Goal: Find specific page/section: Find specific page/section

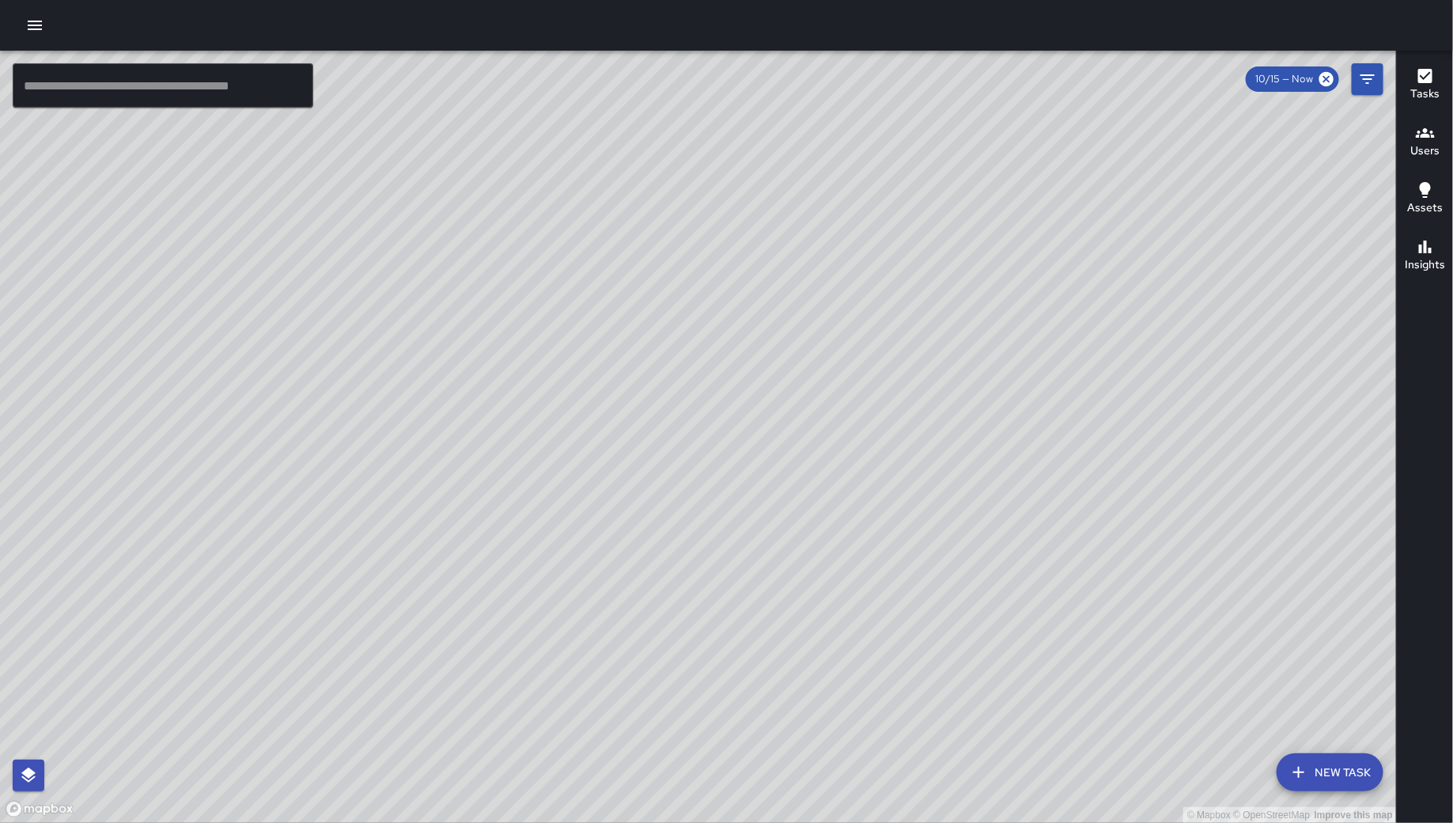
drag, startPoint x: 1082, startPoint y: 419, endPoint x: 1091, endPoint y: 416, distance: 9.8
click at [1091, 416] on div "© Mapbox © OpenStreetMap Improve this map" at bounding box center [698, 437] width 1397 height 772
click at [1362, 75] on icon "Filters" at bounding box center [1368, 78] width 14 height 9
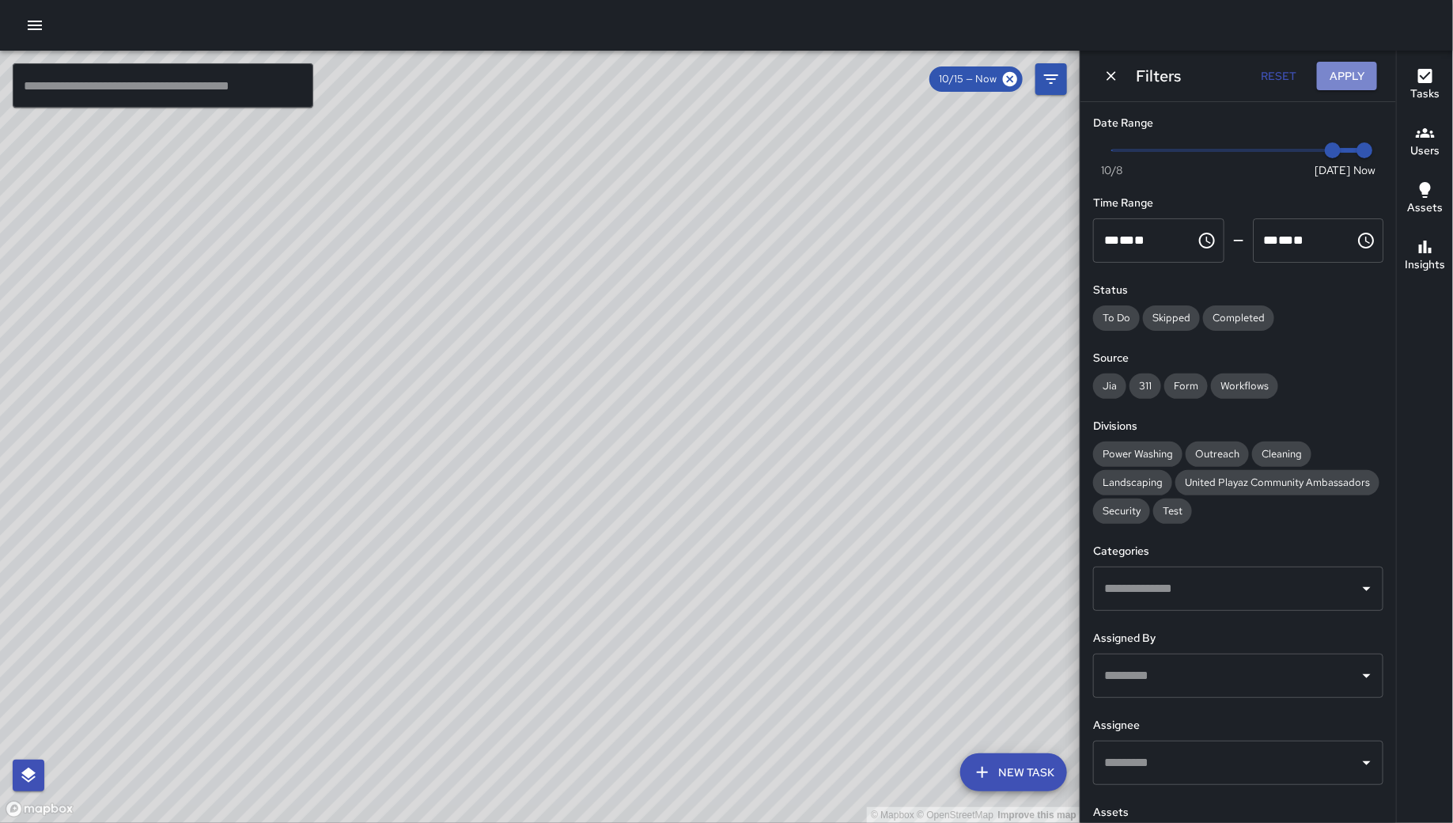
click at [1350, 77] on button "Apply" at bounding box center [1347, 76] width 60 height 29
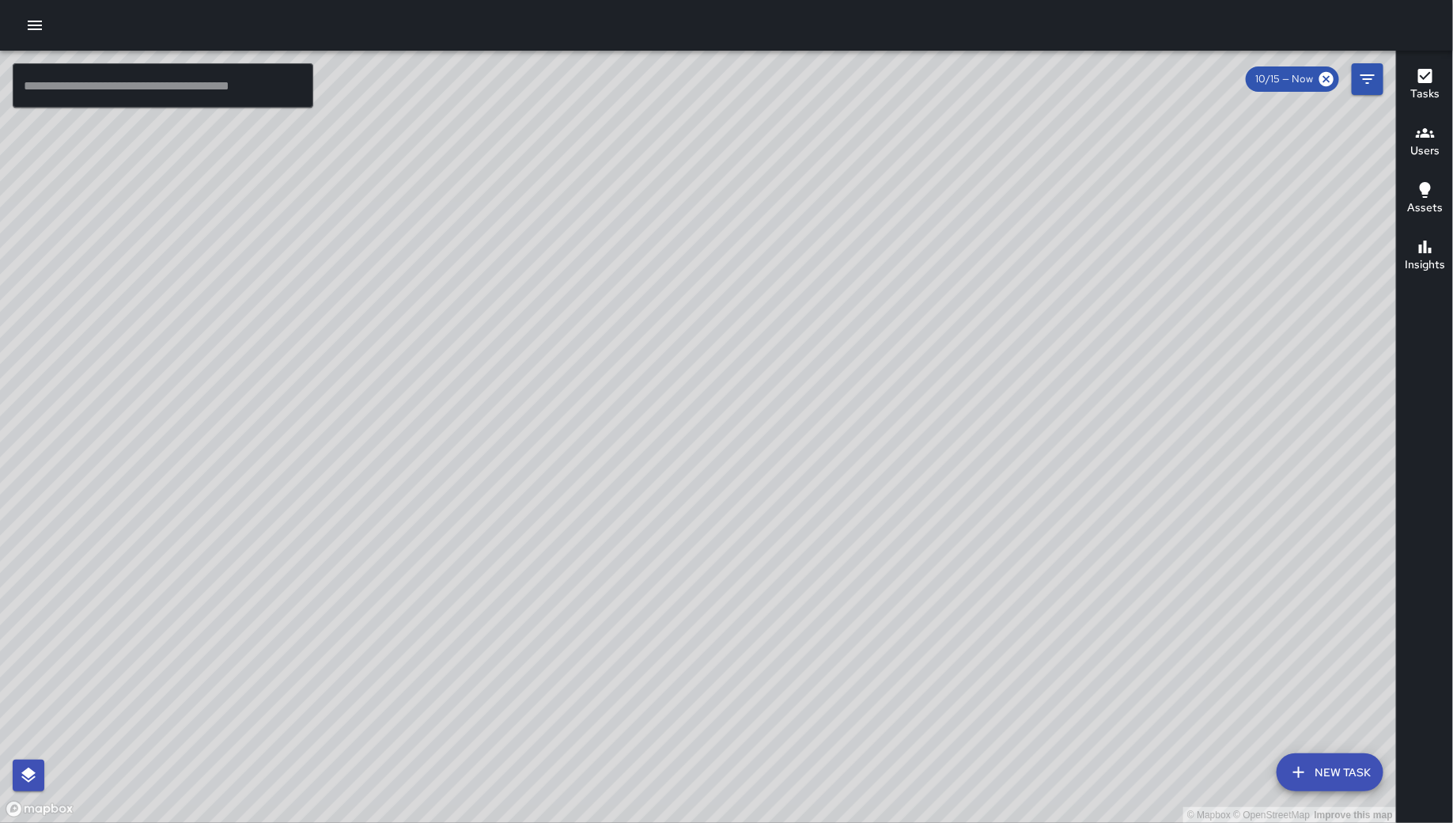
click at [45, 22] on button "button" at bounding box center [35, 25] width 32 height 32
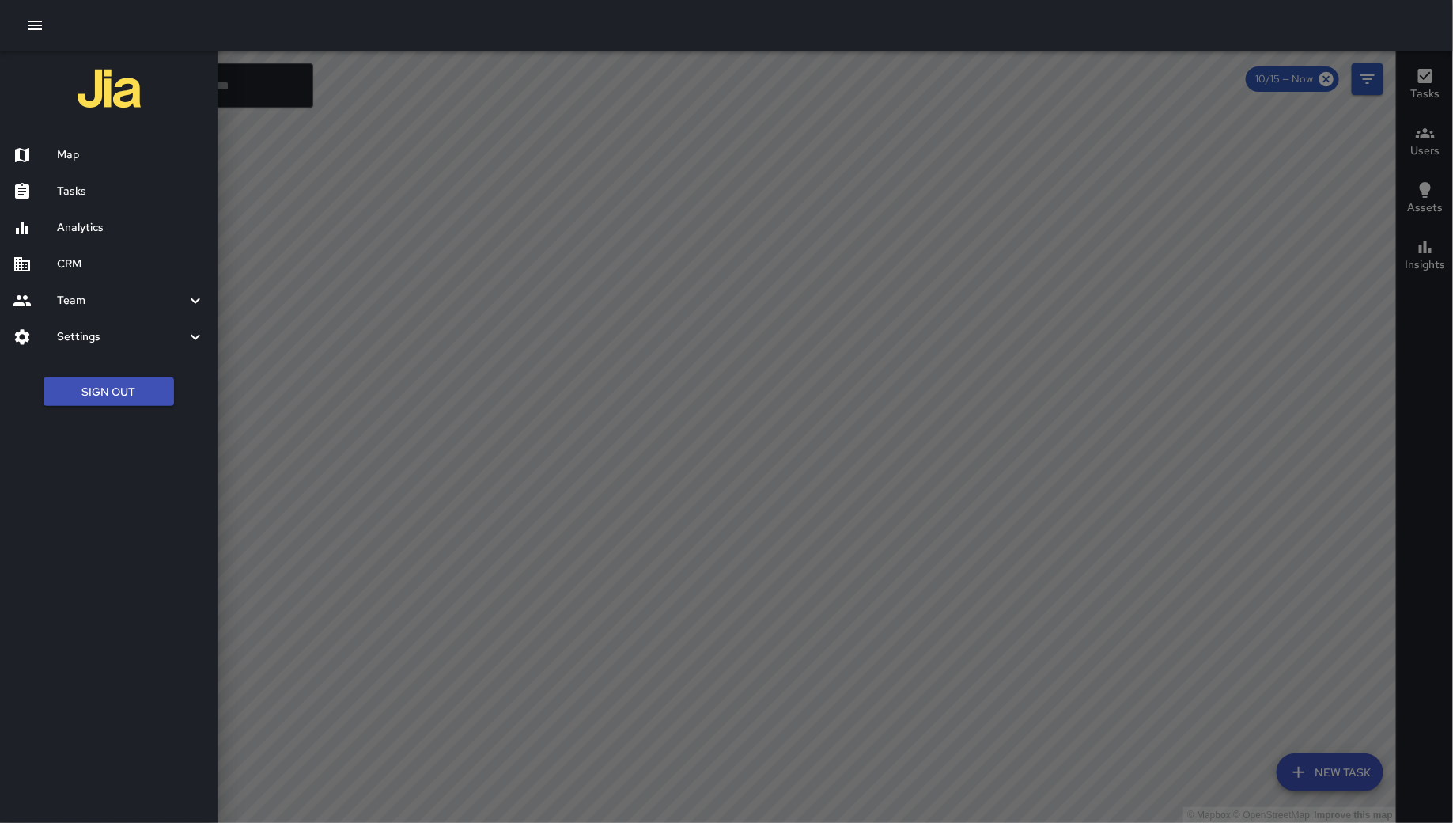
click at [110, 173] on div "Tasks" at bounding box center [109, 191] width 218 height 36
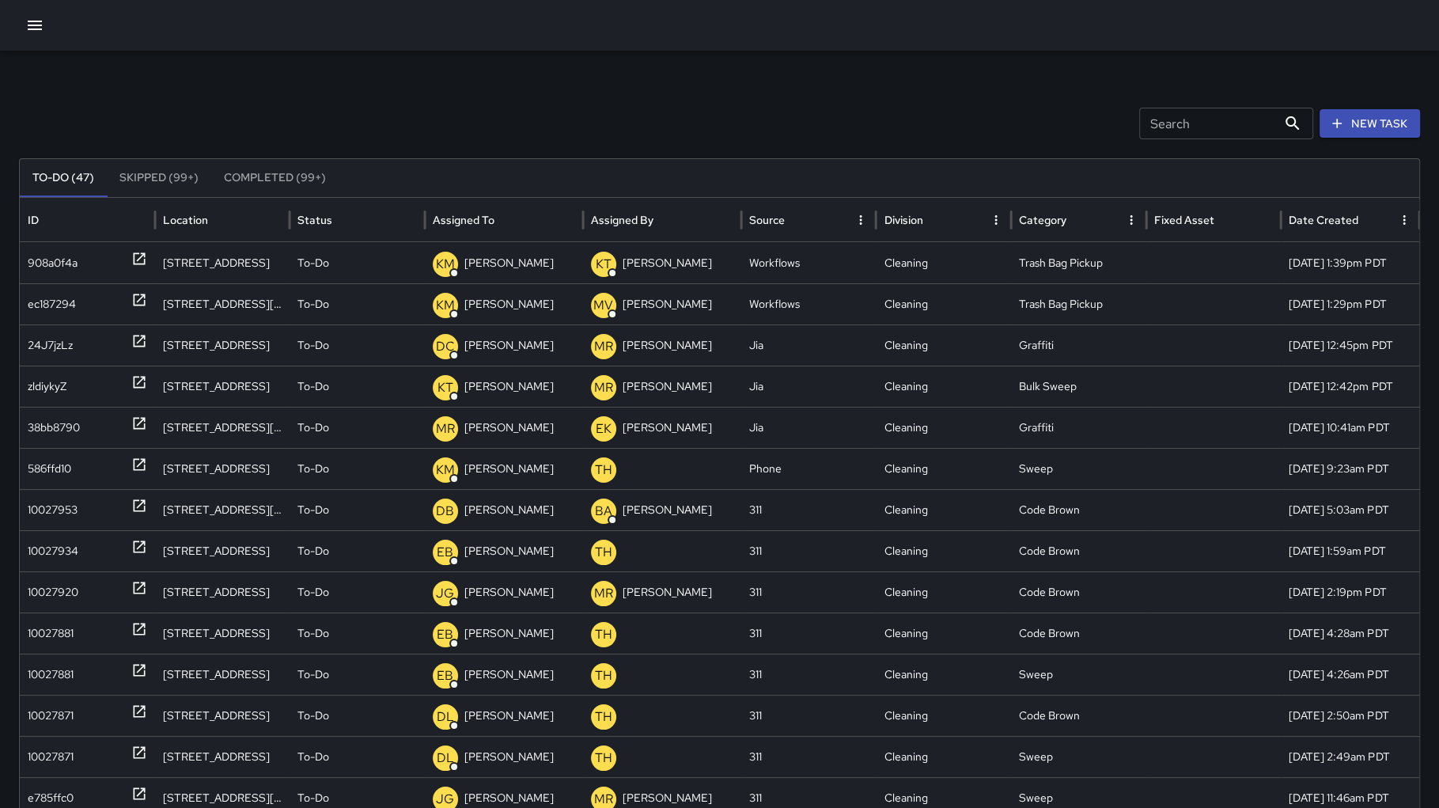
click at [68, 11] on div at bounding box center [719, 25] width 1439 height 51
click at [54, 21] on div at bounding box center [719, 25] width 1439 height 51
click at [40, 30] on icon "button" at bounding box center [34, 25] width 19 height 19
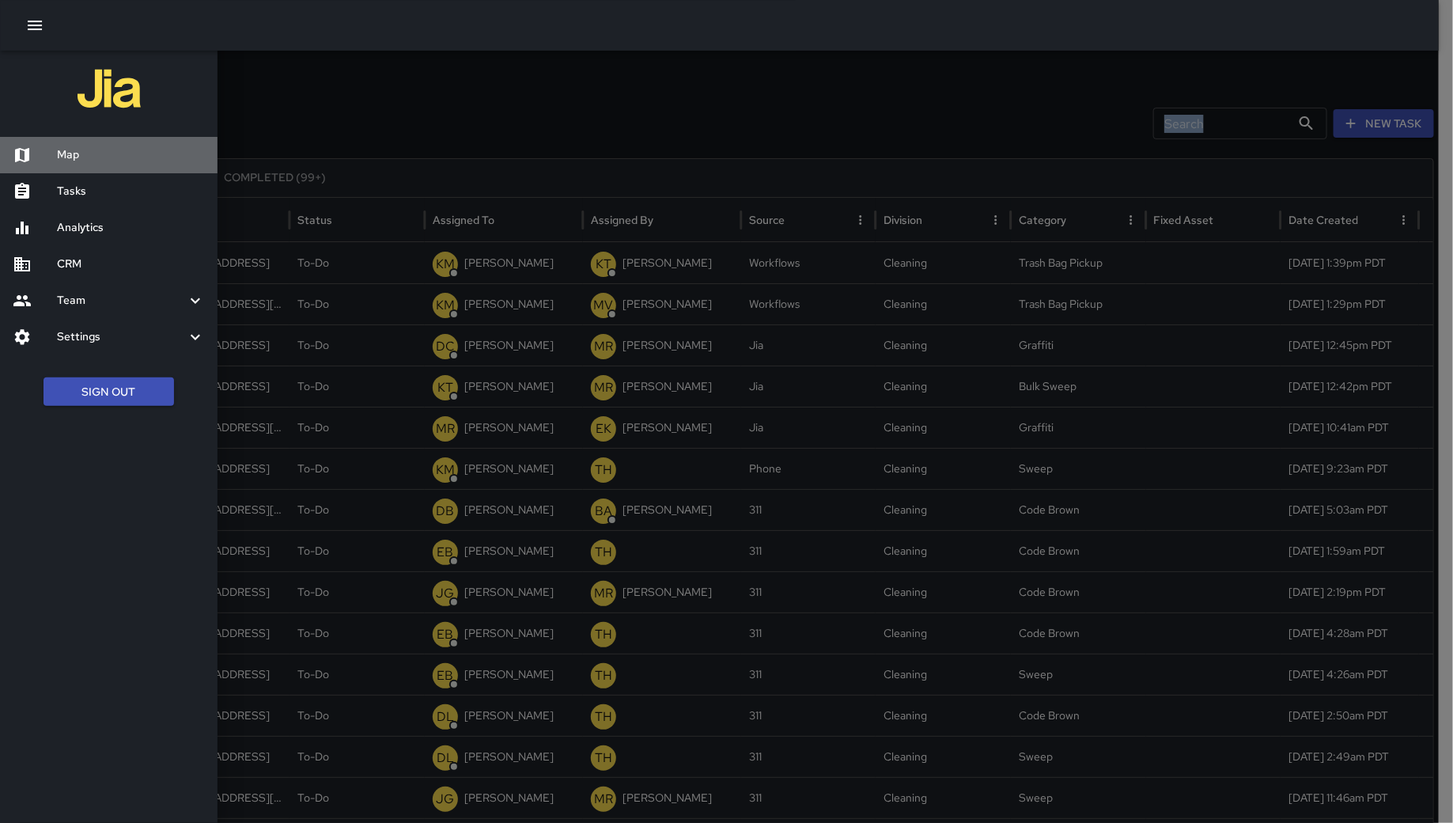
drag, startPoint x: 107, startPoint y: 154, endPoint x: 97, endPoint y: 150, distance: 11.0
click at [108, 154] on h6 "Map" at bounding box center [131, 154] width 148 height 17
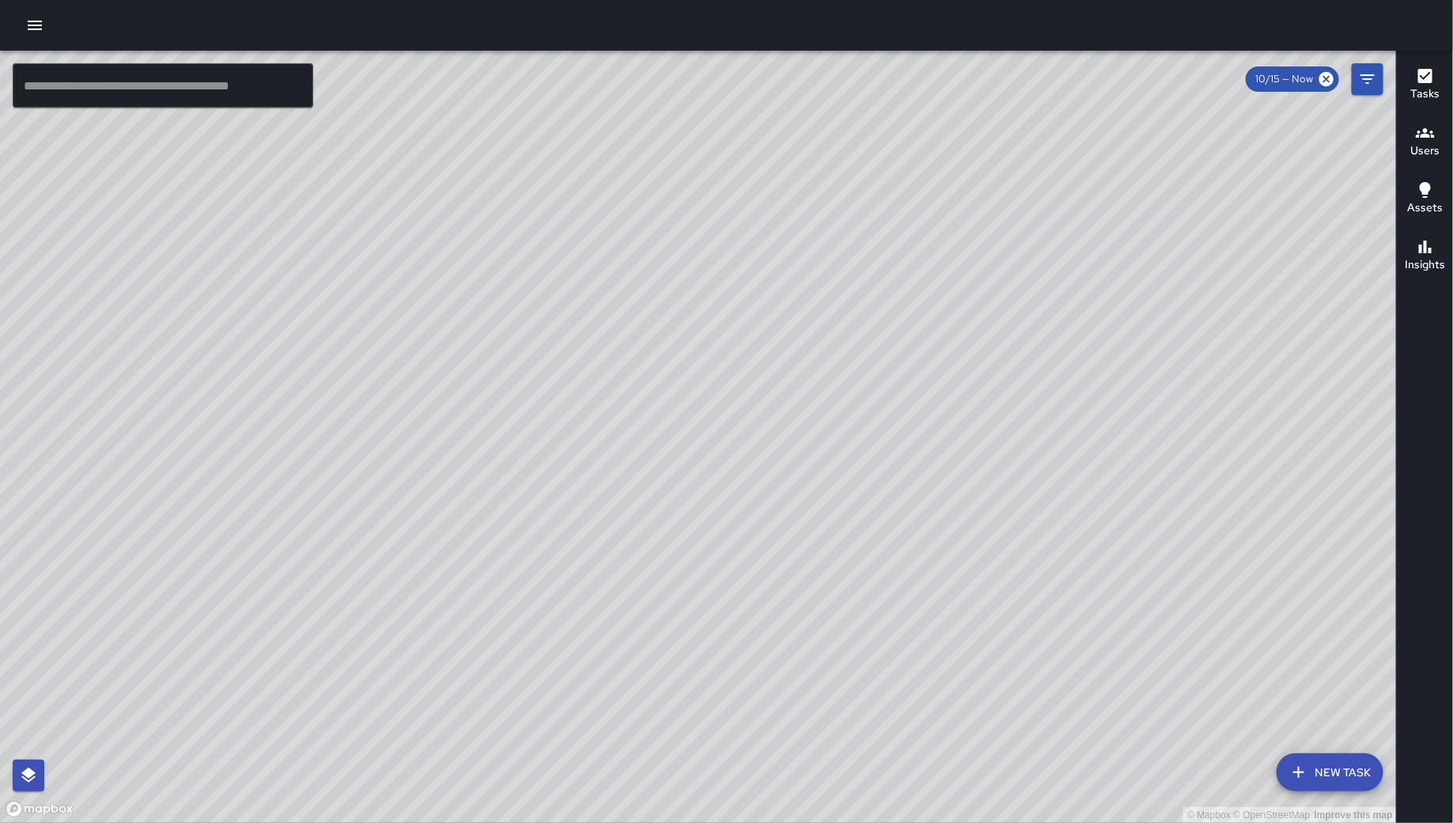
click at [1158, 621] on div "© Mapbox © OpenStreetMap Improve this map" at bounding box center [698, 437] width 1397 height 772
drag, startPoint x: 797, startPoint y: 571, endPoint x: 918, endPoint y: 571, distance: 121.1
click at [918, 571] on div "© Mapbox © OpenStreetMap Improve this map" at bounding box center [698, 437] width 1397 height 772
drag, startPoint x: 539, startPoint y: 279, endPoint x: 681, endPoint y: 303, distance: 144.5
click at [681, 303] on div "© Mapbox © OpenStreetMap Improve this map" at bounding box center [698, 437] width 1397 height 772
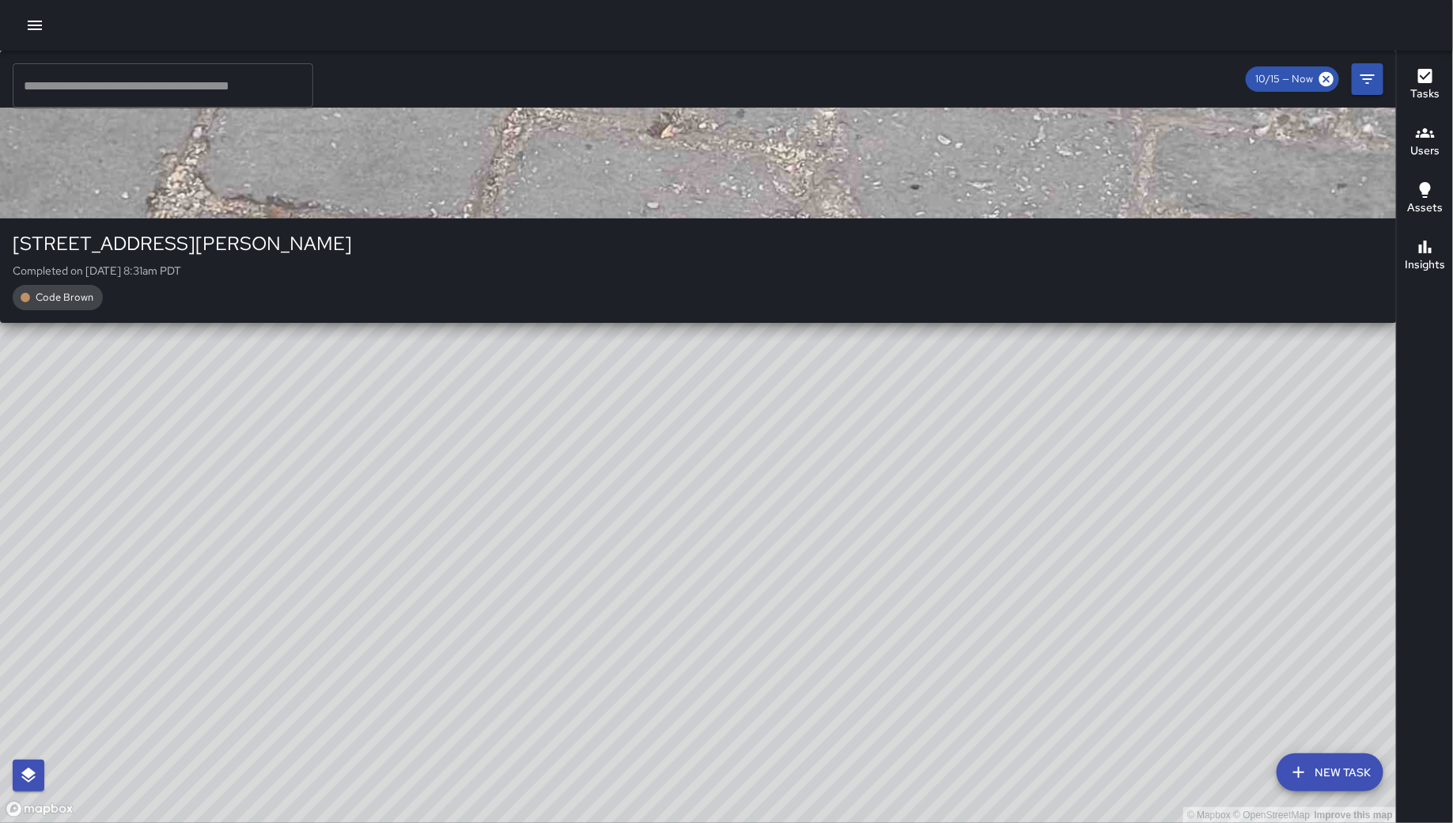
click at [501, 231] on div "NV Nicolas Vega 48 Russ Street Completed on 10/15/2025, 8:31am PDT Code Brown" at bounding box center [698, 187] width 1397 height 272
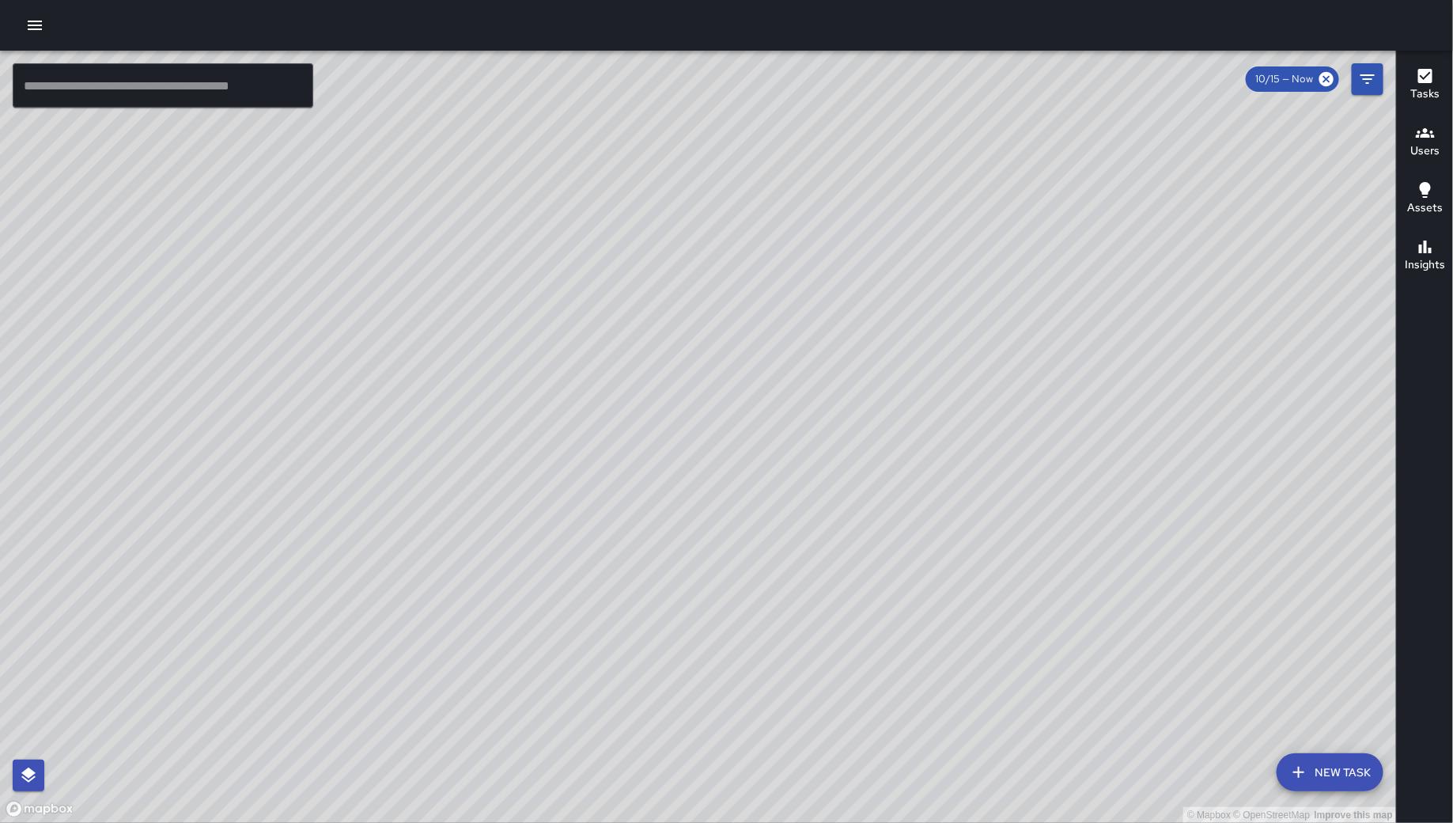
click at [468, 225] on div "© Mapbox © OpenStreetMap Improve this map" at bounding box center [698, 437] width 1397 height 772
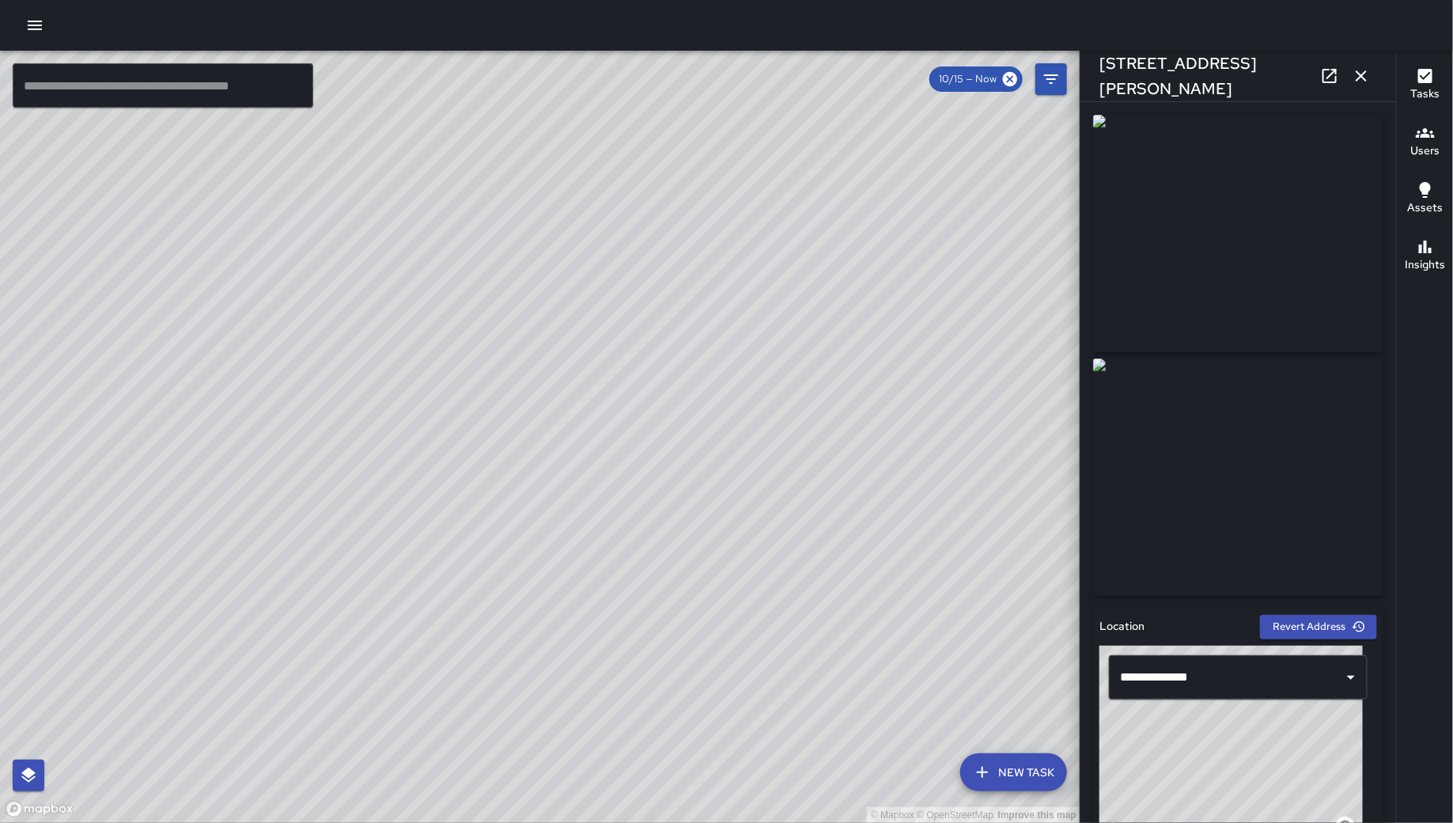
click at [526, 444] on div "© Mapbox © OpenStreetMap Improve this map NV Nicolas Vega 549 Natoma Street Com…" at bounding box center [540, 437] width 1081 height 772
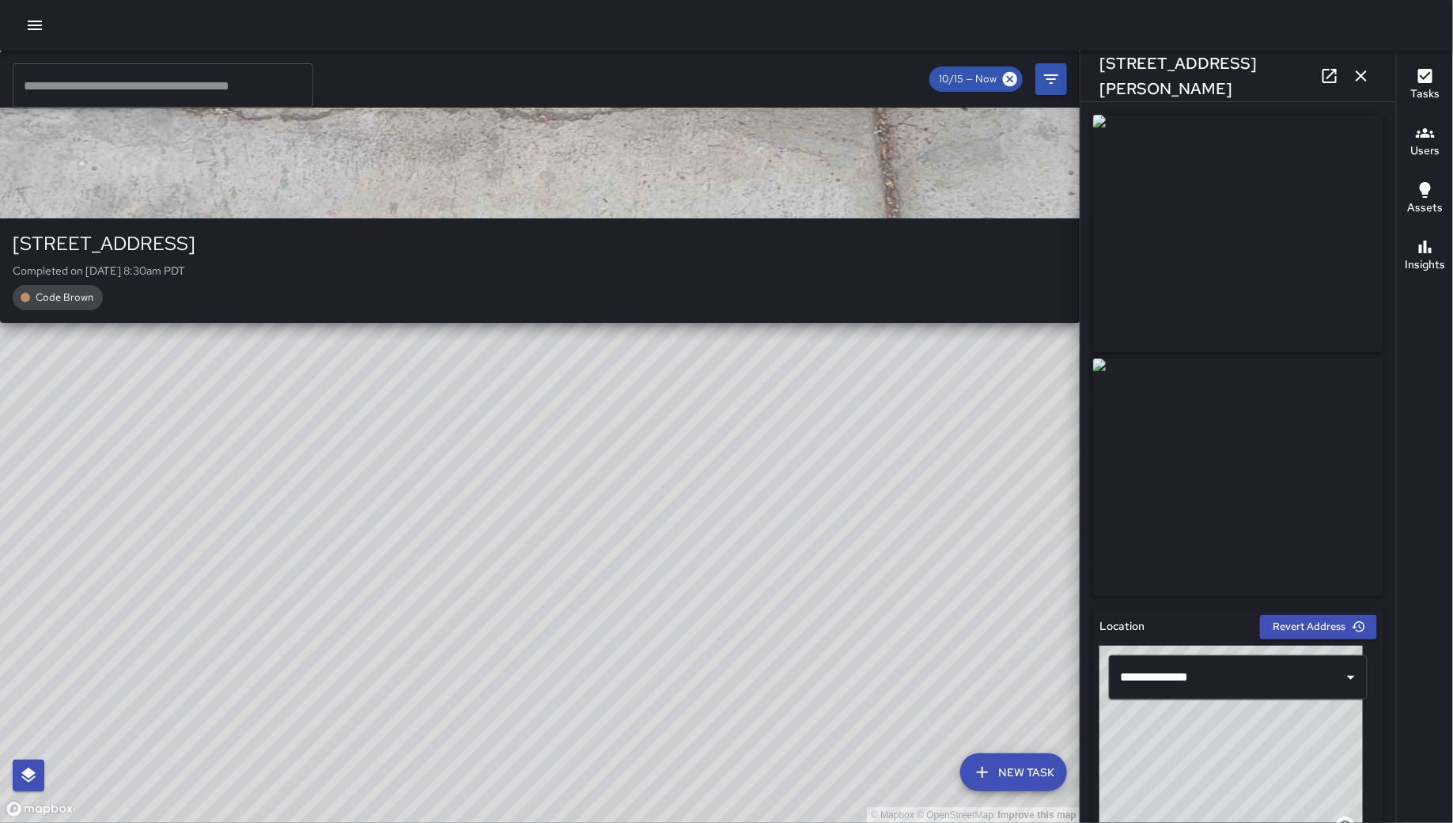
type input "**********"
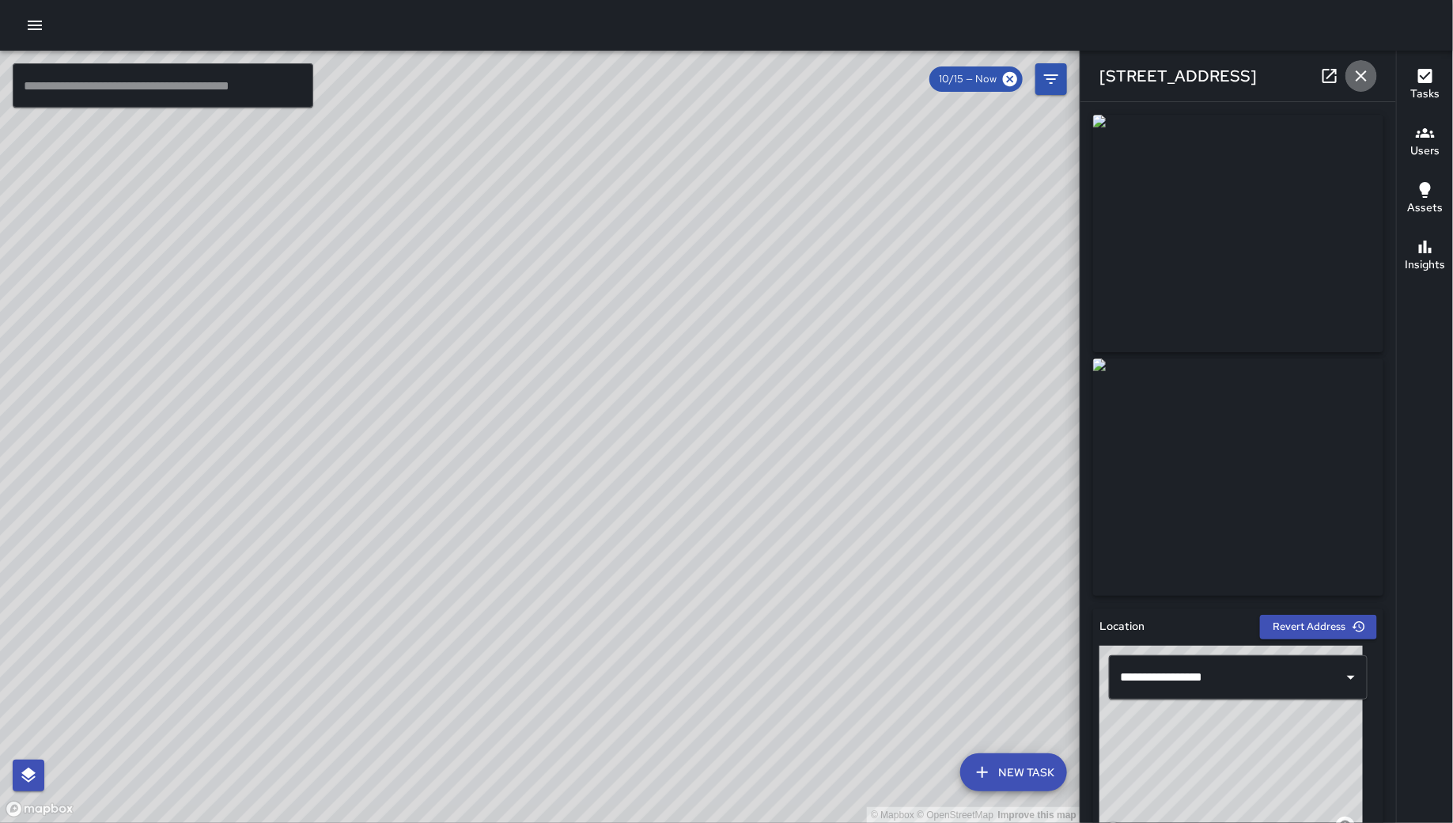
click at [1354, 72] on icon "button" at bounding box center [1361, 75] width 19 height 19
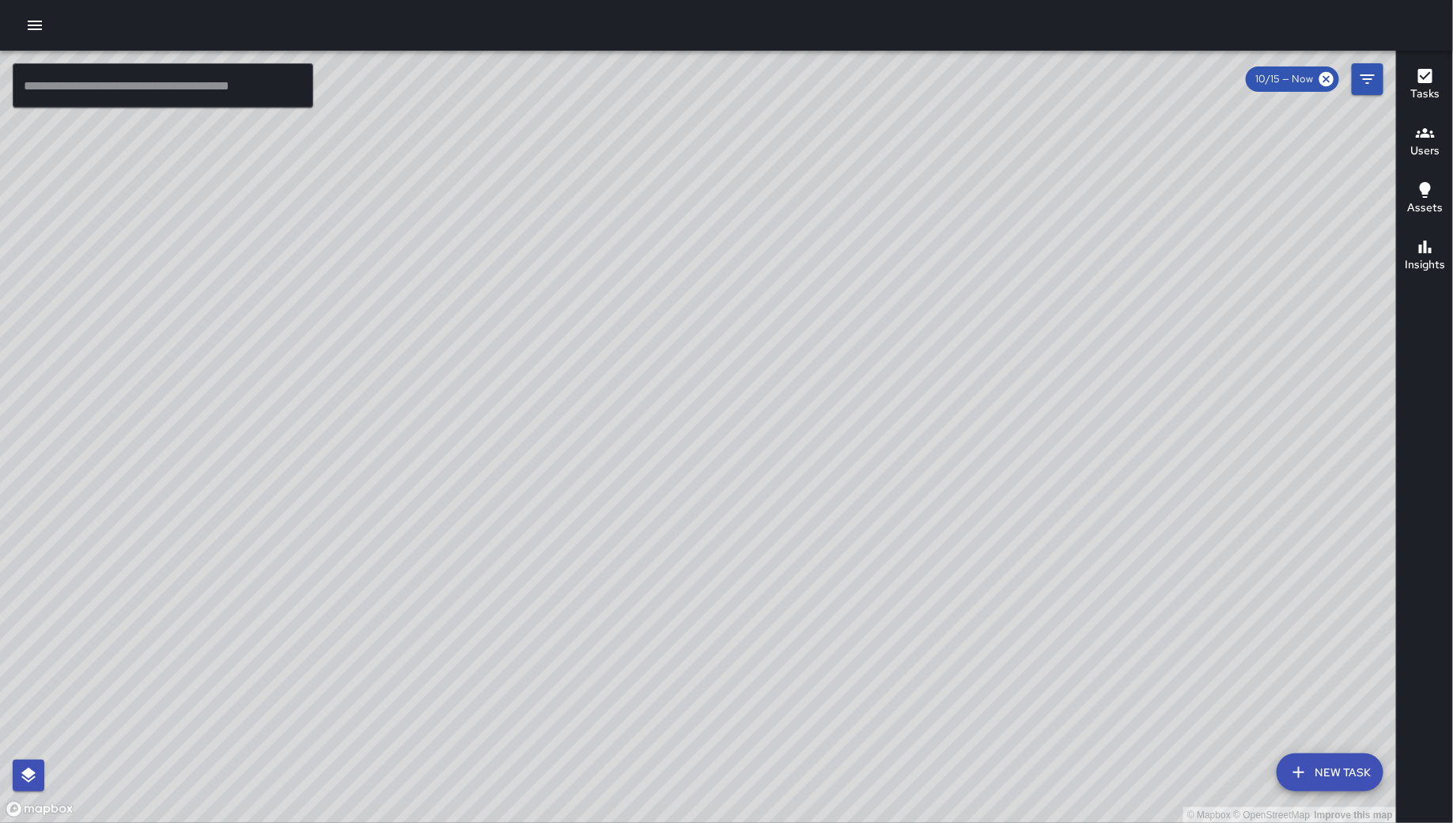
drag, startPoint x: 1006, startPoint y: 574, endPoint x: 786, endPoint y: 311, distance: 343.2
click at [786, 313] on div "© Mapbox © OpenStreetMap Improve this map" at bounding box center [698, 437] width 1397 height 772
drag, startPoint x: 1122, startPoint y: 658, endPoint x: 1075, endPoint y: 457, distance: 207.1
click at [1078, 455] on div "© Mapbox © OpenStreetMap Improve this map" at bounding box center [698, 437] width 1397 height 772
drag, startPoint x: 1029, startPoint y: 493, endPoint x: 1080, endPoint y: 526, distance: 60.6
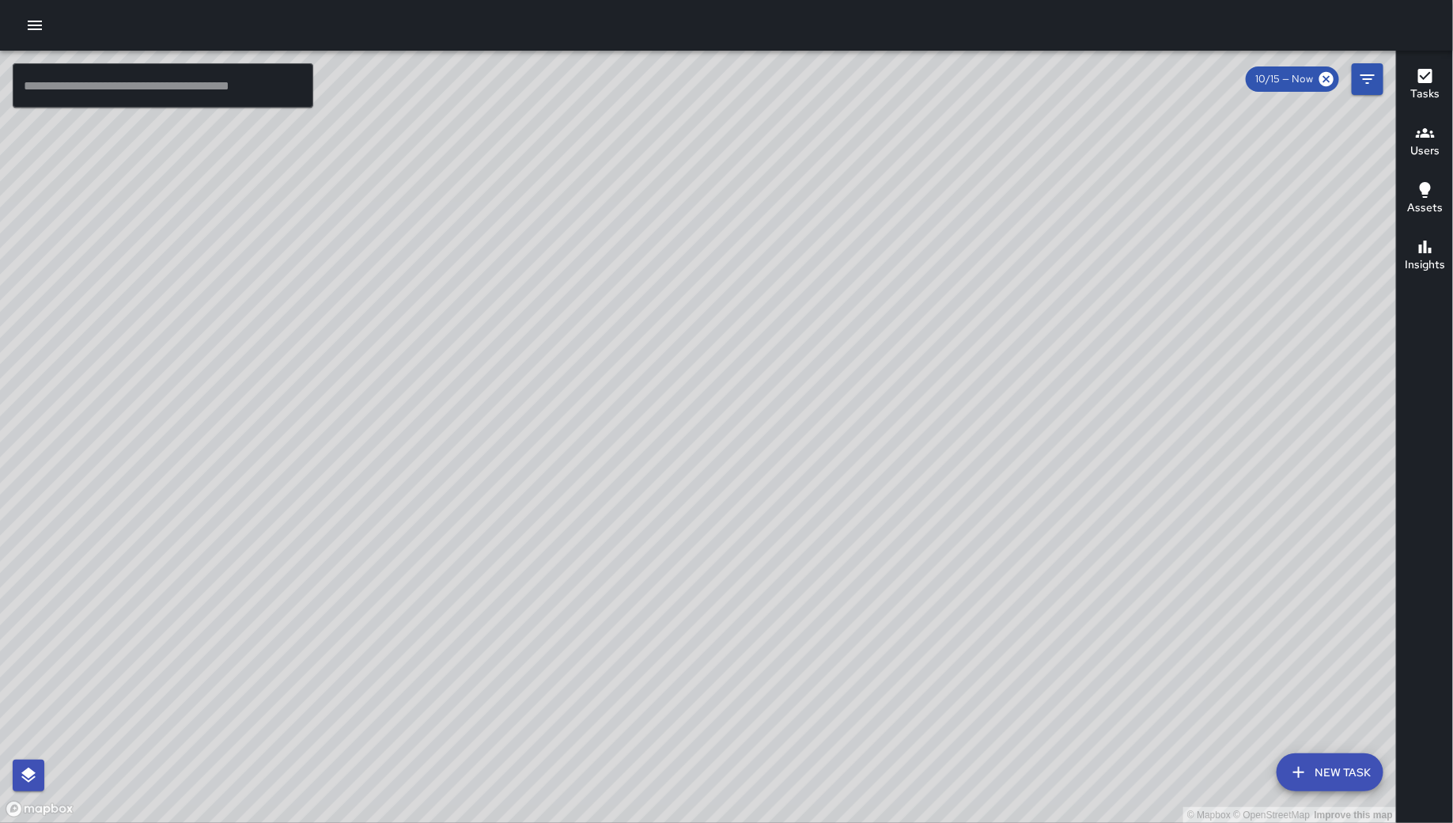
click at [1080, 526] on div "© Mapbox © OpenStreetMap Improve this map" at bounding box center [698, 437] width 1397 height 772
drag, startPoint x: 987, startPoint y: 544, endPoint x: 971, endPoint y: 520, distance: 29.0
click at [971, 520] on div "© Mapbox © OpenStreetMap Improve this map" at bounding box center [698, 437] width 1397 height 772
click at [27, 29] on icon "button" at bounding box center [34, 25] width 19 height 19
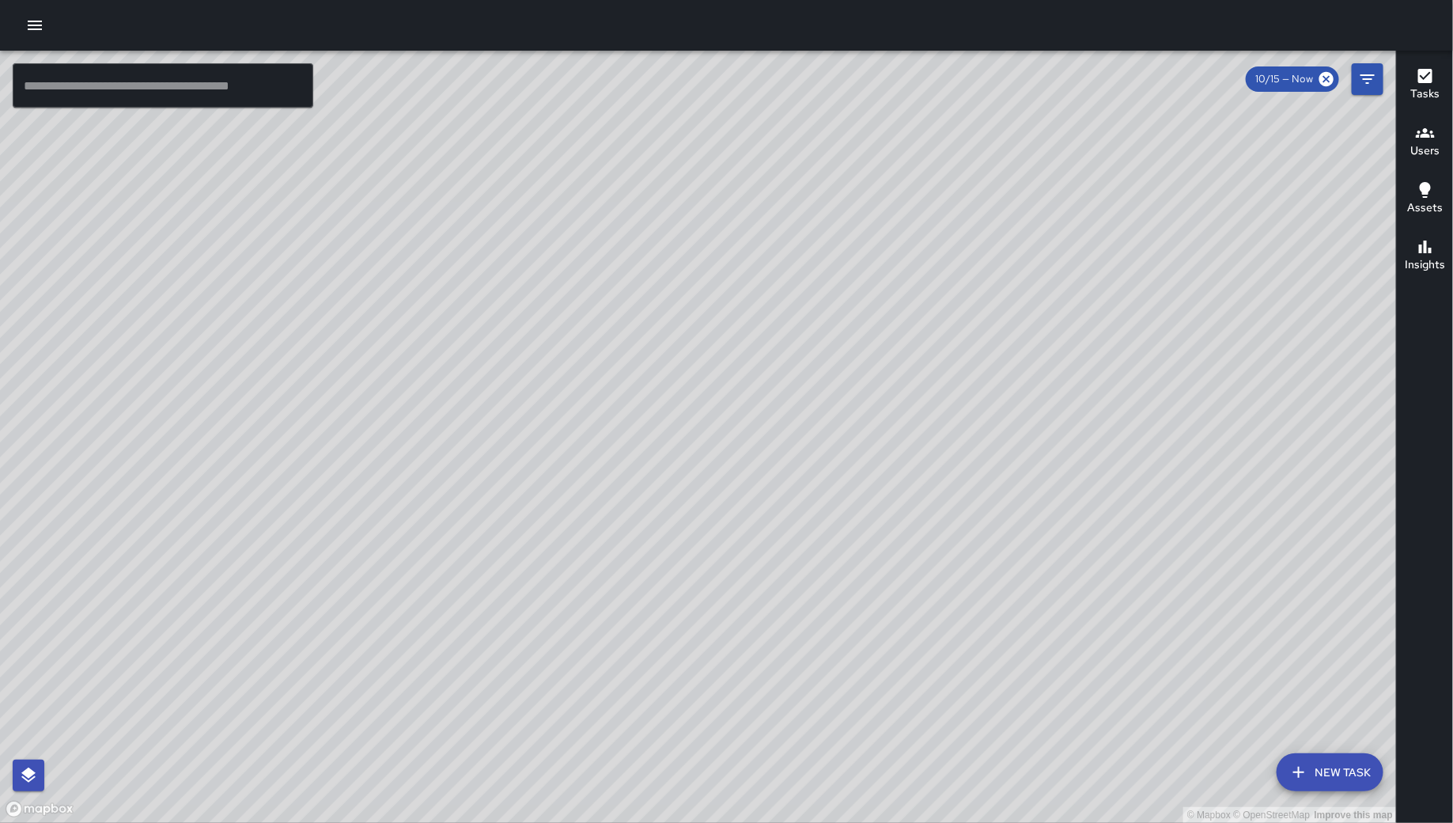
click at [21, 16] on div at bounding box center [726, 25] width 1453 height 51
click at [27, 24] on icon "button" at bounding box center [34, 25] width 19 height 19
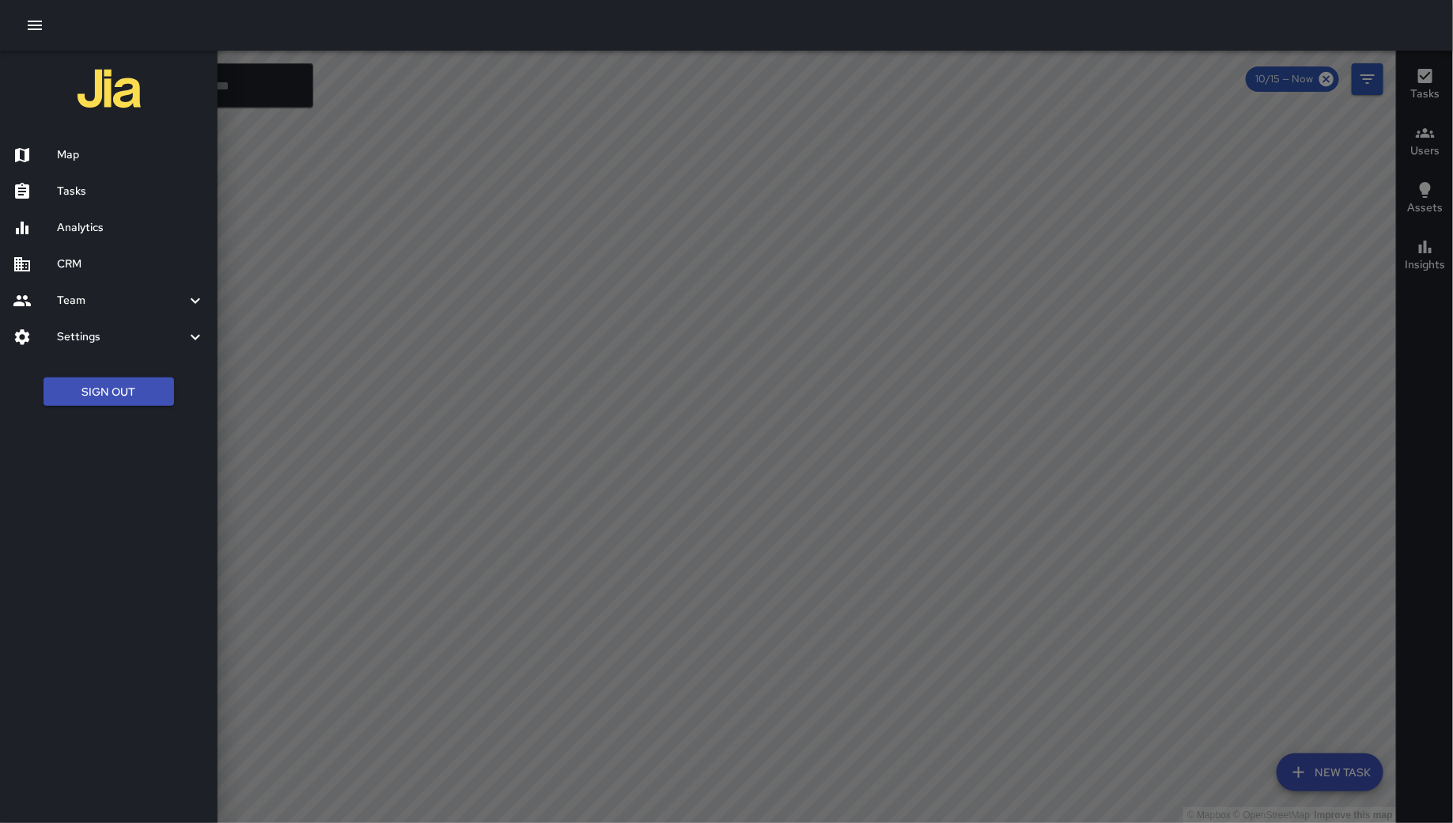
click at [63, 225] on h6 "Analytics" at bounding box center [131, 227] width 148 height 17
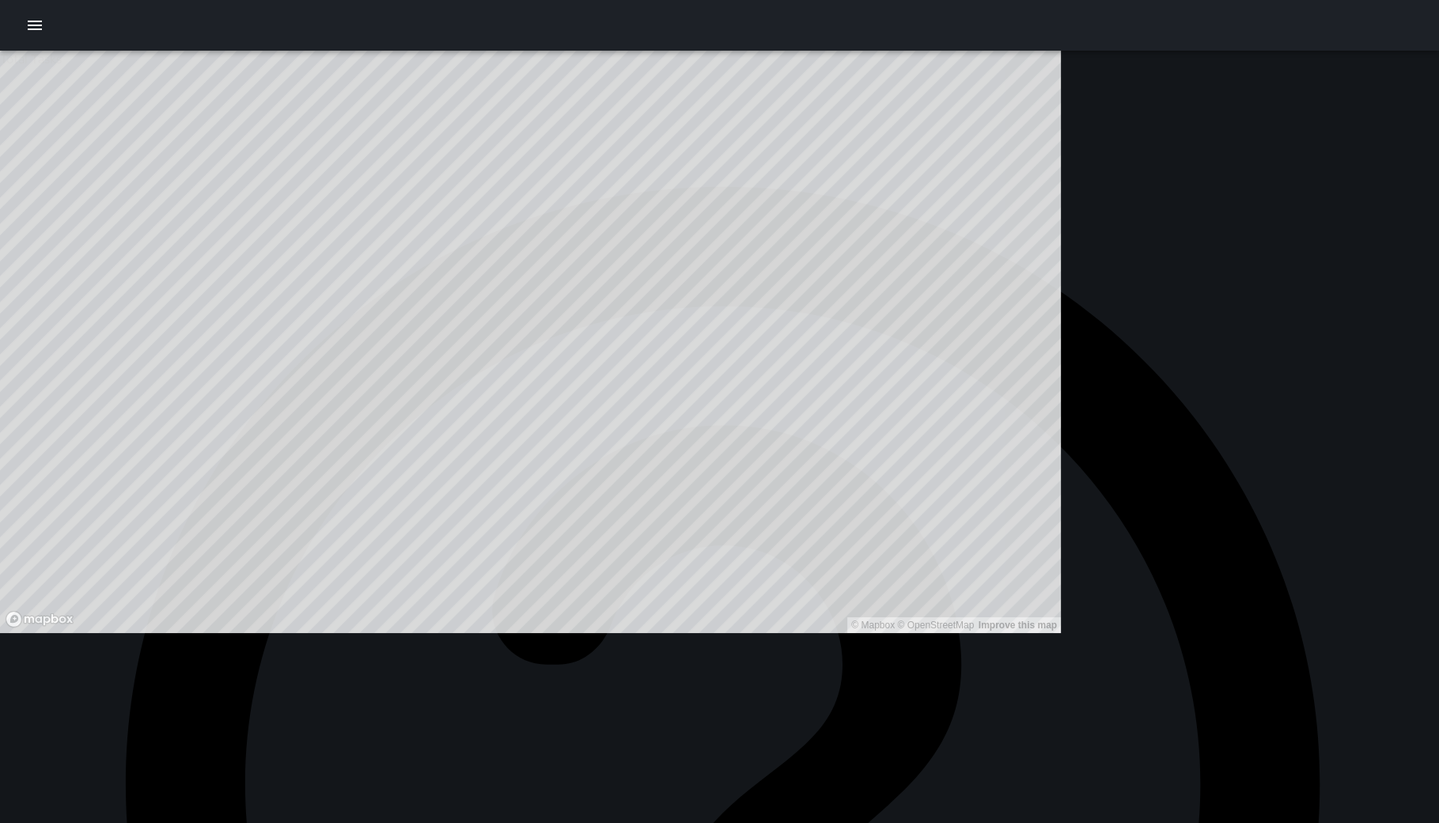
click at [42, 29] on icon "button" at bounding box center [34, 25] width 19 height 19
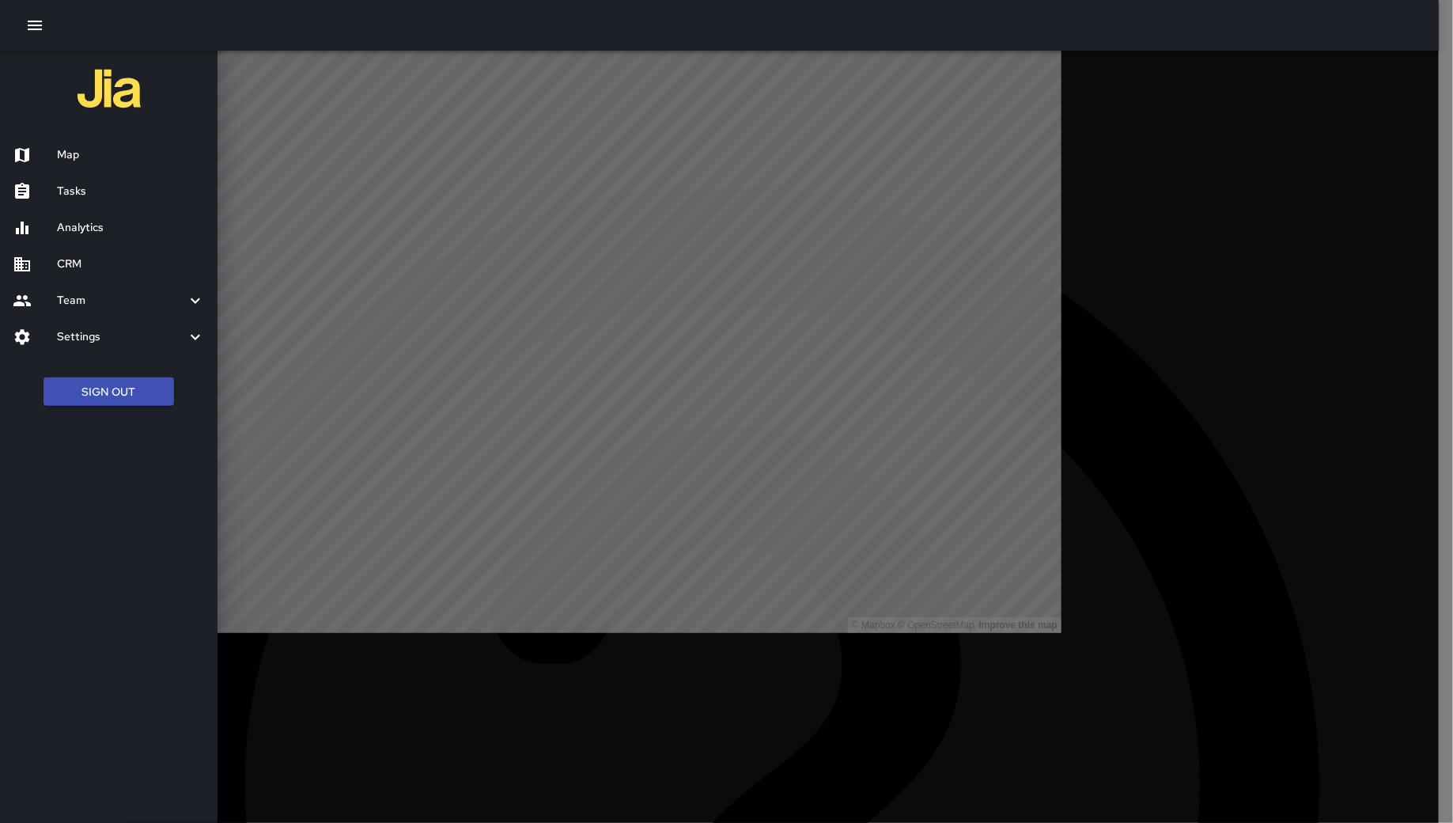
click at [116, 186] on h6 "Tasks" at bounding box center [131, 191] width 148 height 17
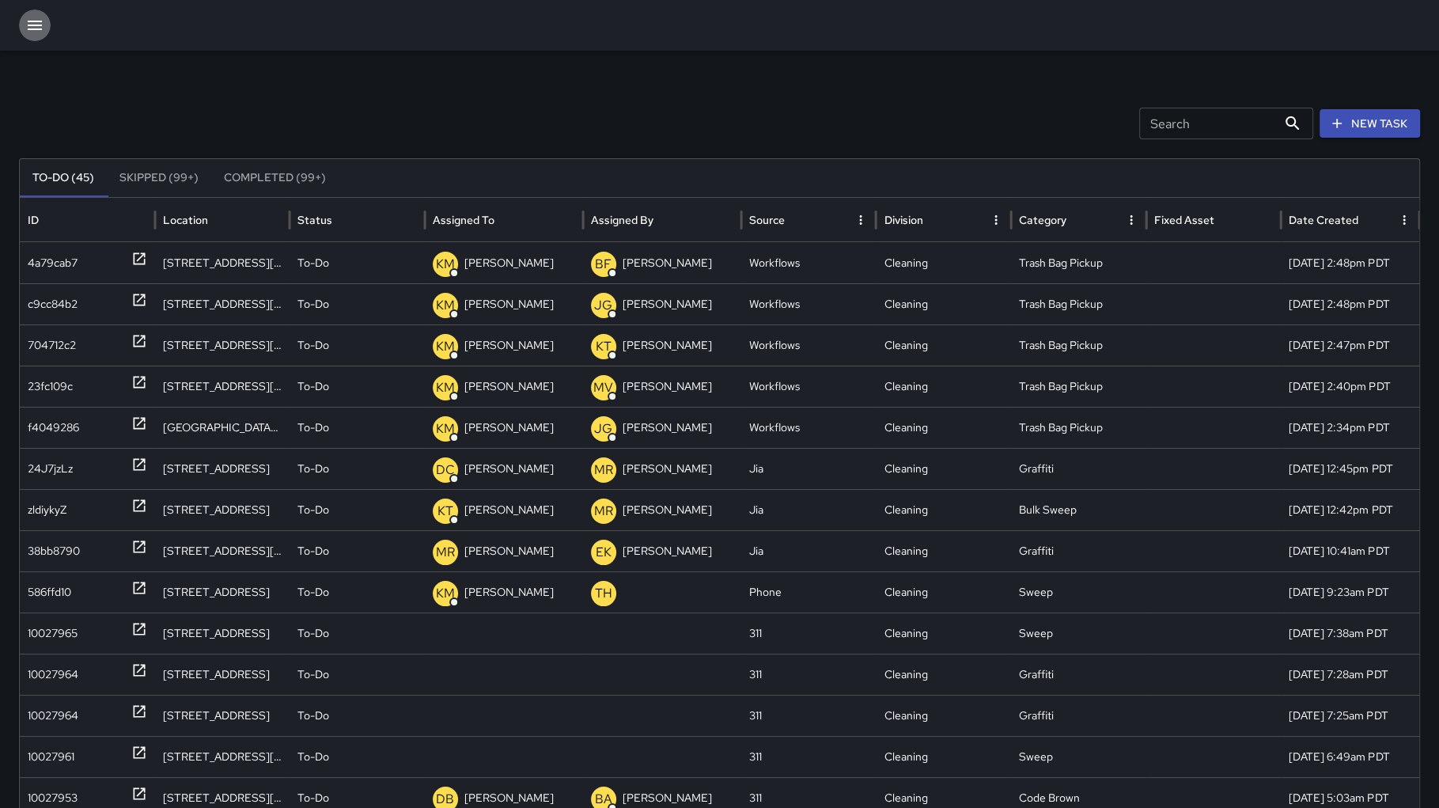
click at [27, 23] on icon "button" at bounding box center [34, 25] width 19 height 19
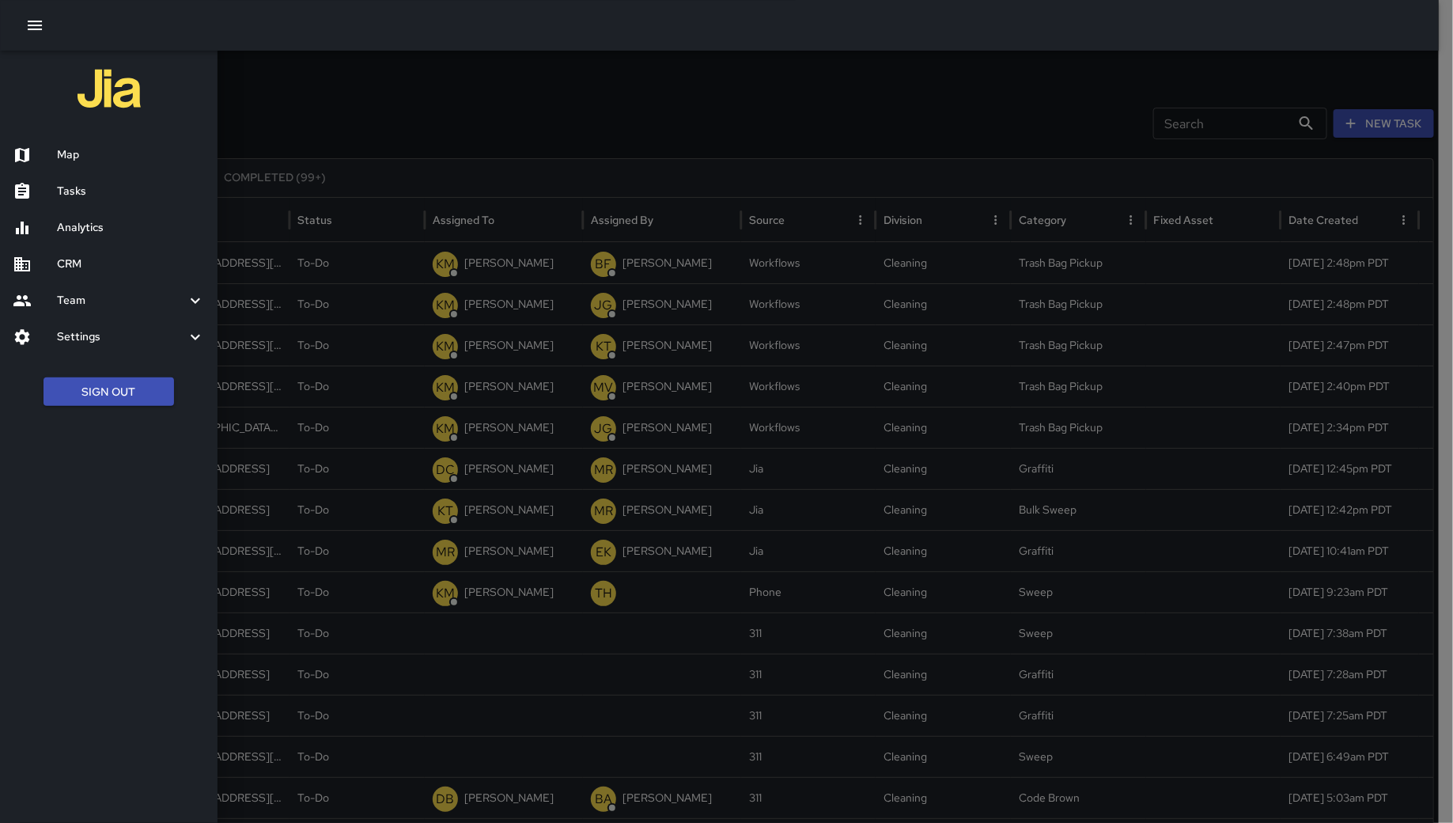
click at [94, 292] on h6 "Team" at bounding box center [121, 300] width 129 height 17
click at [113, 354] on div "Leaderboard" at bounding box center [109, 343] width 218 height 36
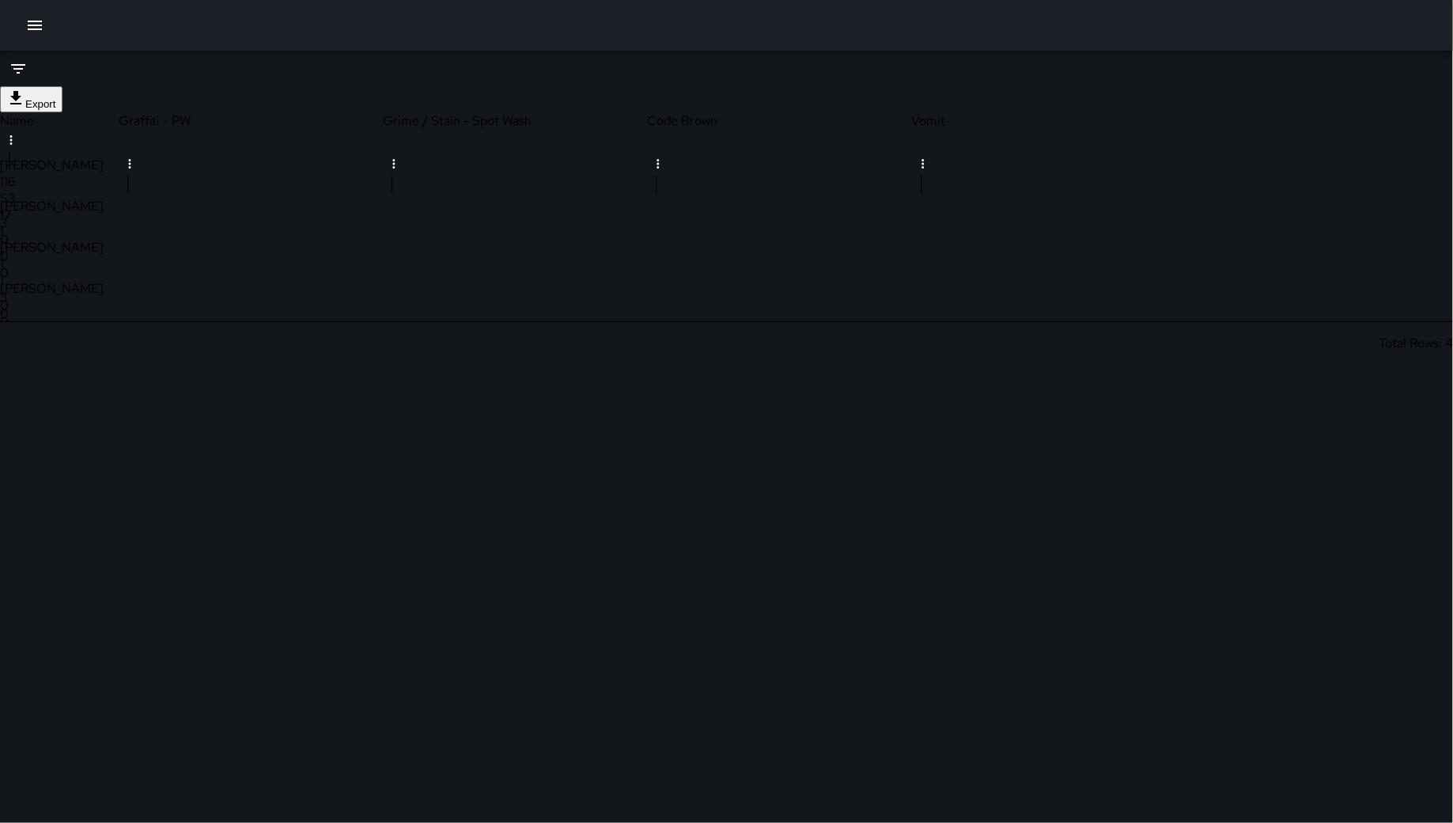
click at [36, 67] on li at bounding box center [18, 69] width 36 height 36
click at [1238, 155] on div "**********" at bounding box center [726, 157] width 1453 height 33
click at [1241, 146] on body "**********" at bounding box center [726, 411] width 1453 height 823
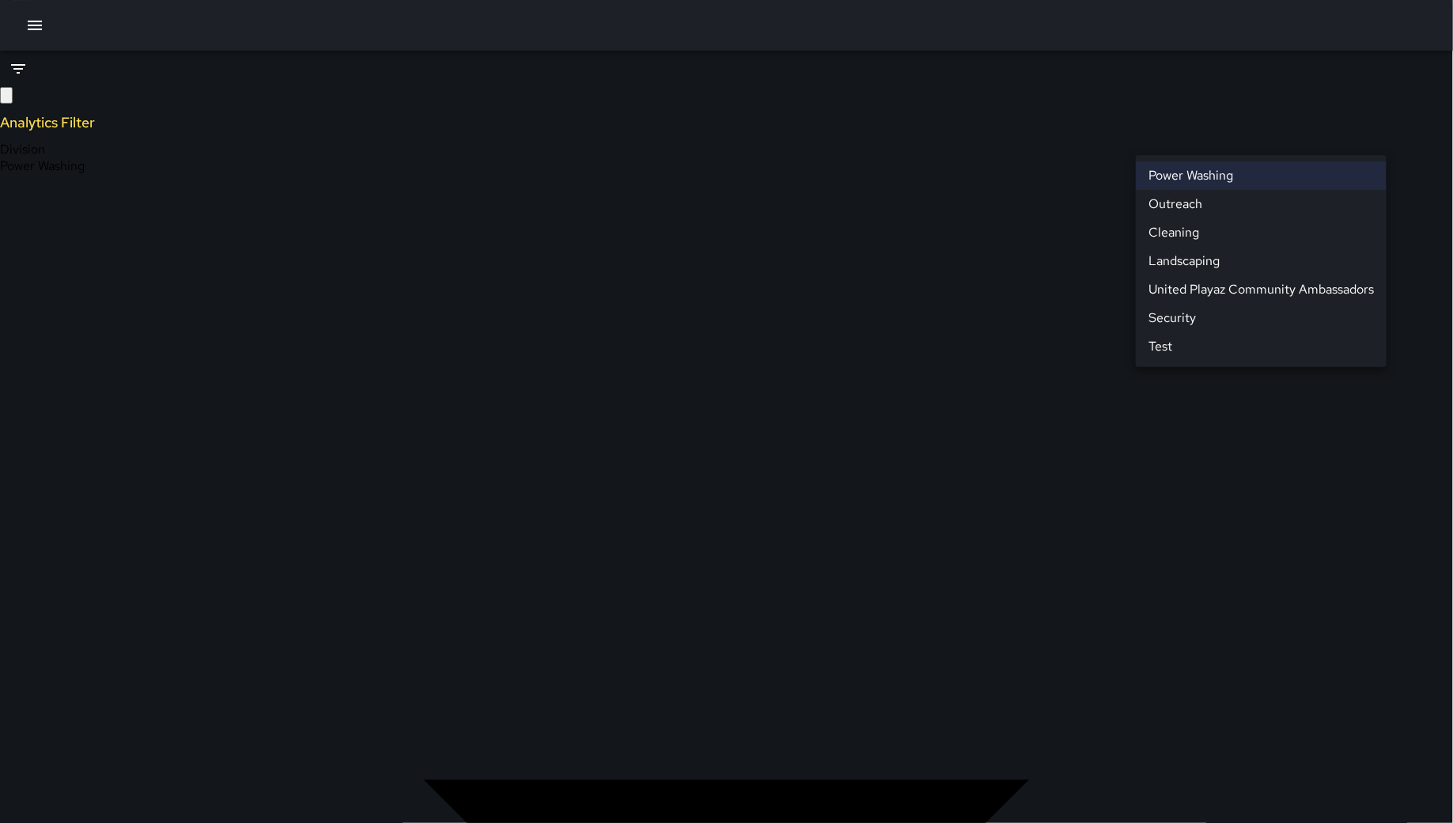
click at [1228, 229] on li "Cleaning" at bounding box center [1261, 232] width 251 height 28
type input "**********"
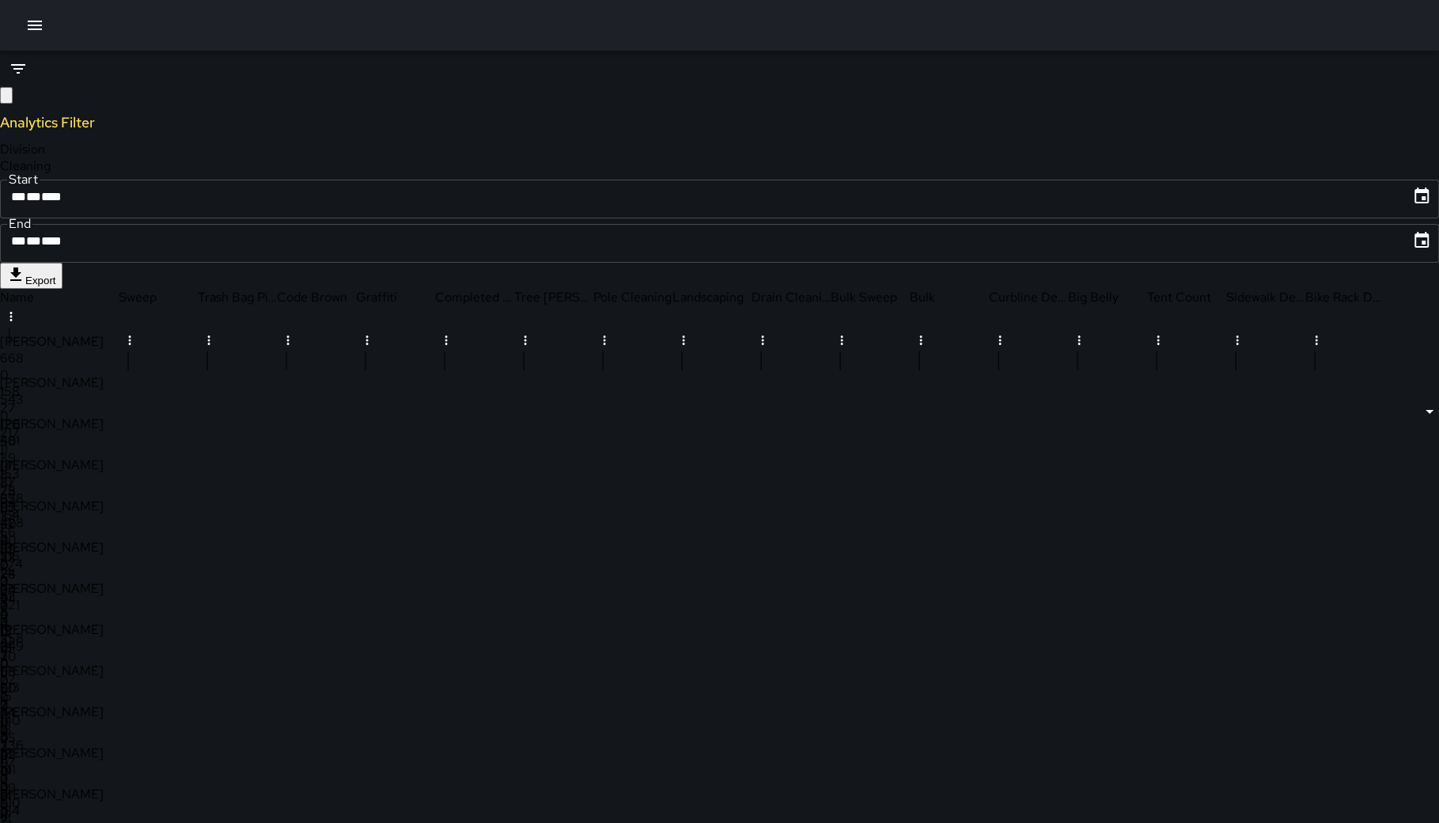
click at [21, 103] on icon "button" at bounding box center [15, 108] width 11 height 11
click at [34, 32] on icon "button" at bounding box center [34, 25] width 19 height 19
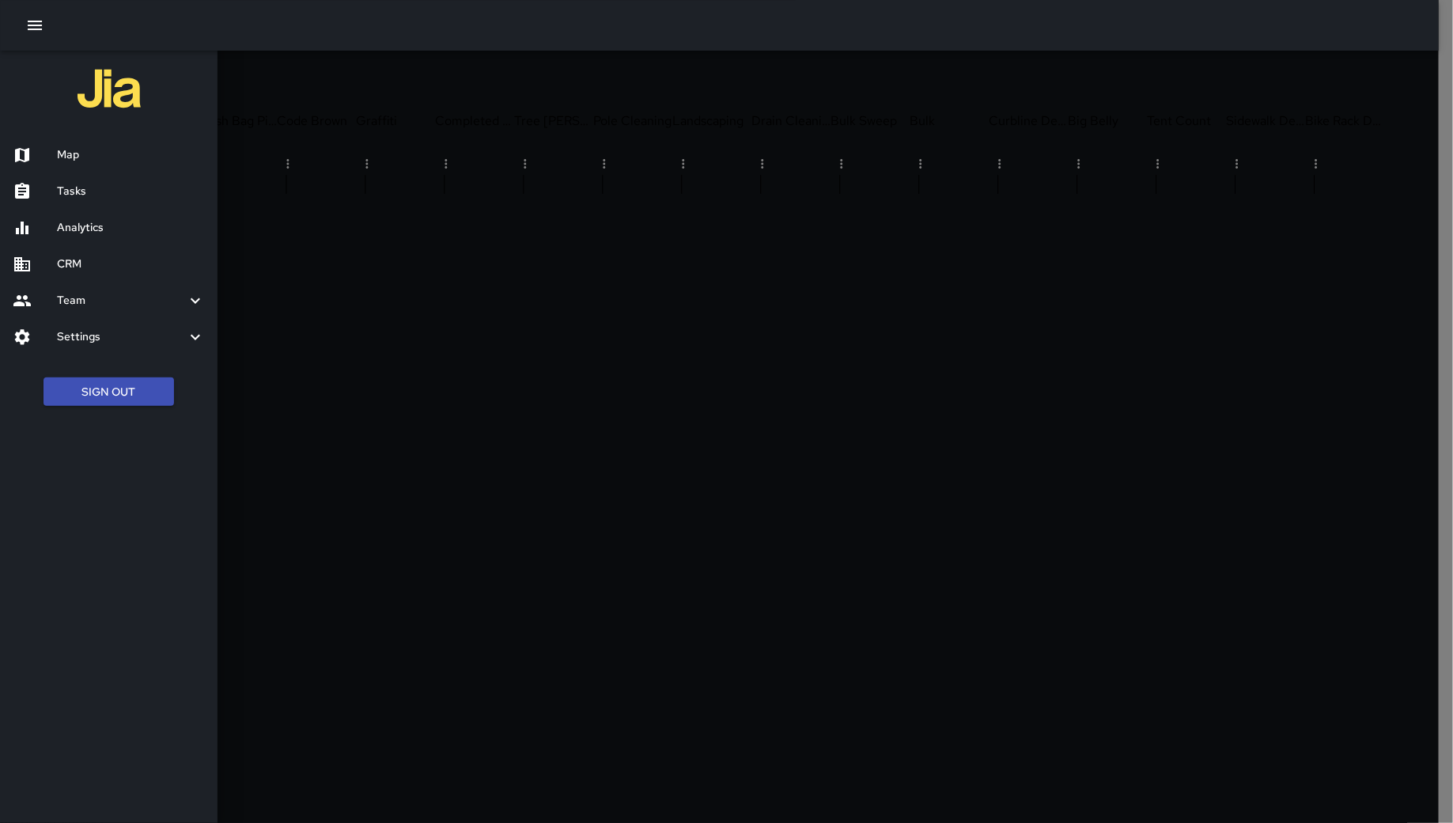
click at [85, 153] on h6 "Map" at bounding box center [131, 154] width 148 height 17
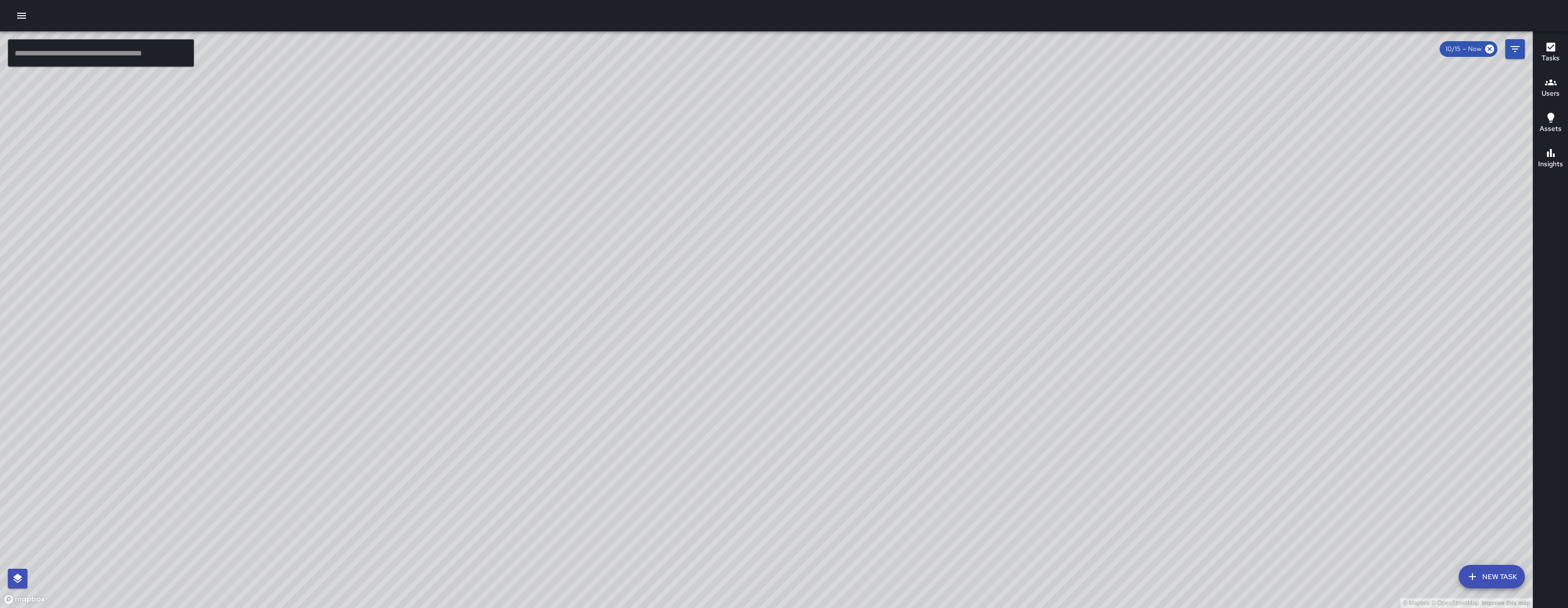
click at [525, 255] on div "© Mapbox © OpenStreetMap Improve this map" at bounding box center [766, 320] width 1533 height 576
drag, startPoint x: 995, startPoint y: 541, endPoint x: 1049, endPoint y: 402, distance: 149.1
click at [1047, 406] on div "© Mapbox © OpenStreetMap Improve this map" at bounding box center [766, 320] width 1533 height 576
drag, startPoint x: 1049, startPoint y: 402, endPoint x: 1032, endPoint y: 289, distance: 114.3
click at [1032, 290] on div "© Mapbox © OpenStreetMap Improve this map" at bounding box center [766, 320] width 1533 height 576
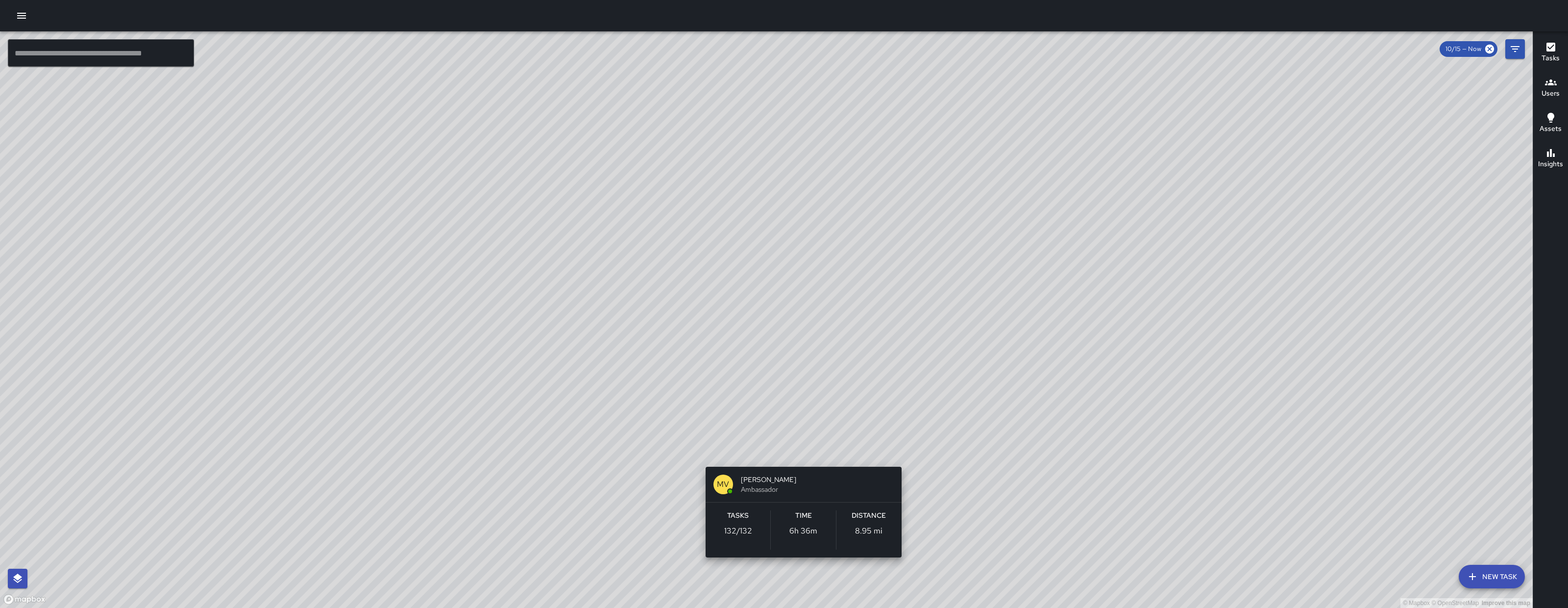
click at [806, 581] on div "© Mapbox © OpenStreetMap Improve this map MV Maclis Velasquez Ambassador Tasks …" at bounding box center [766, 320] width 1533 height 576
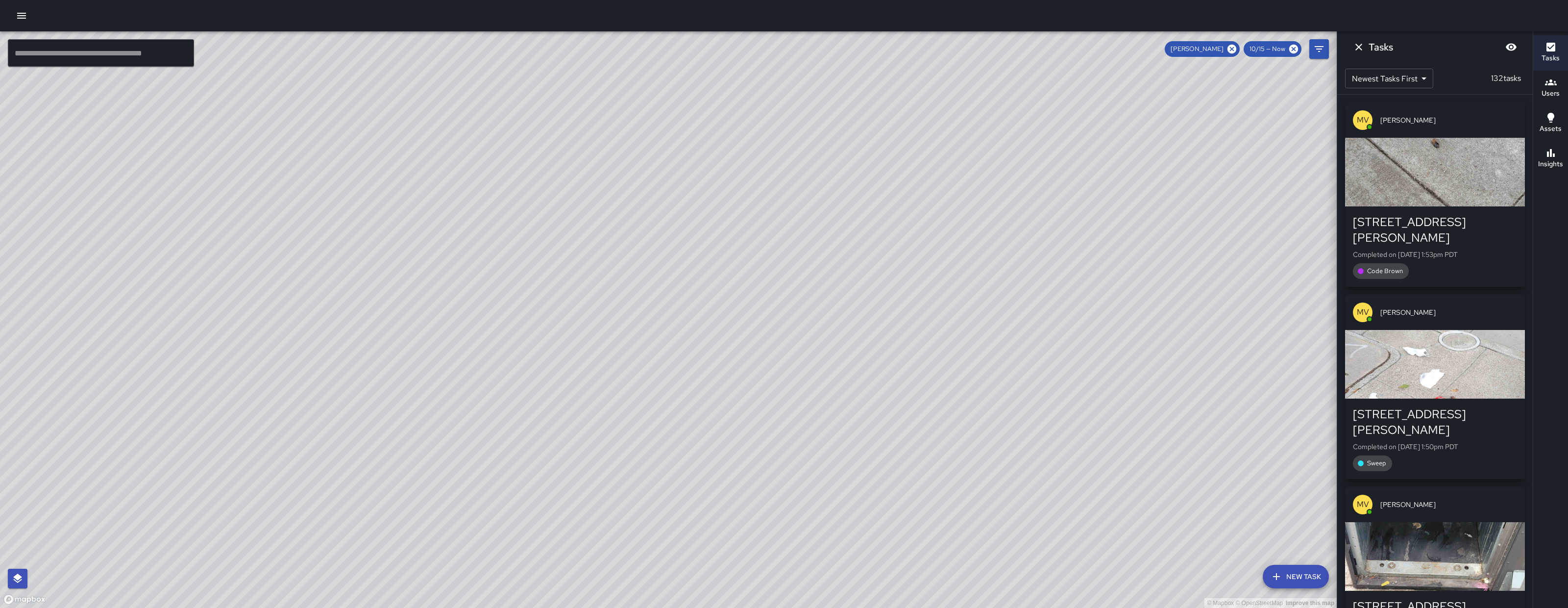
click at [1356, 46] on icon "Dismiss" at bounding box center [1359, 46] width 12 height 12
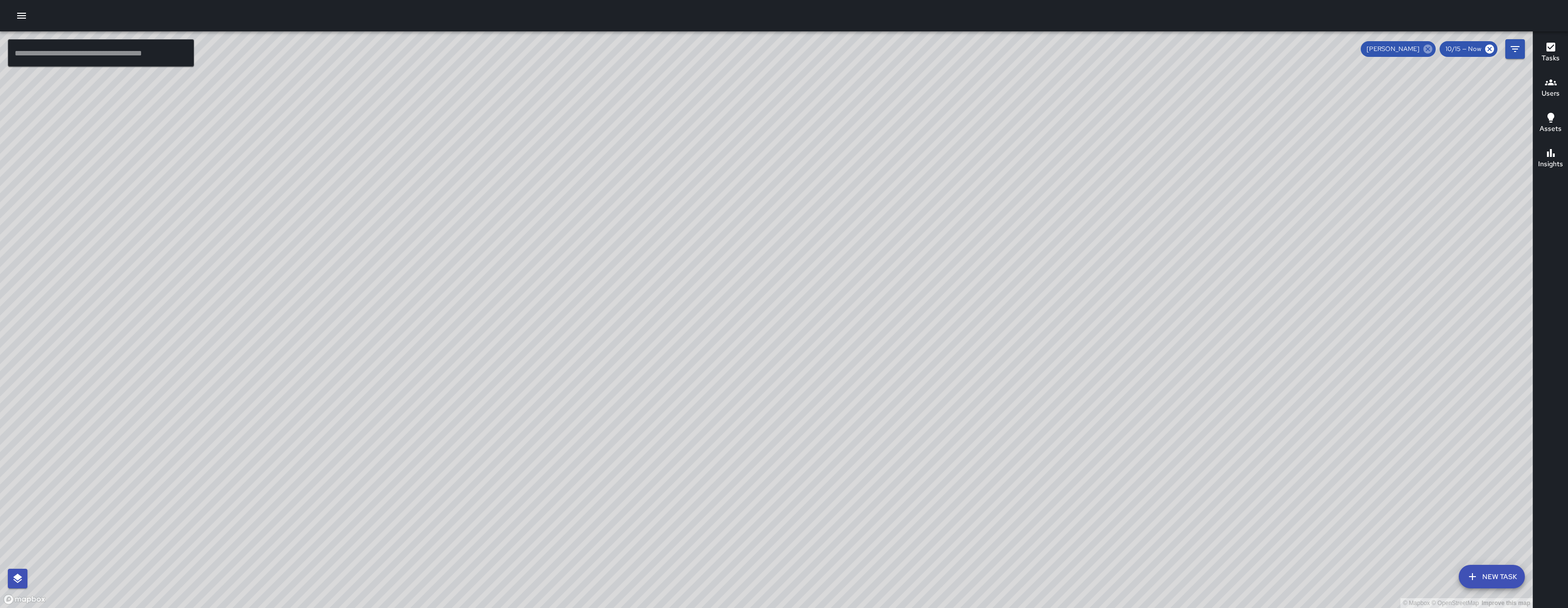
click at [1426, 51] on icon at bounding box center [1427, 49] width 9 height 9
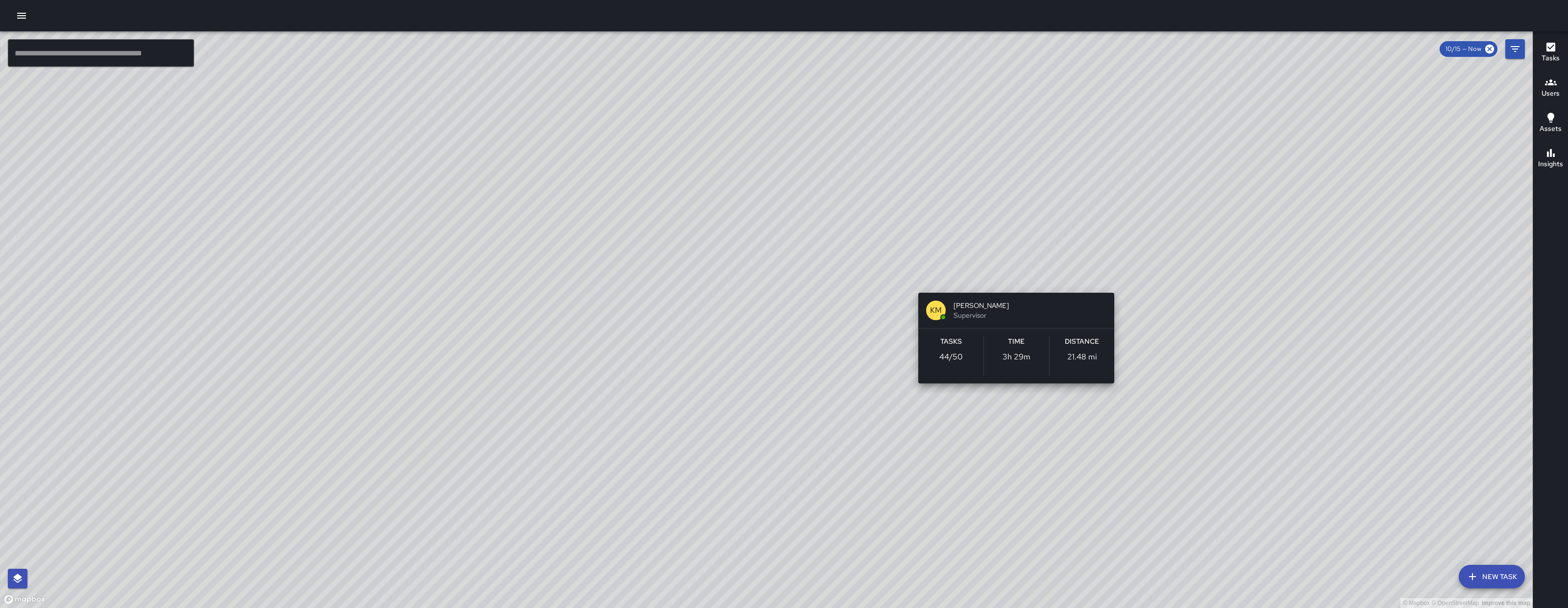
click at [1113, 273] on div "© Mapbox © OpenStreetMap Improve this map KM Ken McCarter Supervisor Tasks 44 /…" at bounding box center [766, 320] width 1533 height 576
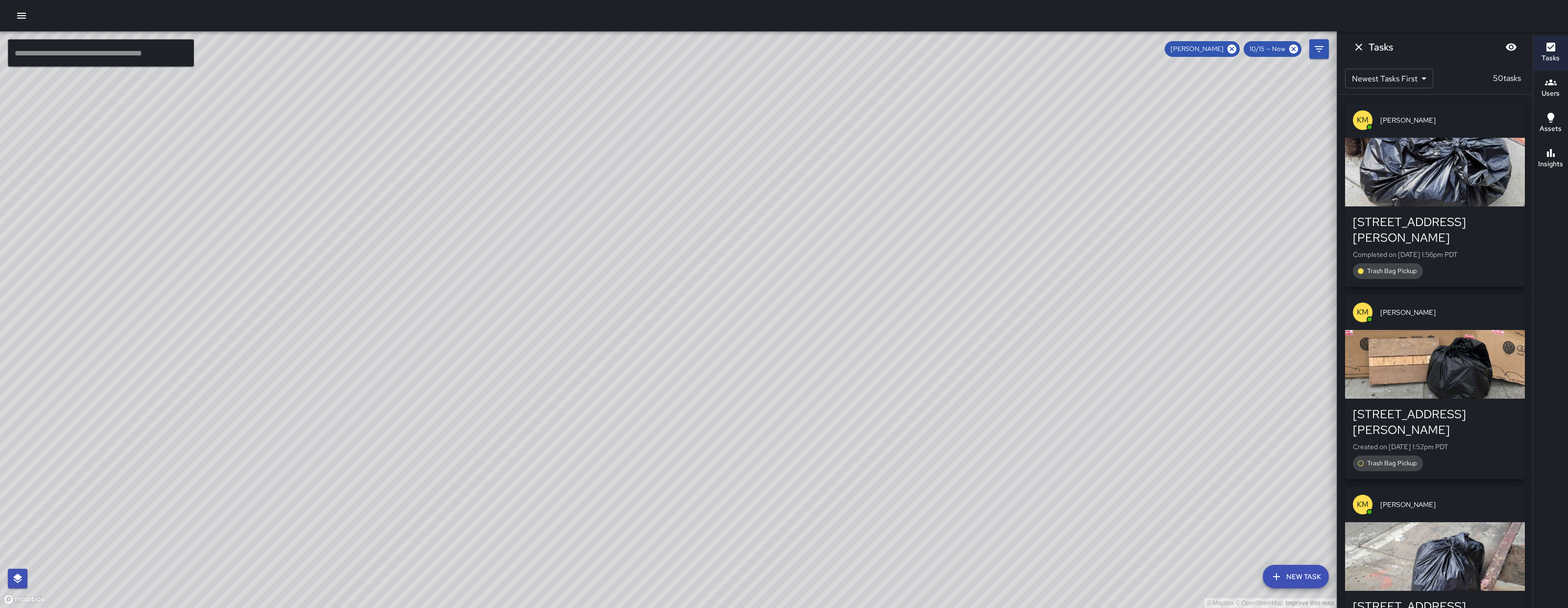
click at [1362, 46] on icon "Dismiss" at bounding box center [1359, 46] width 12 height 12
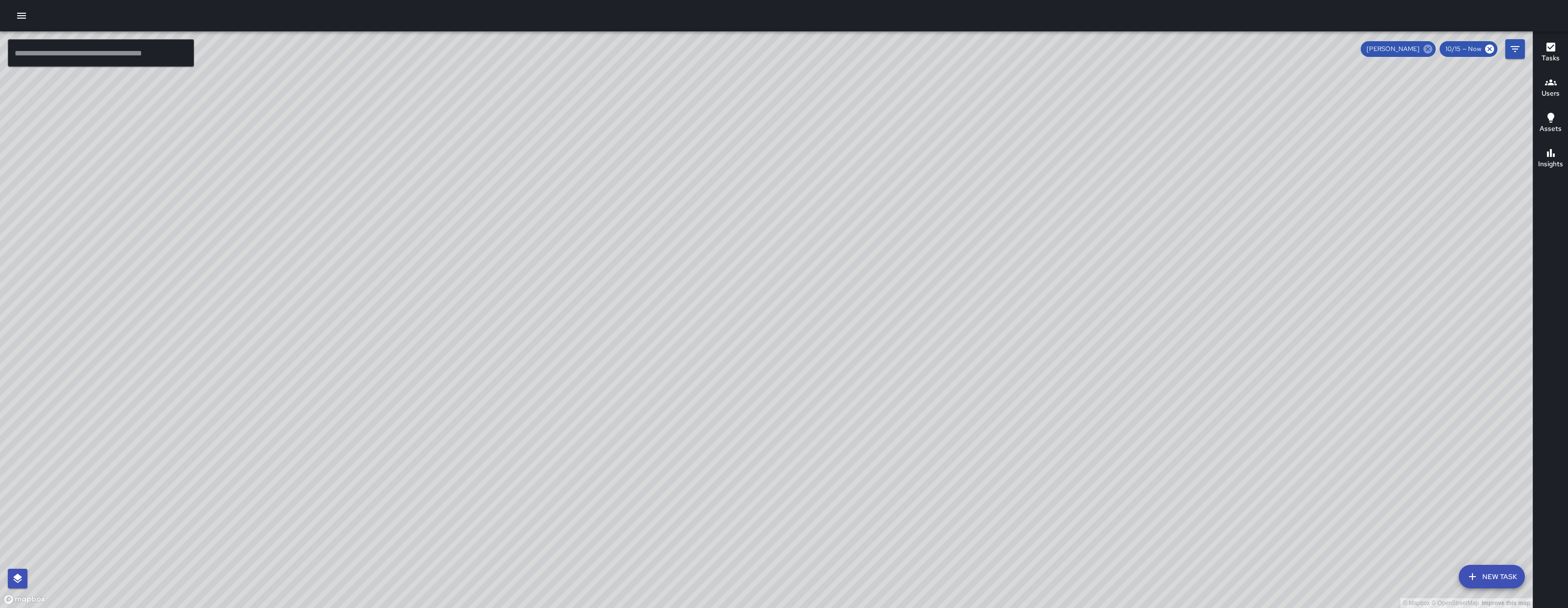
click at [1425, 50] on icon at bounding box center [1427, 49] width 9 height 9
drag, startPoint x: 603, startPoint y: 401, endPoint x: 712, endPoint y: 389, distance: 109.7
click at [712, 389] on div "© Mapbox © OpenStreetMap Improve this map" at bounding box center [766, 320] width 1533 height 576
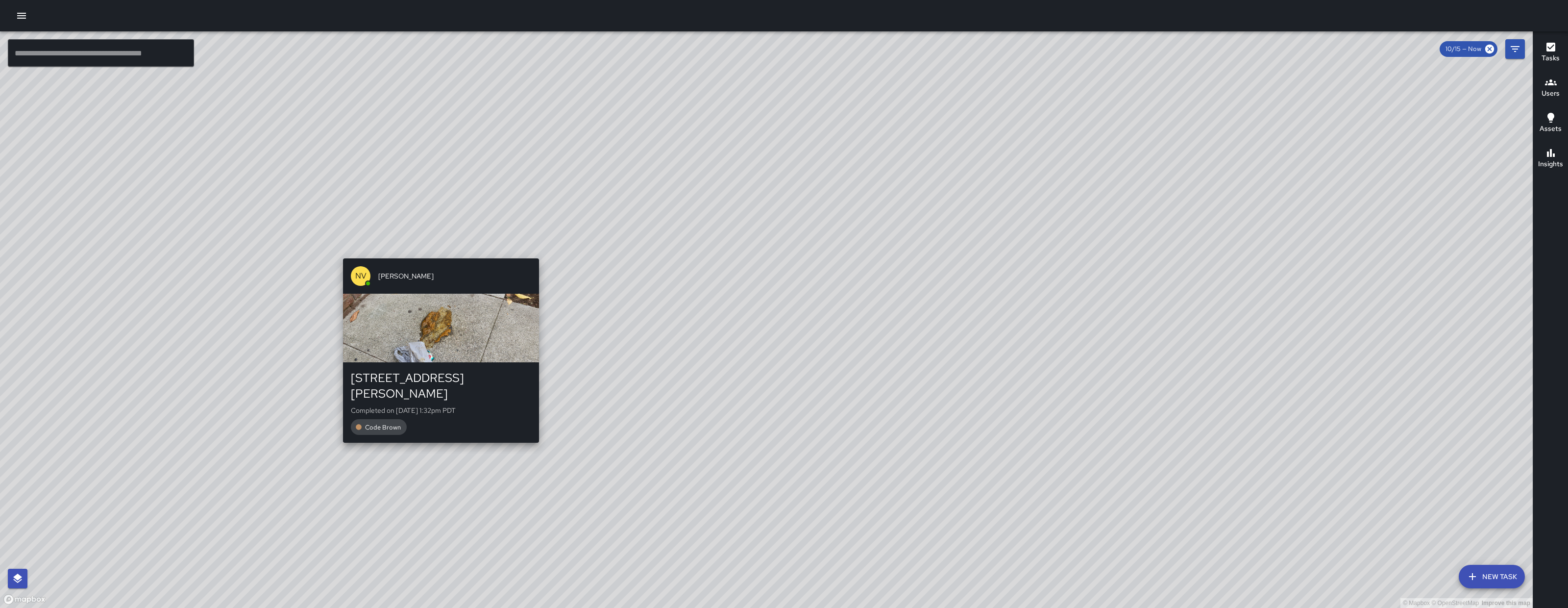
click at [436, 258] on div "NV Nicolas Vega" at bounding box center [441, 276] width 196 height 35
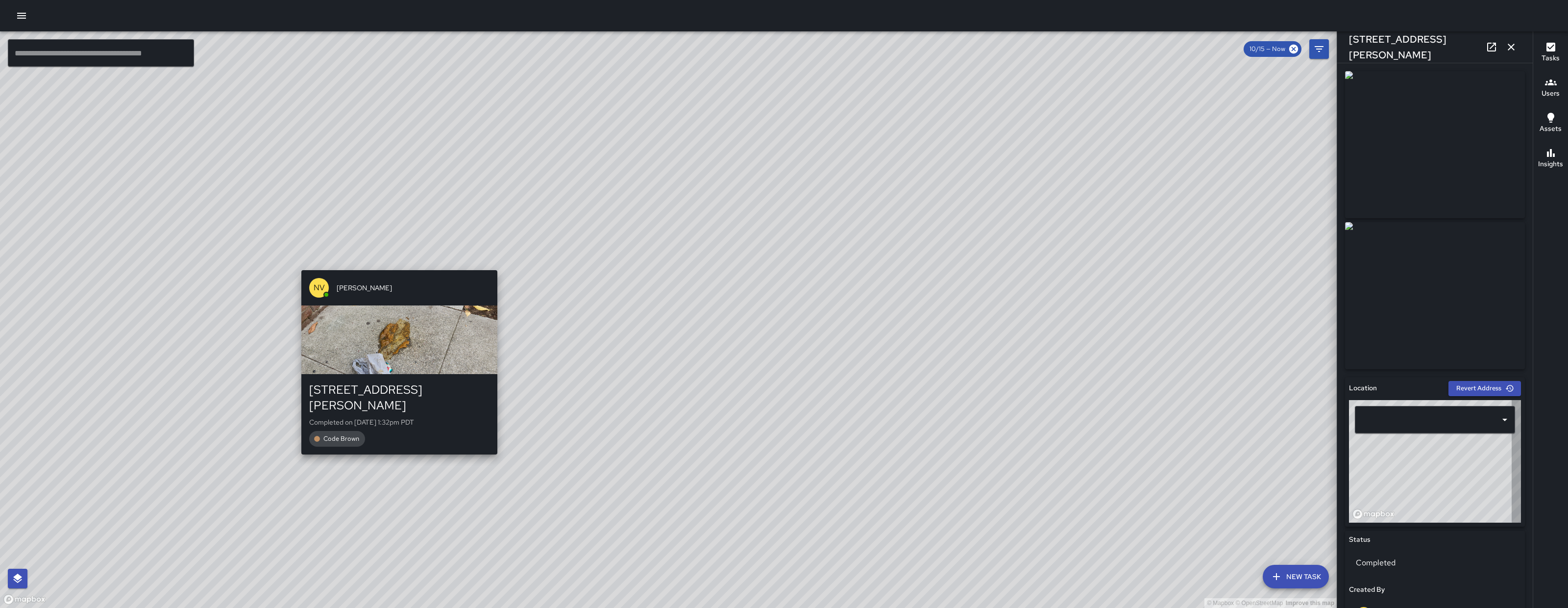
type input "**********"
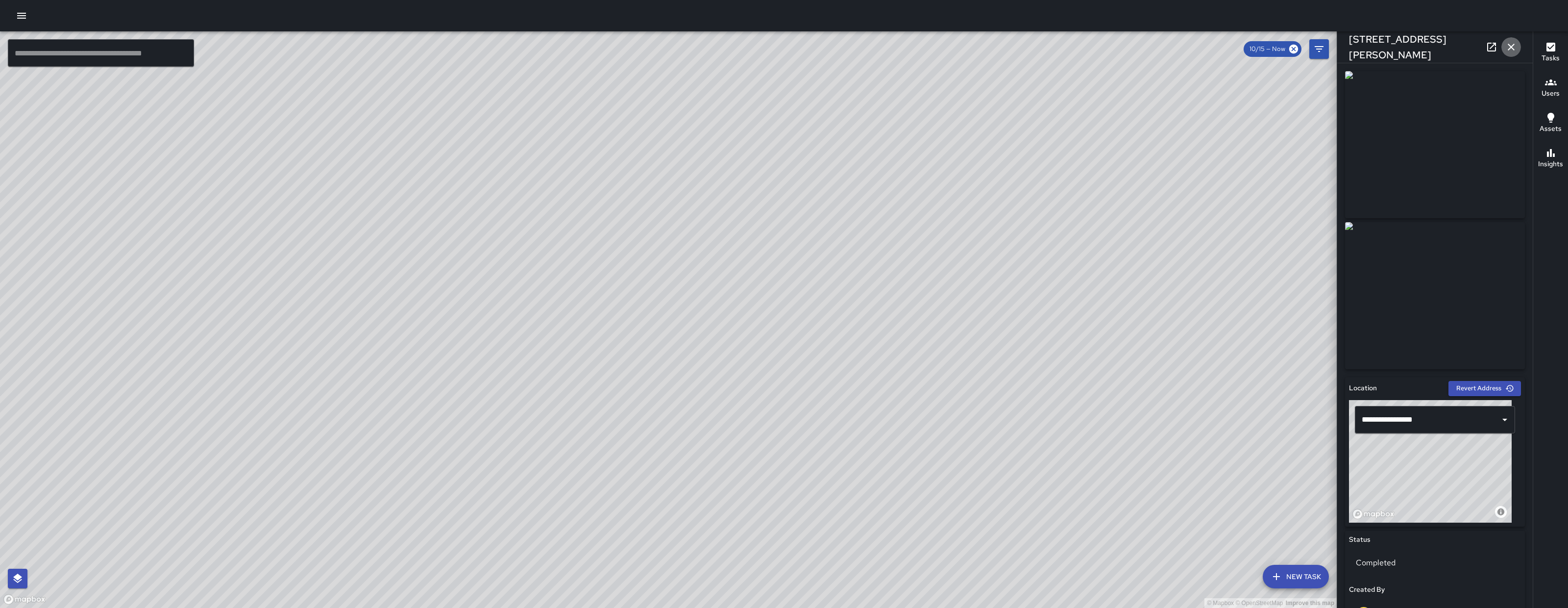
click at [1510, 52] on icon "button" at bounding box center [1511, 46] width 12 height 12
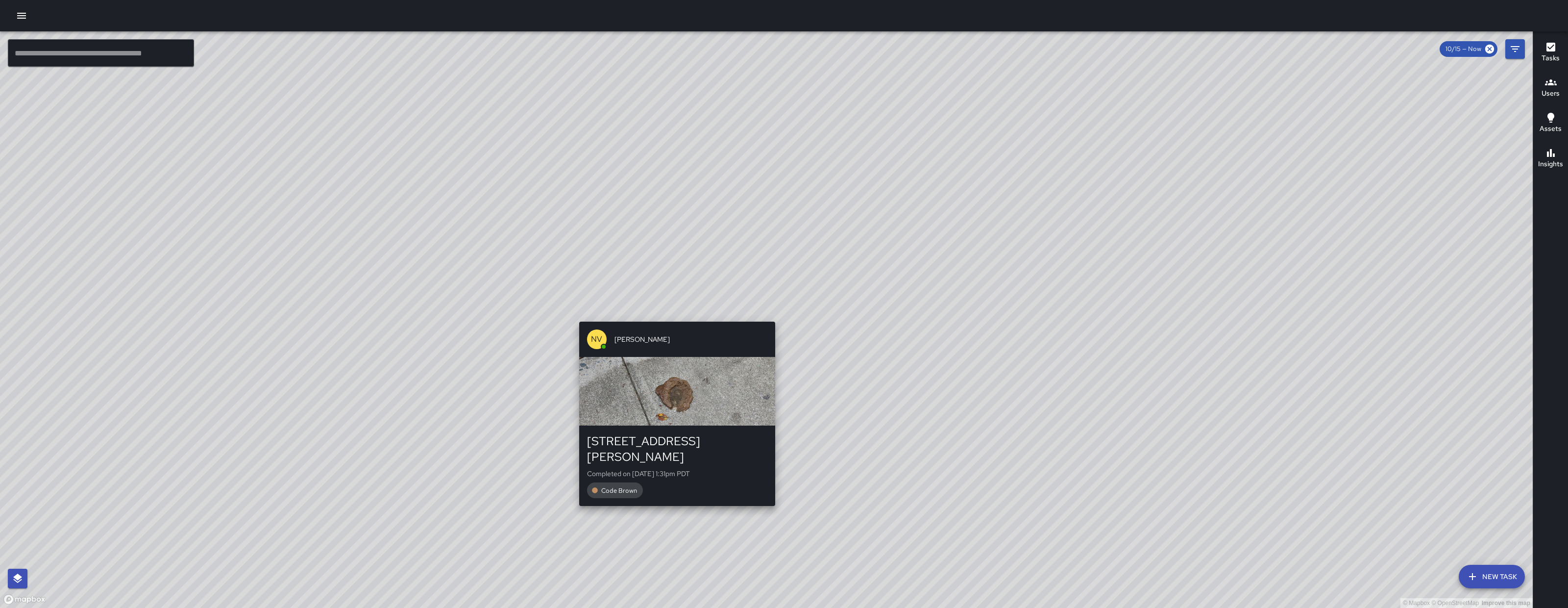
click at [778, 316] on div "© Mapbox © OpenStreetMap Improve this map NV Nicolas Vega 62 Langton Street Com…" at bounding box center [766, 320] width 1533 height 576
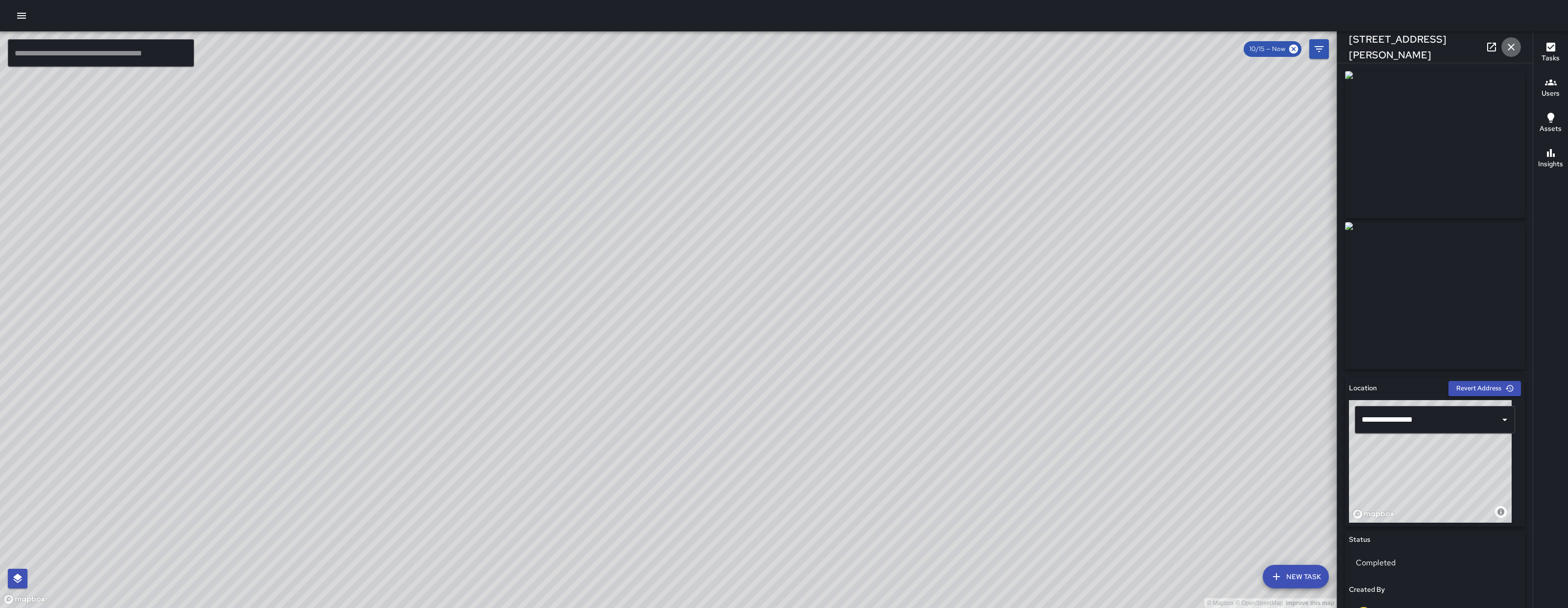
click at [1510, 43] on icon "button" at bounding box center [1511, 46] width 12 height 12
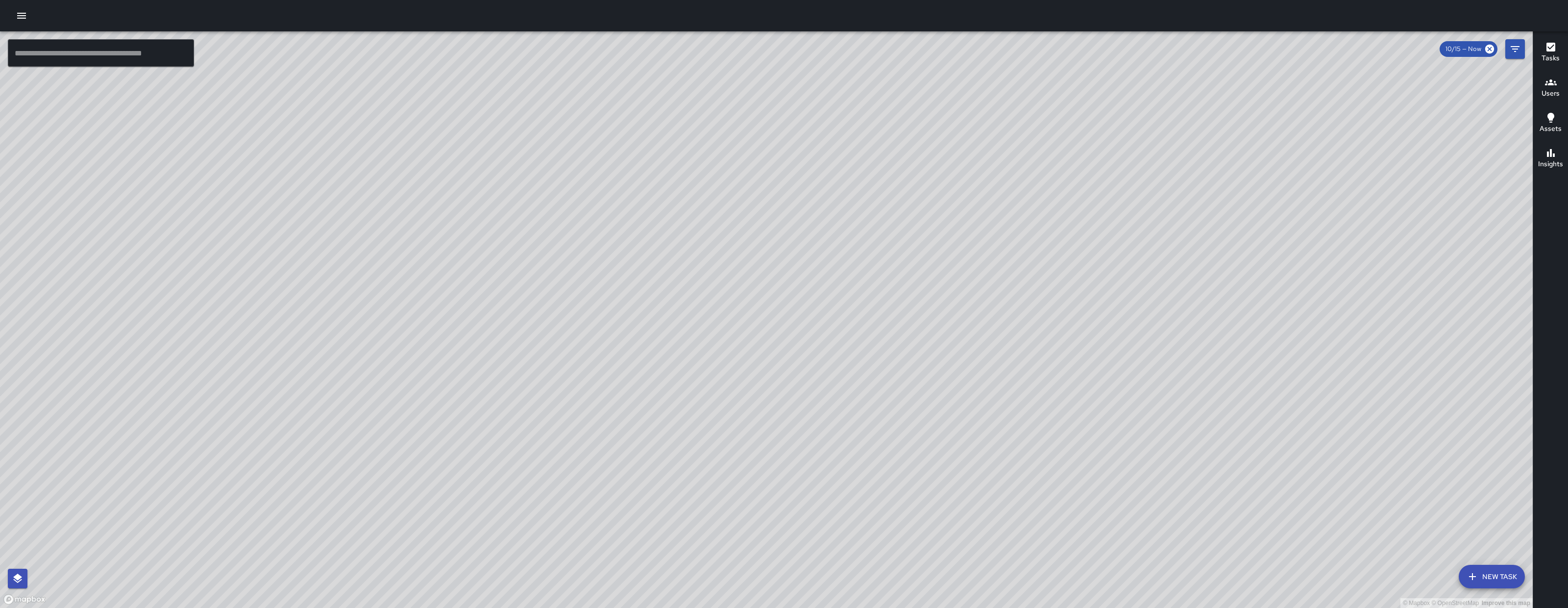
drag, startPoint x: 1180, startPoint y: 282, endPoint x: 1086, endPoint y: 316, distance: 100.0
click at [1086, 316] on div "© Mapbox © OpenStreetMap Improve this map" at bounding box center [766, 320] width 1533 height 576
drag, startPoint x: 1029, startPoint y: 562, endPoint x: 914, endPoint y: 462, distance: 152.4
click at [946, 464] on div "© Mapbox © OpenStreetMap Improve this map" at bounding box center [766, 320] width 1533 height 576
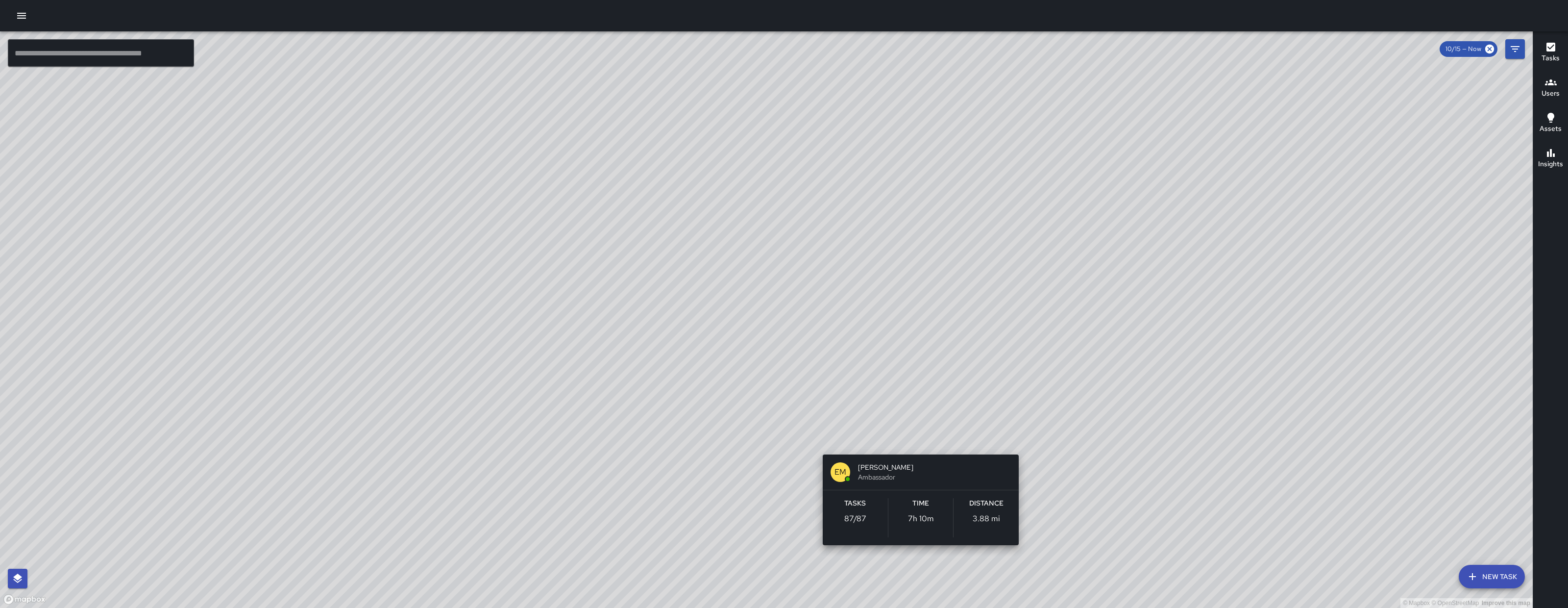
click at [917, 434] on div "© Mapbox © OpenStreetMap Improve this map EM Elimar Martinez Ambassador Tasks 8…" at bounding box center [766, 320] width 1533 height 576
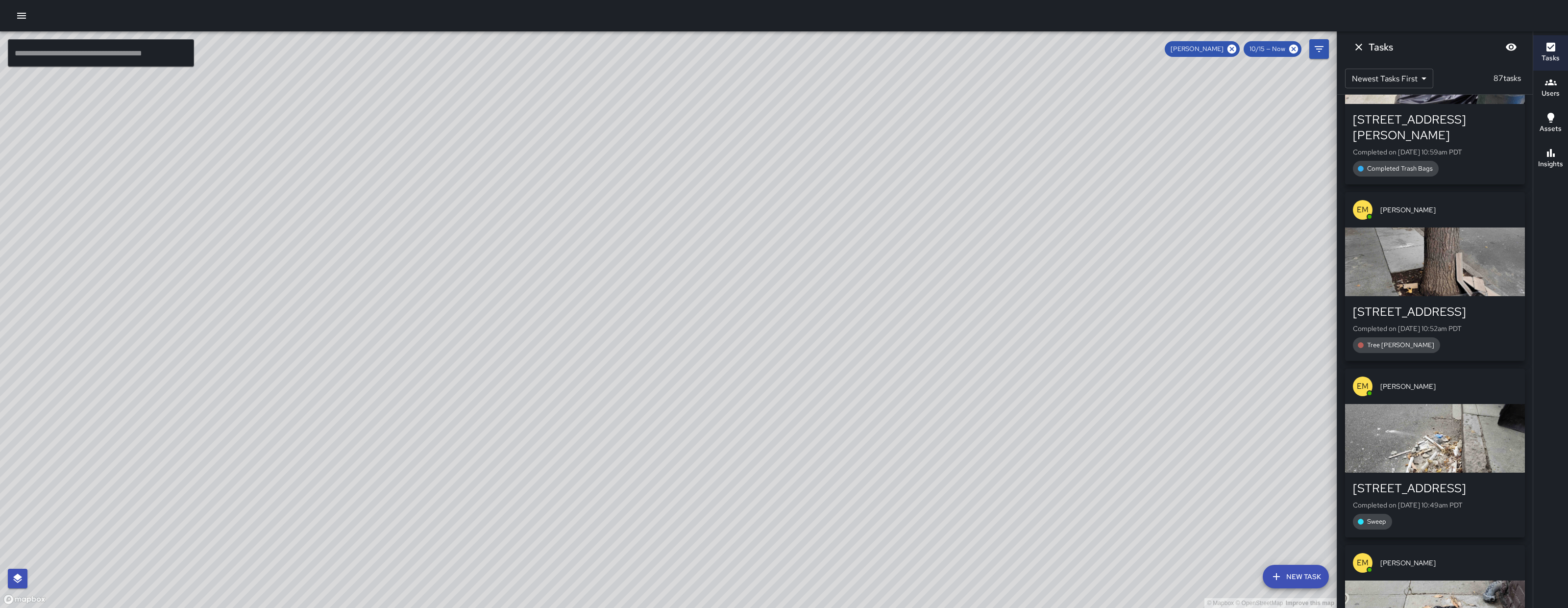
scroll to position [5595, 0]
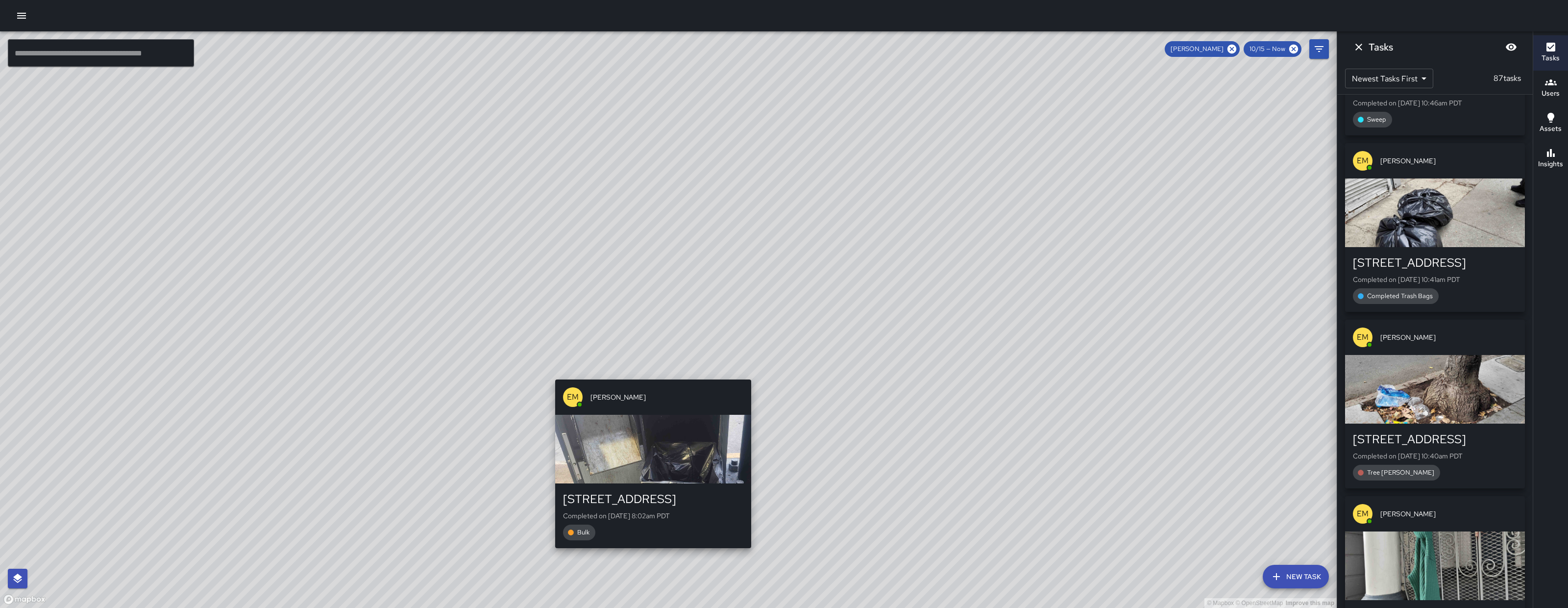
click at [649, 374] on div "© Mapbox © OpenStreetMap Improve this map EM Elimar Martinez 191 8th Street Com…" at bounding box center [668, 320] width 1336 height 576
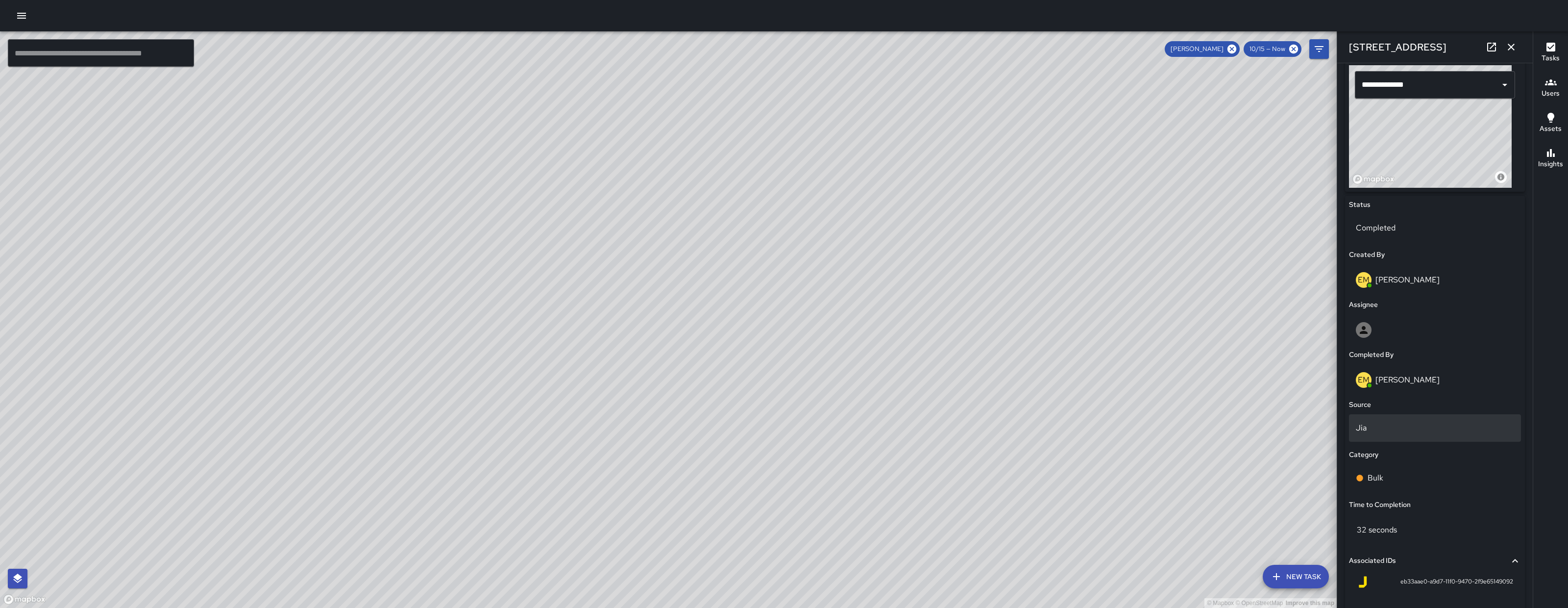
scroll to position [433, 0]
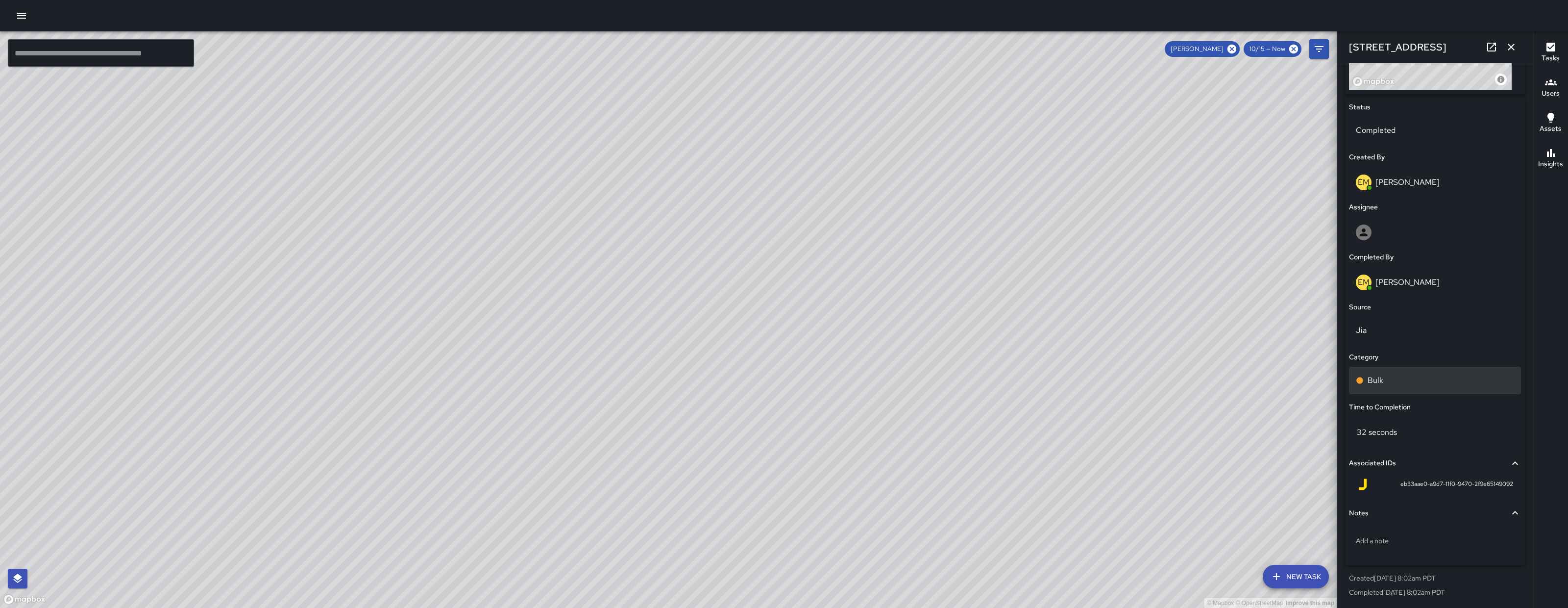
click at [1409, 379] on div "Bulk" at bounding box center [1435, 380] width 159 height 12
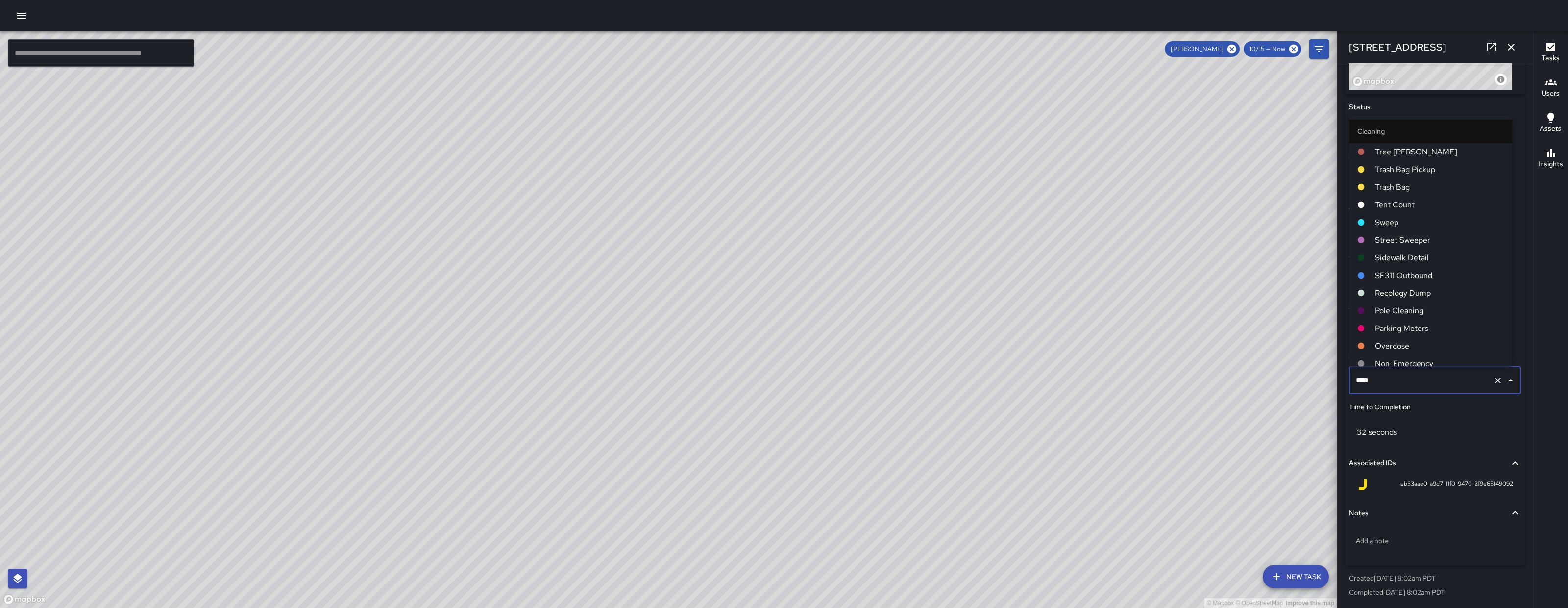
click at [1409, 379] on input "****" at bounding box center [1421, 381] width 136 height 19
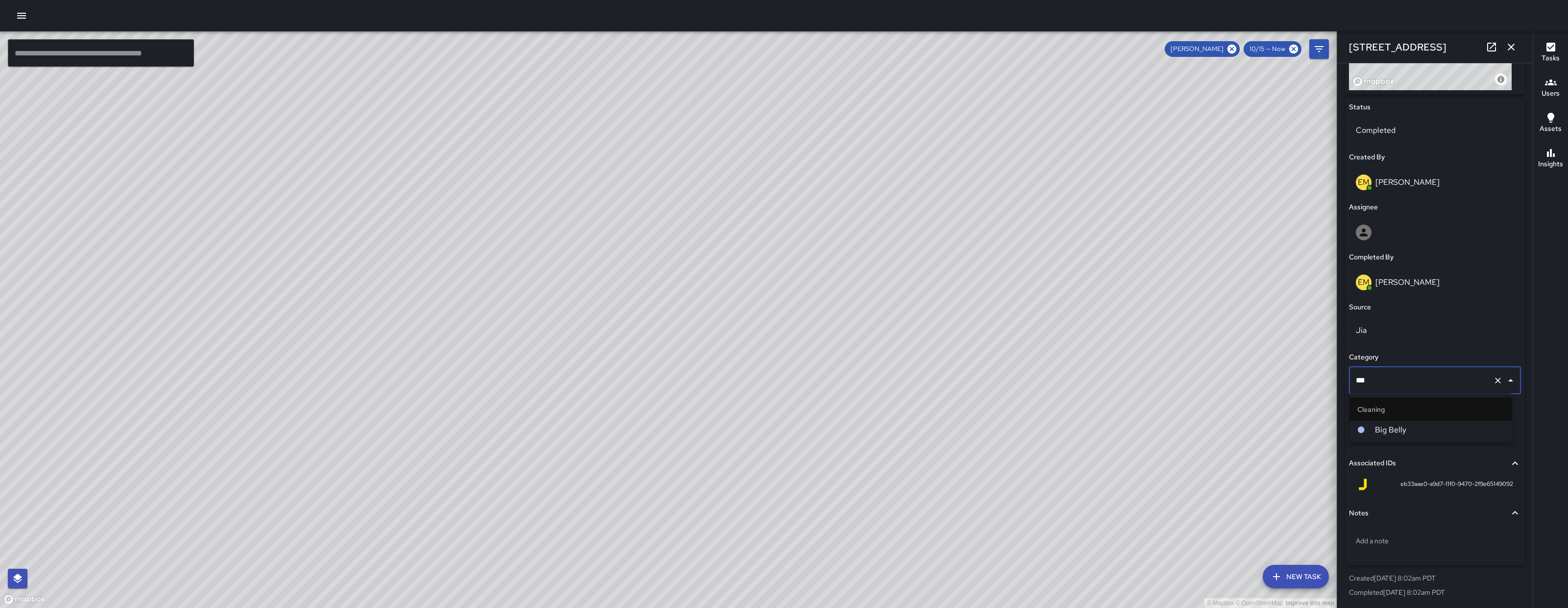
type input "***"
click at [1413, 431] on span "Big Belly" at bounding box center [1439, 430] width 129 height 12
drag, startPoint x: 773, startPoint y: 269, endPoint x: 705, endPoint y: 278, distance: 68.6
click at [705, 278] on div "© Mapbox © OpenStreetMap Improve this map" at bounding box center [668, 320] width 1336 height 576
drag, startPoint x: 798, startPoint y: 490, endPoint x: 786, endPoint y: 414, distance: 76.9
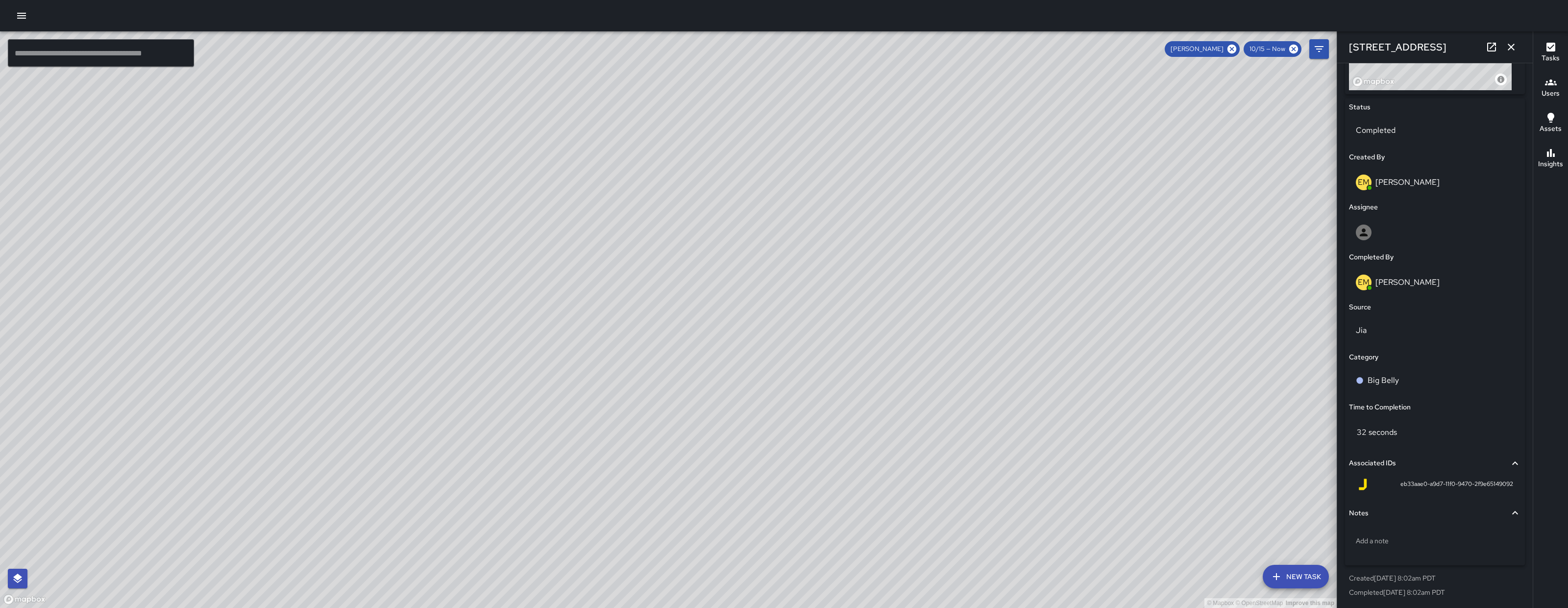
click at [786, 417] on div "© Mapbox © OpenStreetMap Improve this map" at bounding box center [668, 320] width 1336 height 576
click at [1508, 41] on icon "button" at bounding box center [1511, 46] width 12 height 12
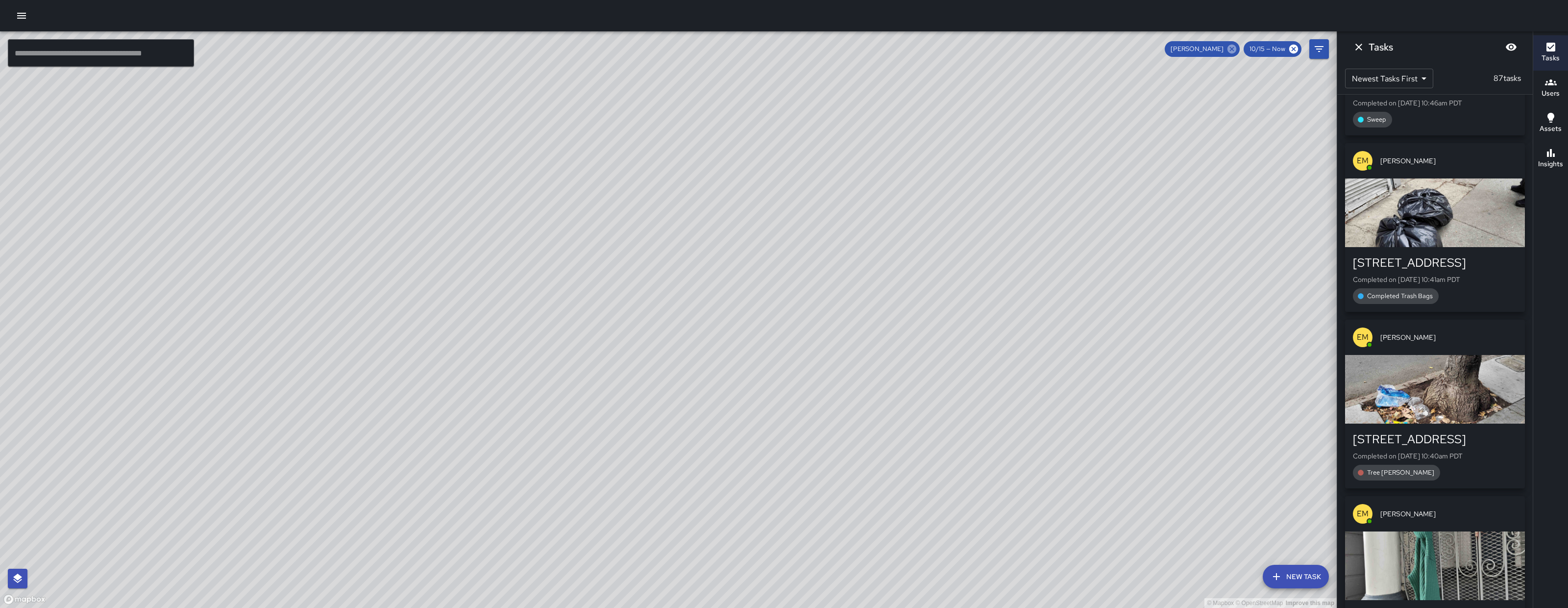
click at [1231, 53] on icon at bounding box center [1232, 49] width 9 height 9
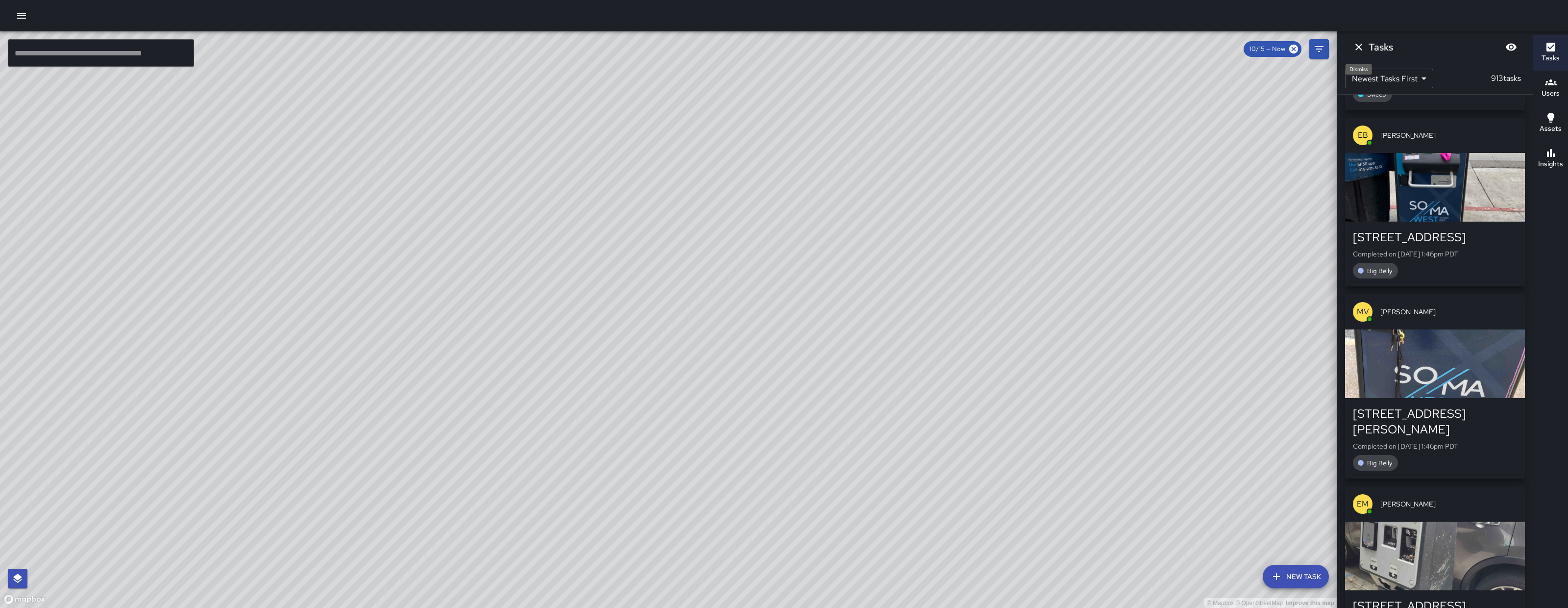
click at [1356, 45] on icon "Dismiss" at bounding box center [1359, 46] width 12 height 12
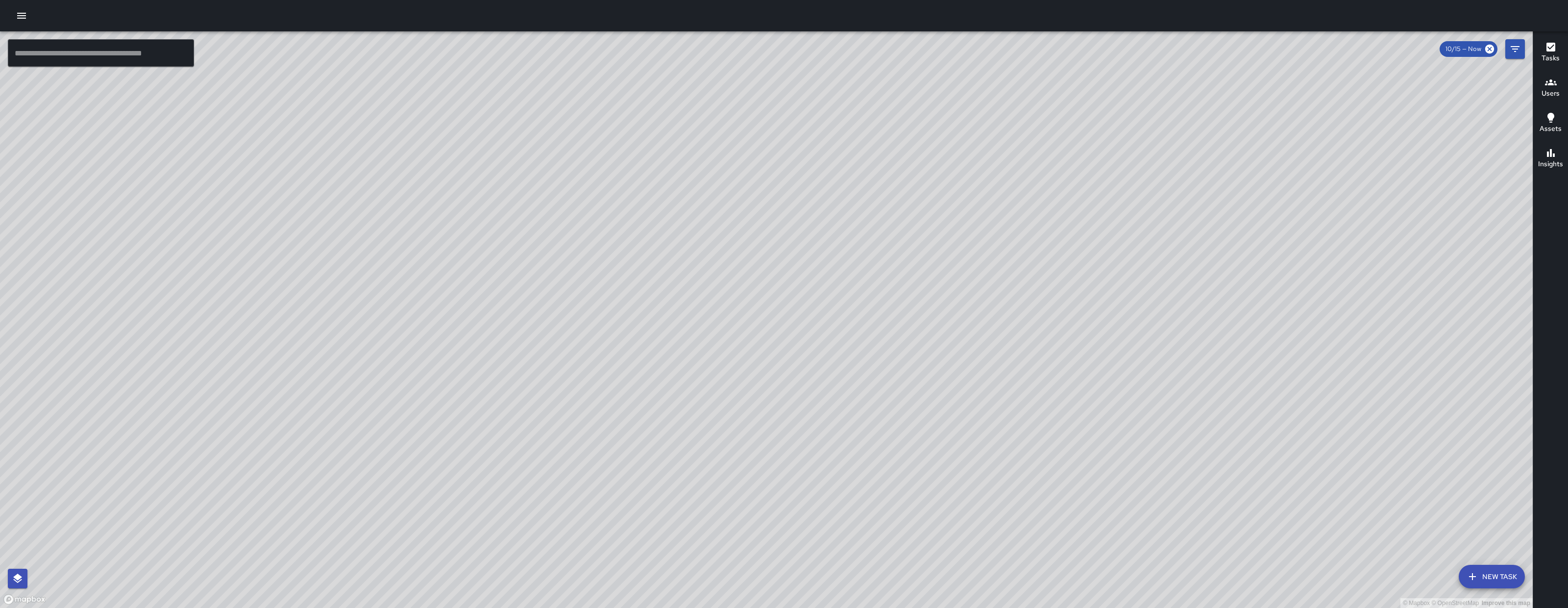
drag, startPoint x: 1017, startPoint y: 363, endPoint x: 702, endPoint y: 445, distance: 325.5
click at [592, 498] on div "© Mapbox © OpenStreetMap Improve this map" at bounding box center [766, 320] width 1533 height 576
drag, startPoint x: 943, startPoint y: 571, endPoint x: 824, endPoint y: 265, distance: 328.3
click at [825, 264] on div "© Mapbox © OpenStreetMap Improve this map" at bounding box center [766, 320] width 1533 height 576
click at [796, 294] on div "© Mapbox © OpenStreetMap Improve this map KT Katherine Treminio Ambassador Task…" at bounding box center [766, 320] width 1533 height 576
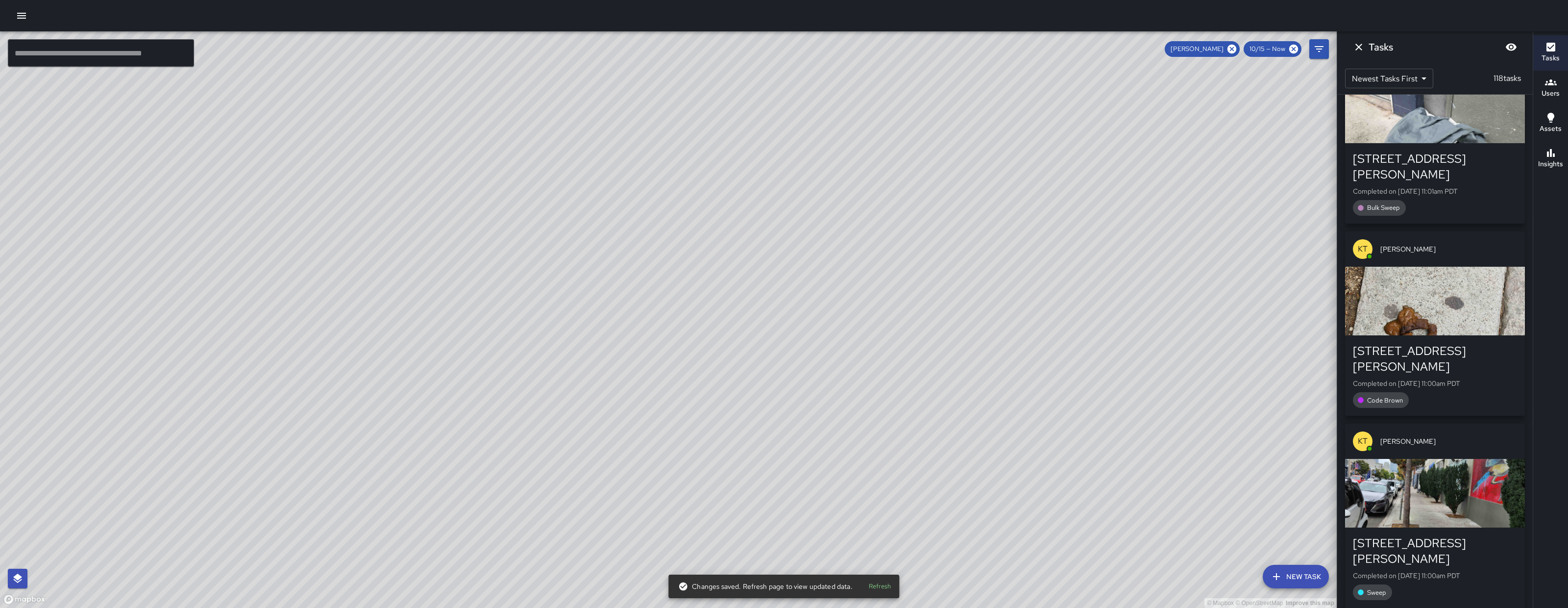
drag, startPoint x: 637, startPoint y: 337, endPoint x: 647, endPoint y: 431, distance: 94.5
click at [647, 431] on div "© Mapbox © OpenStreetMap Improve this map" at bounding box center [668, 320] width 1336 height 576
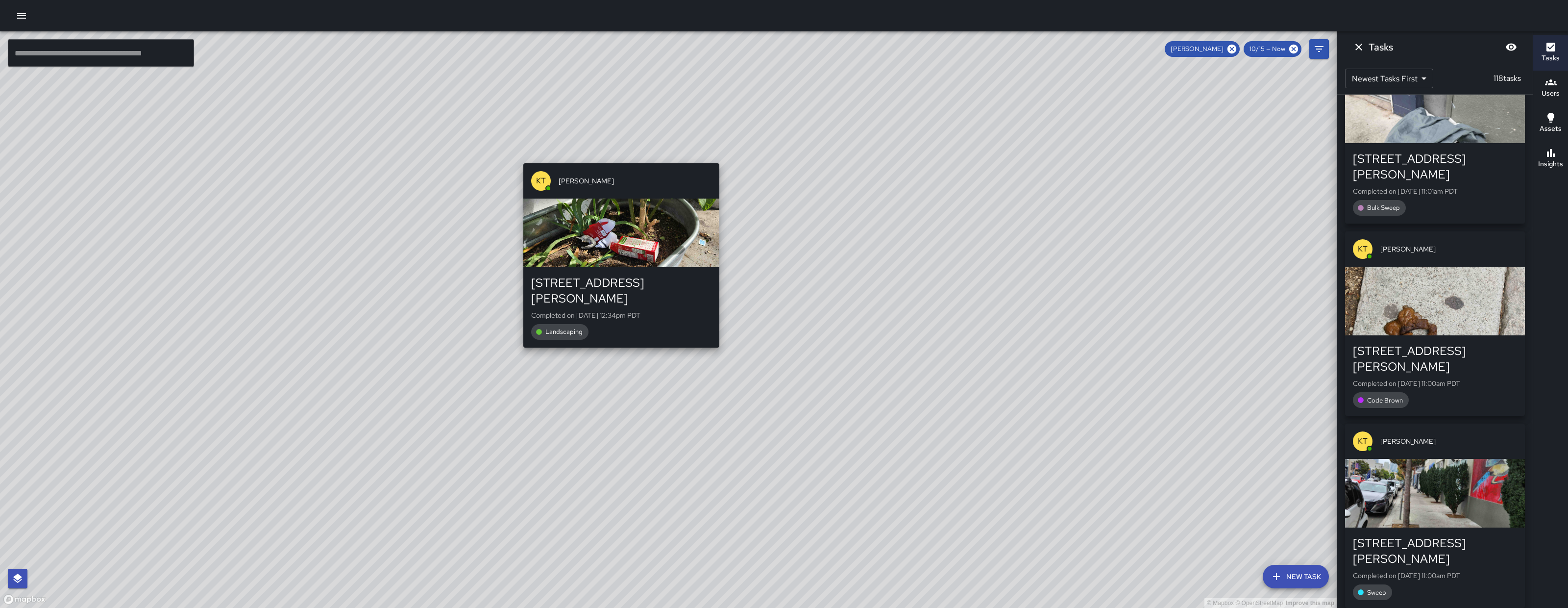
click at [625, 149] on div "© Mapbox © OpenStreetMap Improve this map KT Katherine Treminio 48 Langton Stre…" at bounding box center [668, 320] width 1336 height 576
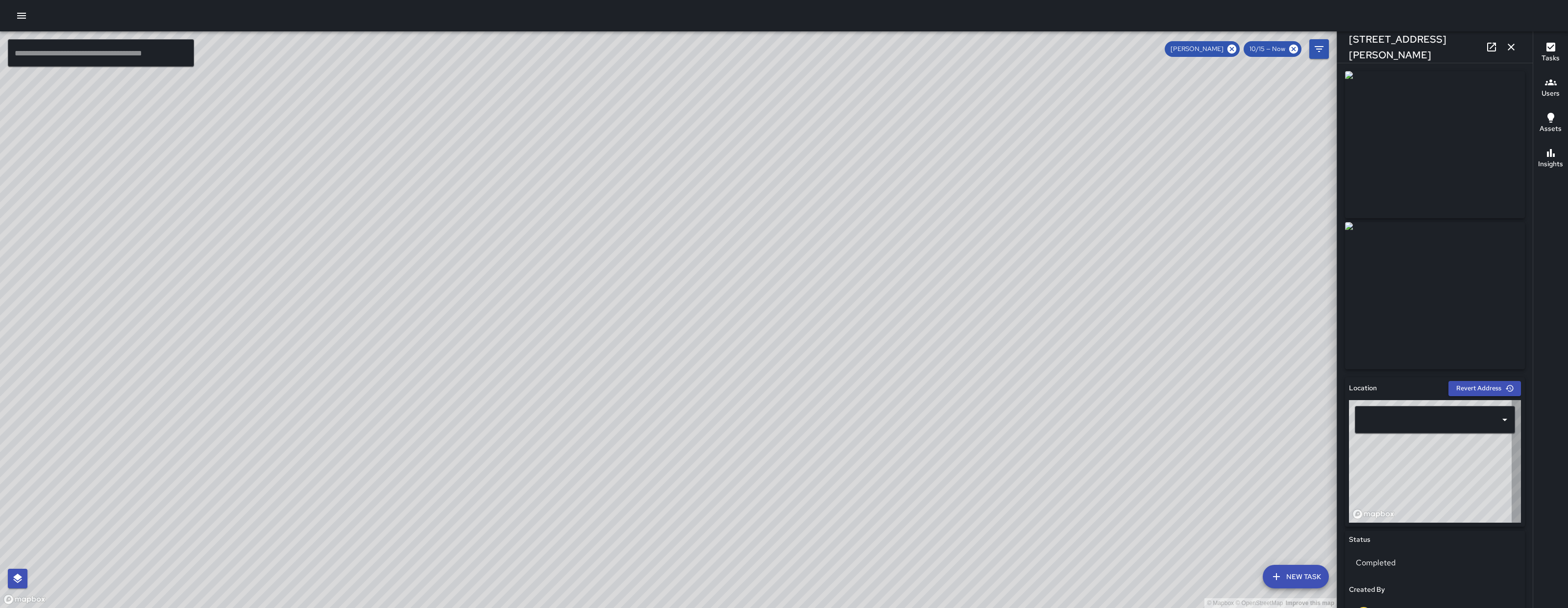
type input "**********"
click at [1511, 48] on icon "button" at bounding box center [1511, 46] width 7 height 7
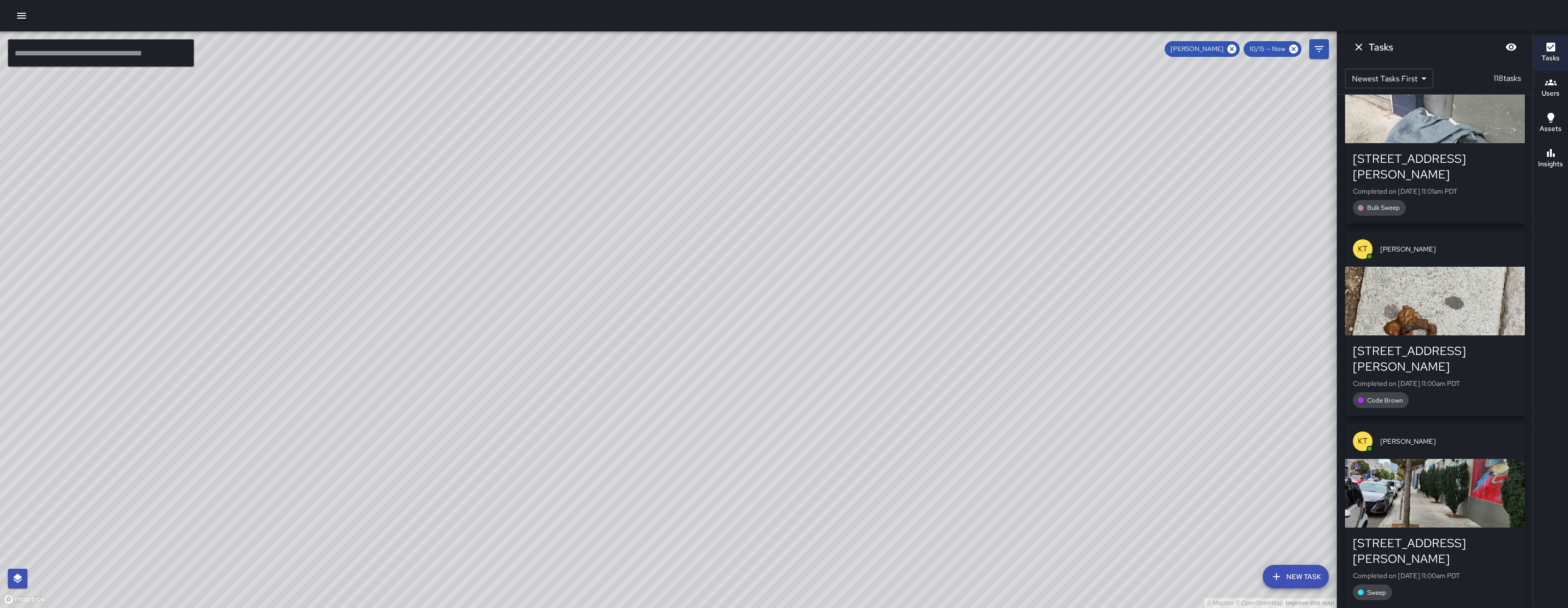
drag, startPoint x: 1125, startPoint y: 470, endPoint x: 806, endPoint y: 395, distance: 327.7
click at [806, 395] on div "© Mapbox © OpenStreetMap Improve this map" at bounding box center [668, 320] width 1336 height 576
drag, startPoint x: 970, startPoint y: 445, endPoint x: 903, endPoint y: 376, distance: 96.2
click at [903, 376] on div "© Mapbox © OpenStreetMap Improve this map" at bounding box center [668, 320] width 1336 height 576
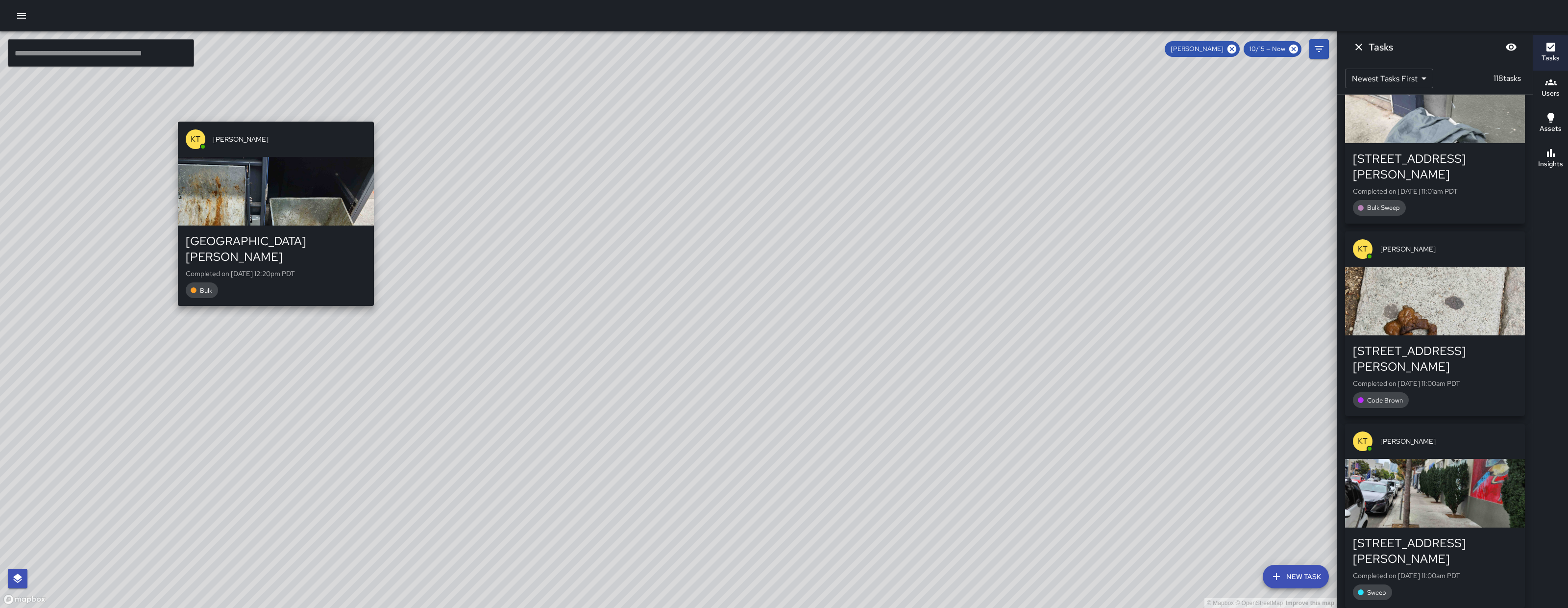
click at [273, 117] on div "© Mapbox © OpenStreetMap Improve this map KT Katherine Treminio 1121 Howard Str…" at bounding box center [668, 320] width 1336 height 576
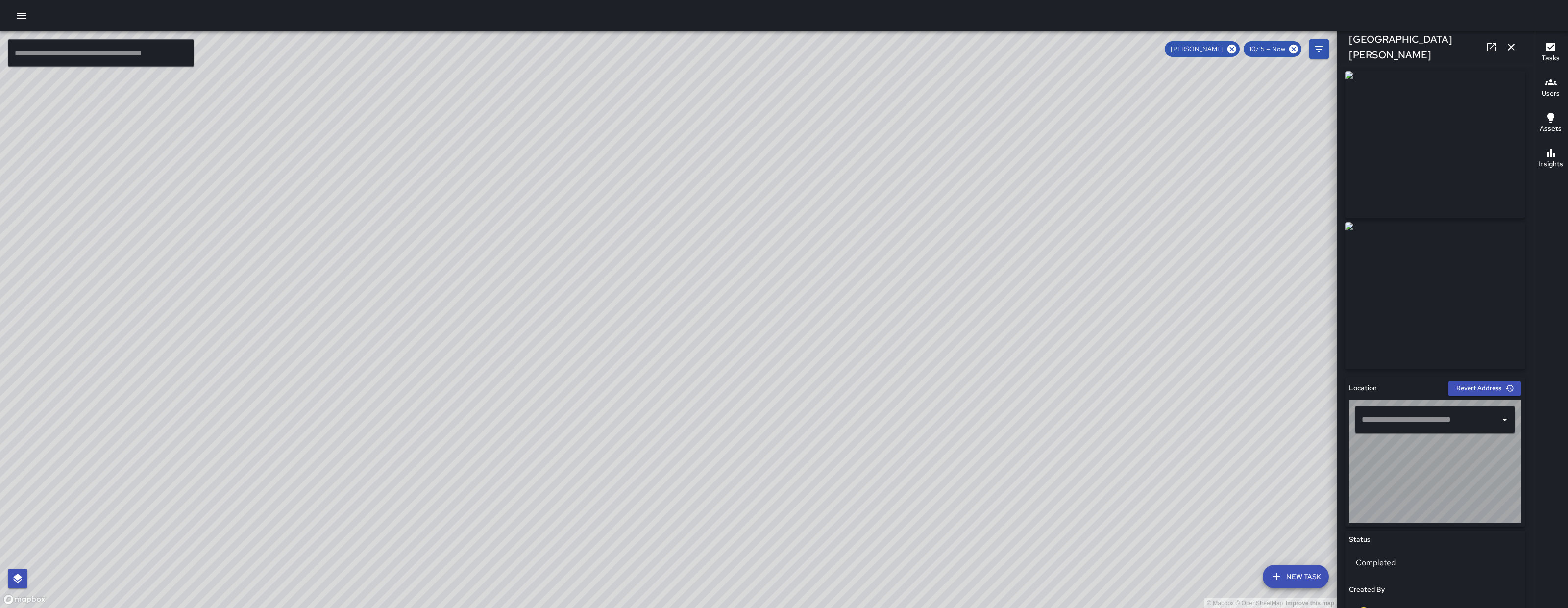
type input "**********"
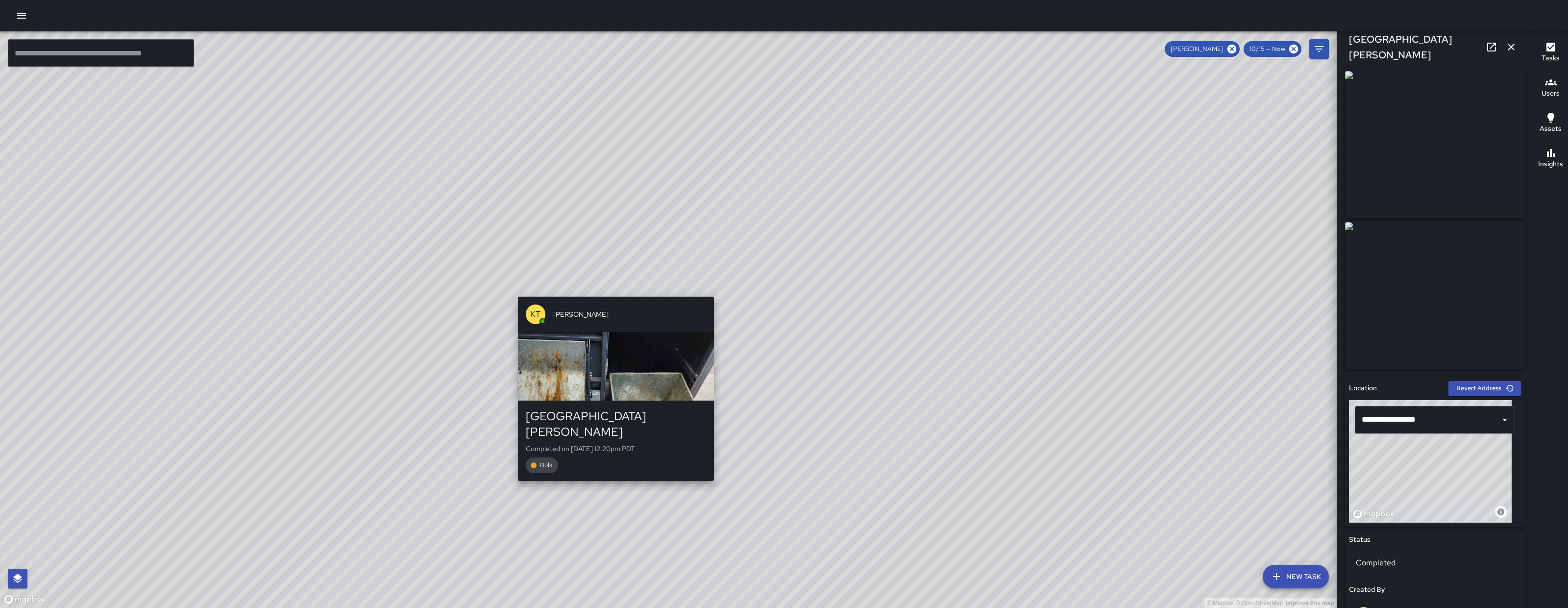
scroll to position [433, 0]
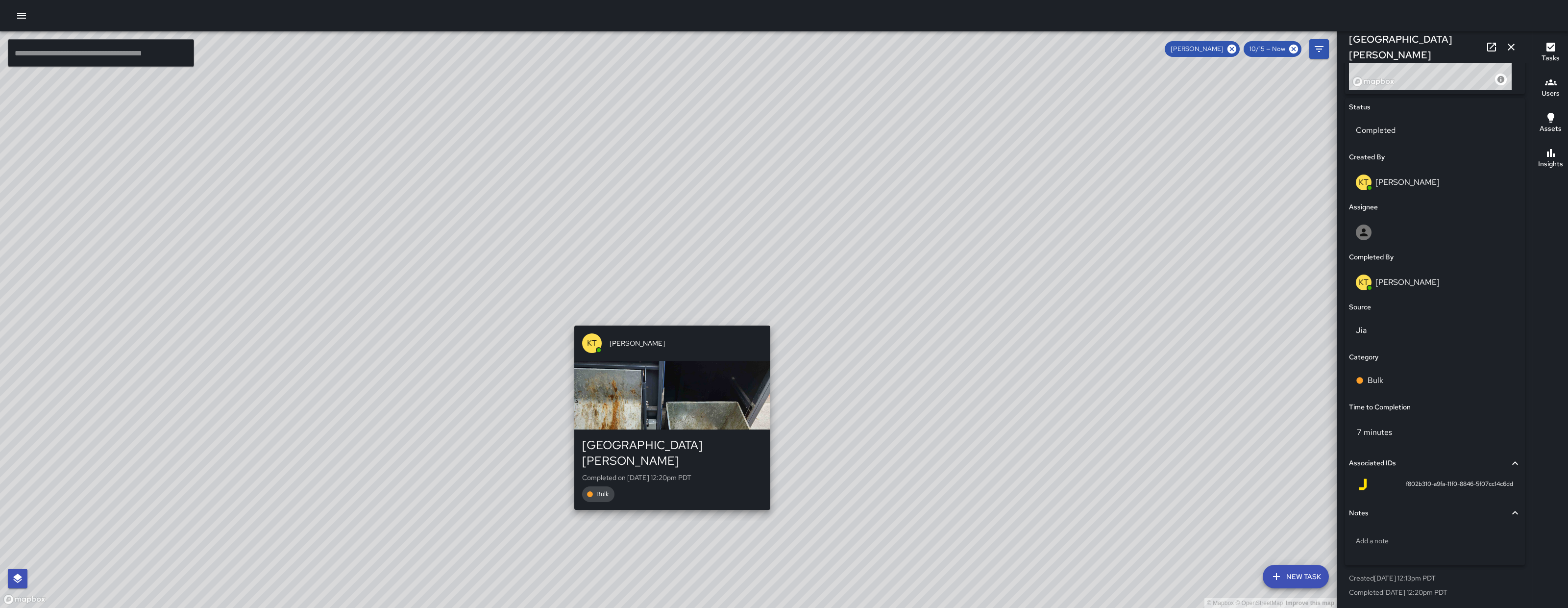
click at [1430, 364] on div "Status Completed Created By KT Katherine Treminio Assignee Completed By KT Kath…" at bounding box center [1435, 332] width 180 height 468
click at [1435, 371] on div "Bulk" at bounding box center [1435, 381] width 172 height 27
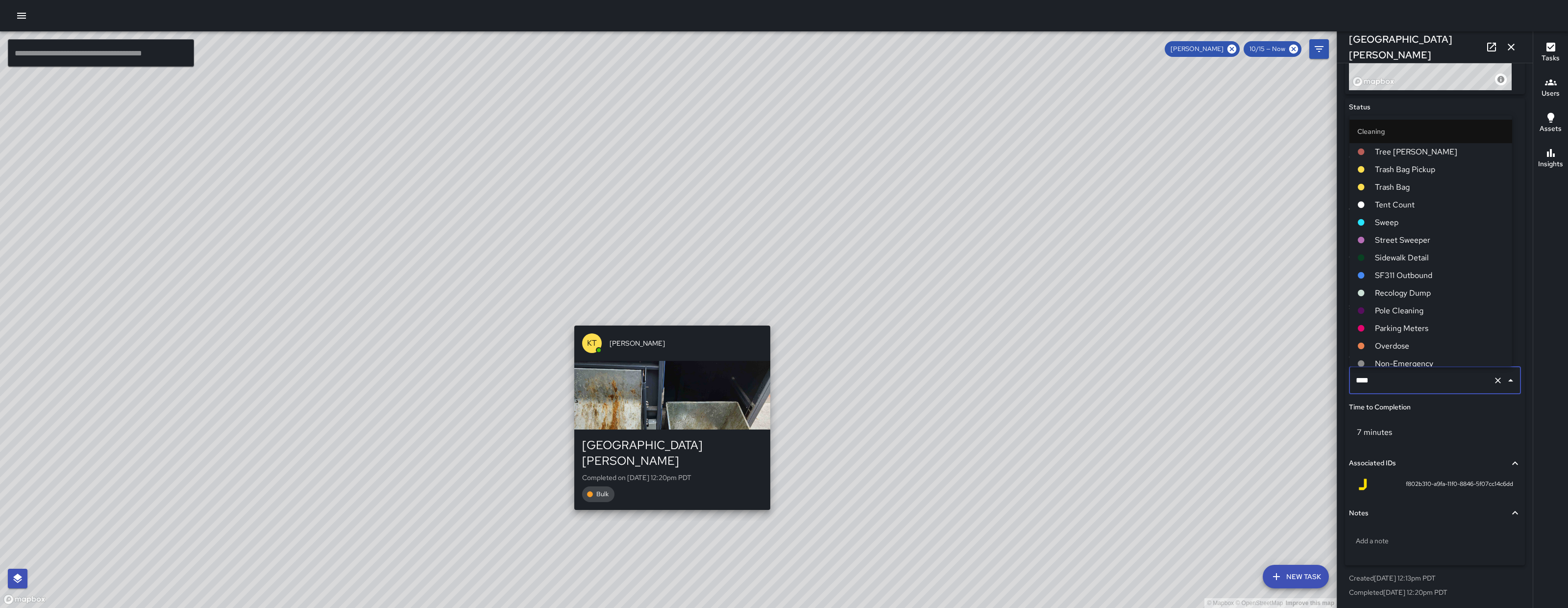
click at [1435, 371] on input "****" at bounding box center [1421, 381] width 136 height 19
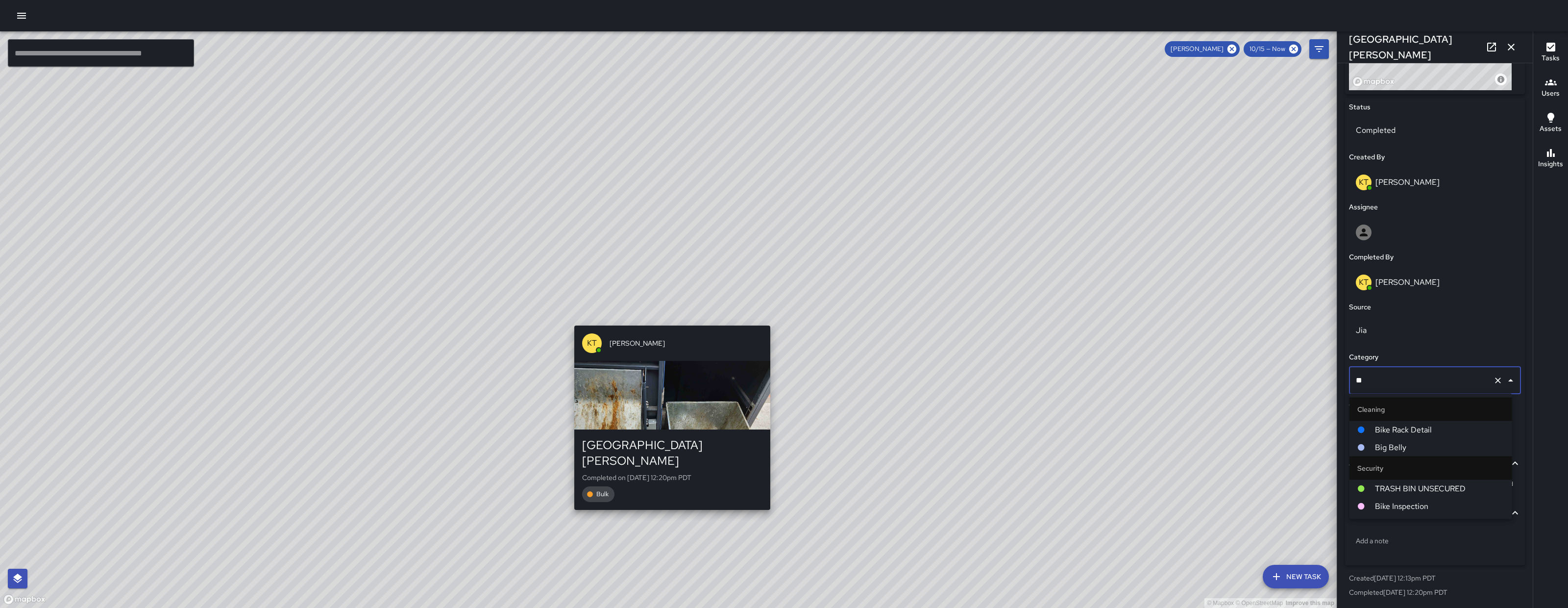
scroll to position [0, 0]
type input "***"
click at [1393, 426] on span "Big Belly" at bounding box center [1439, 430] width 129 height 12
click at [1513, 44] on icon "button" at bounding box center [1511, 46] width 7 height 7
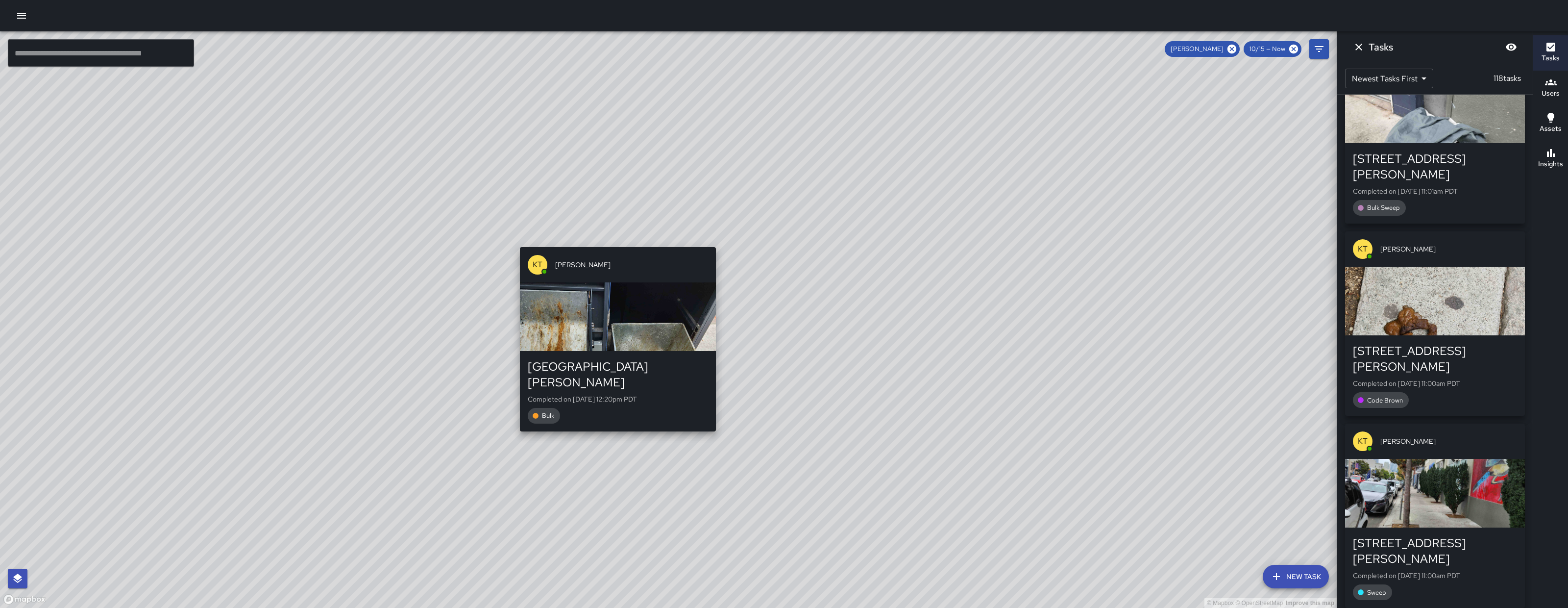
drag, startPoint x: 900, startPoint y: 340, endPoint x: 767, endPoint y: 178, distance: 209.6
click at [768, 181] on div "© Mapbox © OpenStreetMap Improve this map KT Katherine Treminio 1121 Howard Str…" at bounding box center [668, 320] width 1336 height 576
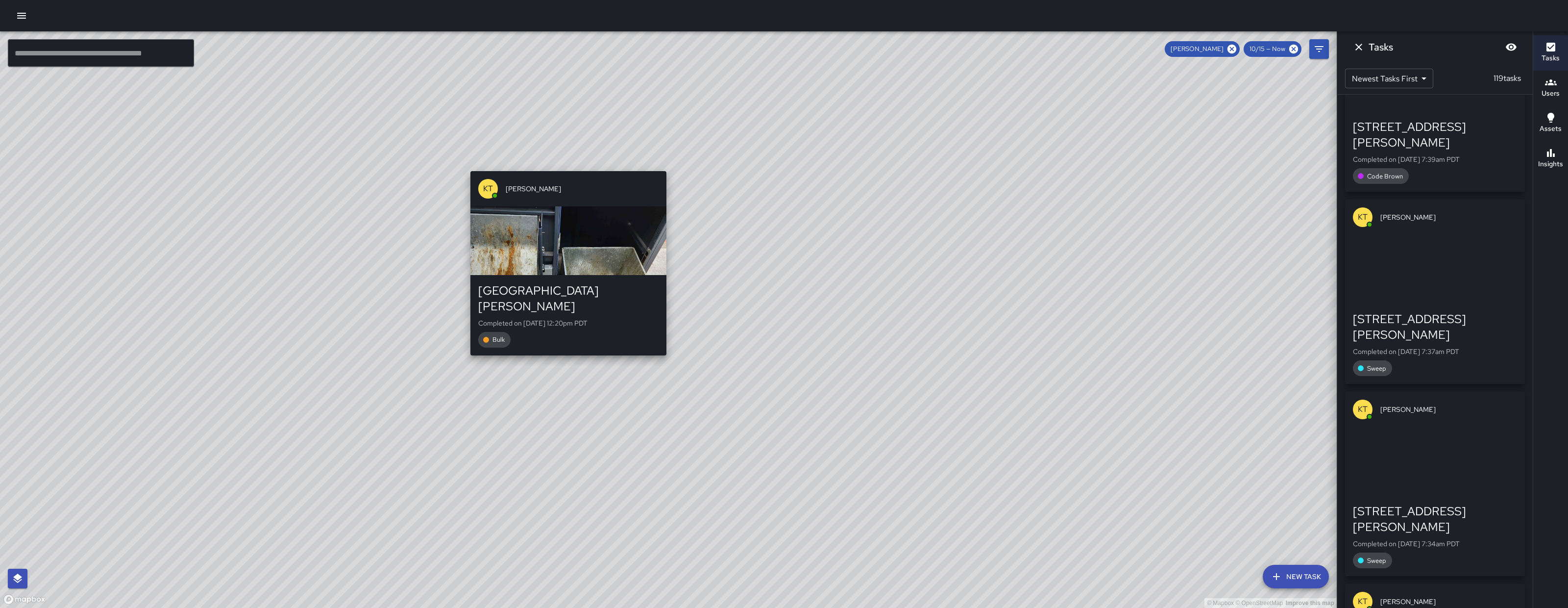
scroll to position [17743, 0]
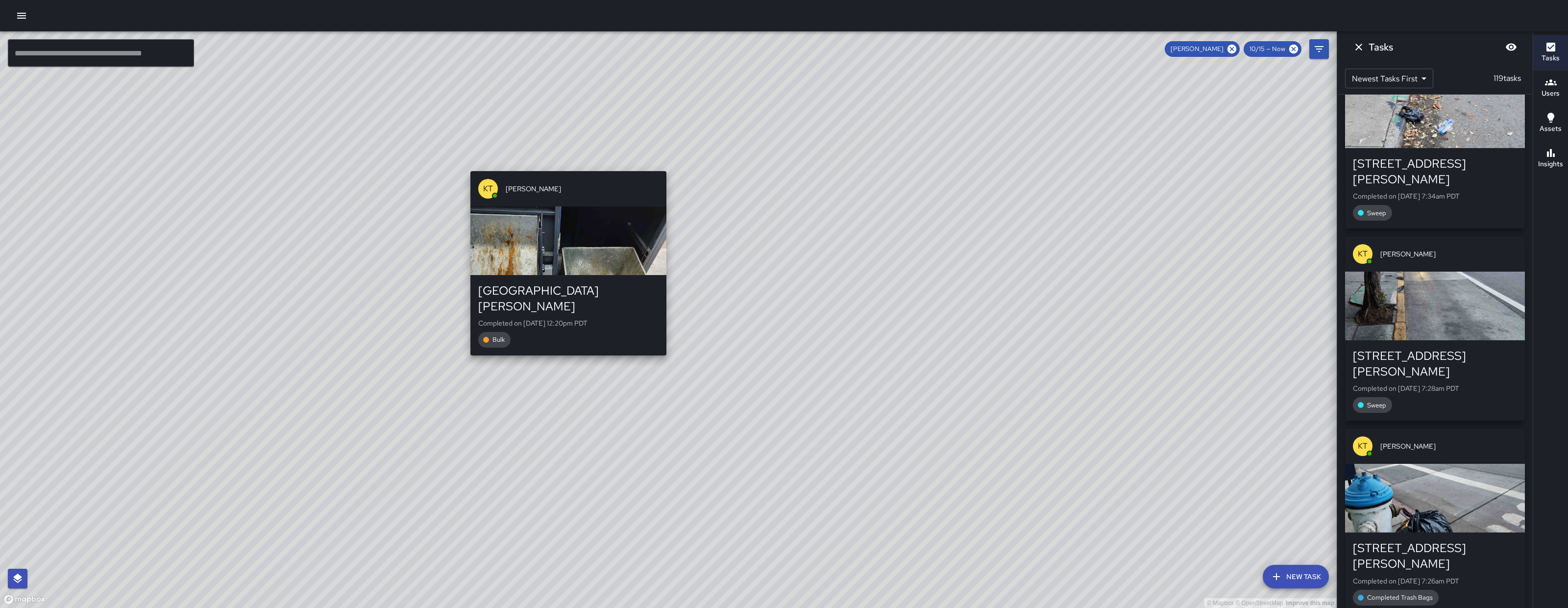
drag, startPoint x: 1527, startPoint y: 599, endPoint x: 1523, endPoint y: 544, distance: 55.1
click at [1523, 544] on div "KT Katherine Treminio Completed on 10/15/2025, 1:59pm PDT Sweep KT Katherine Tr…" at bounding box center [1435, 351] width 196 height 513
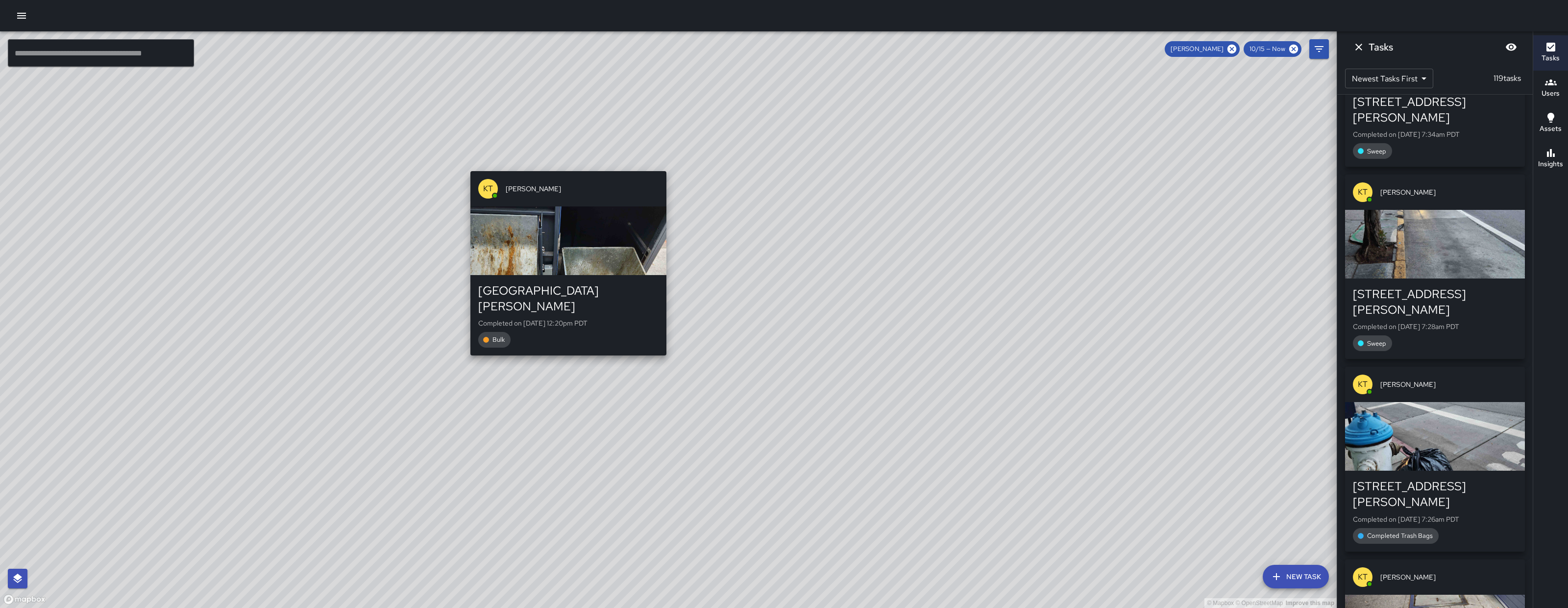
scroll to position [17830, 0]
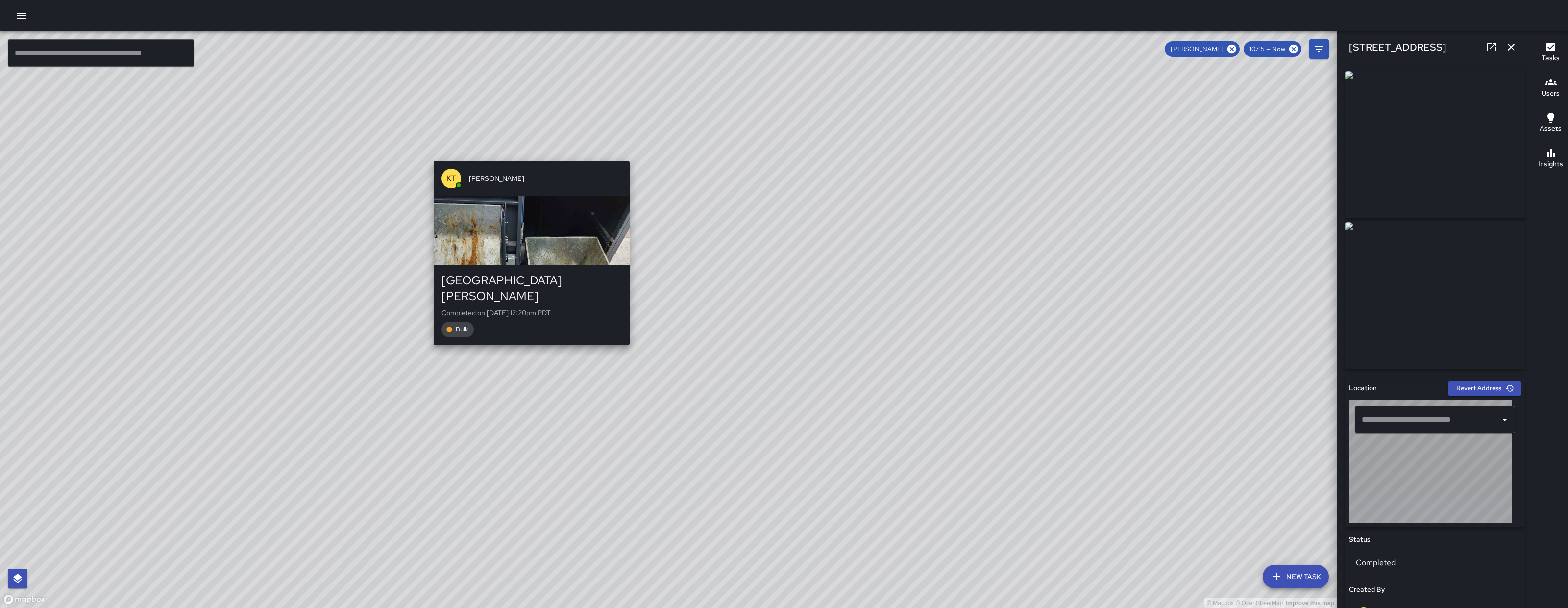
type input "**********"
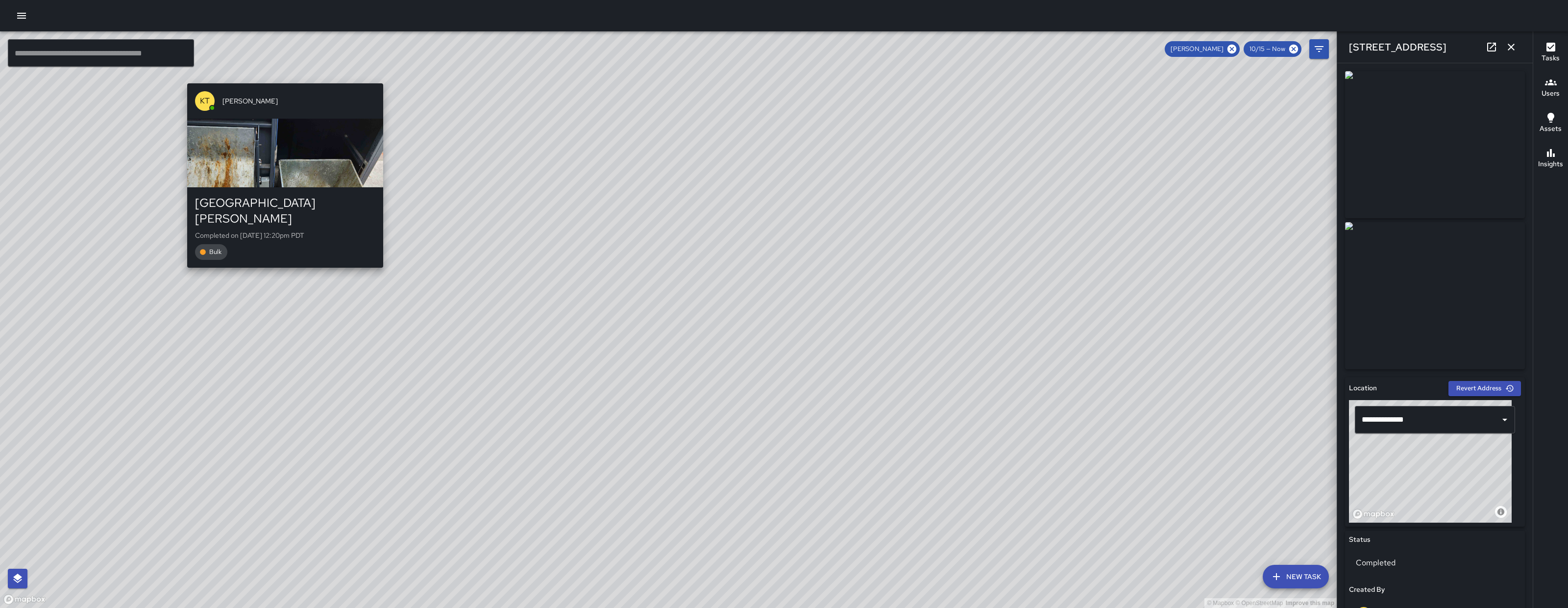
click at [1509, 48] on icon "button" at bounding box center [1511, 46] width 12 height 12
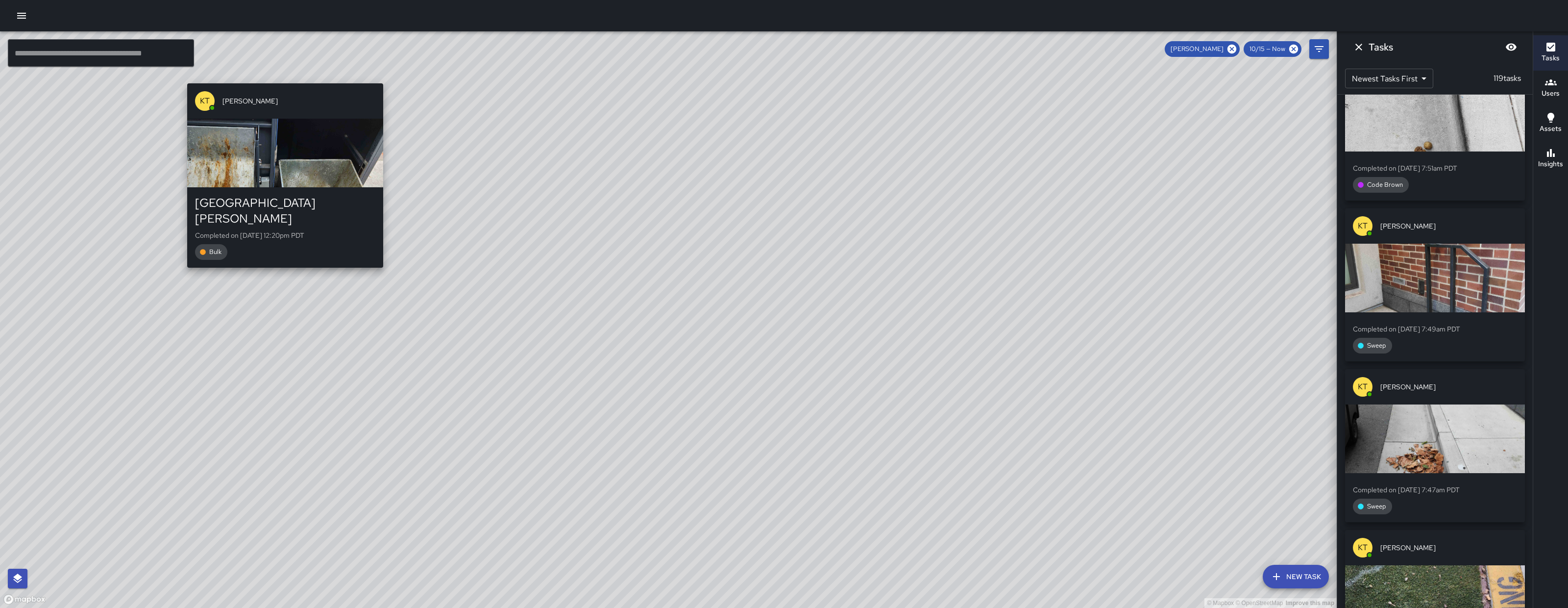
scroll to position [16298, 0]
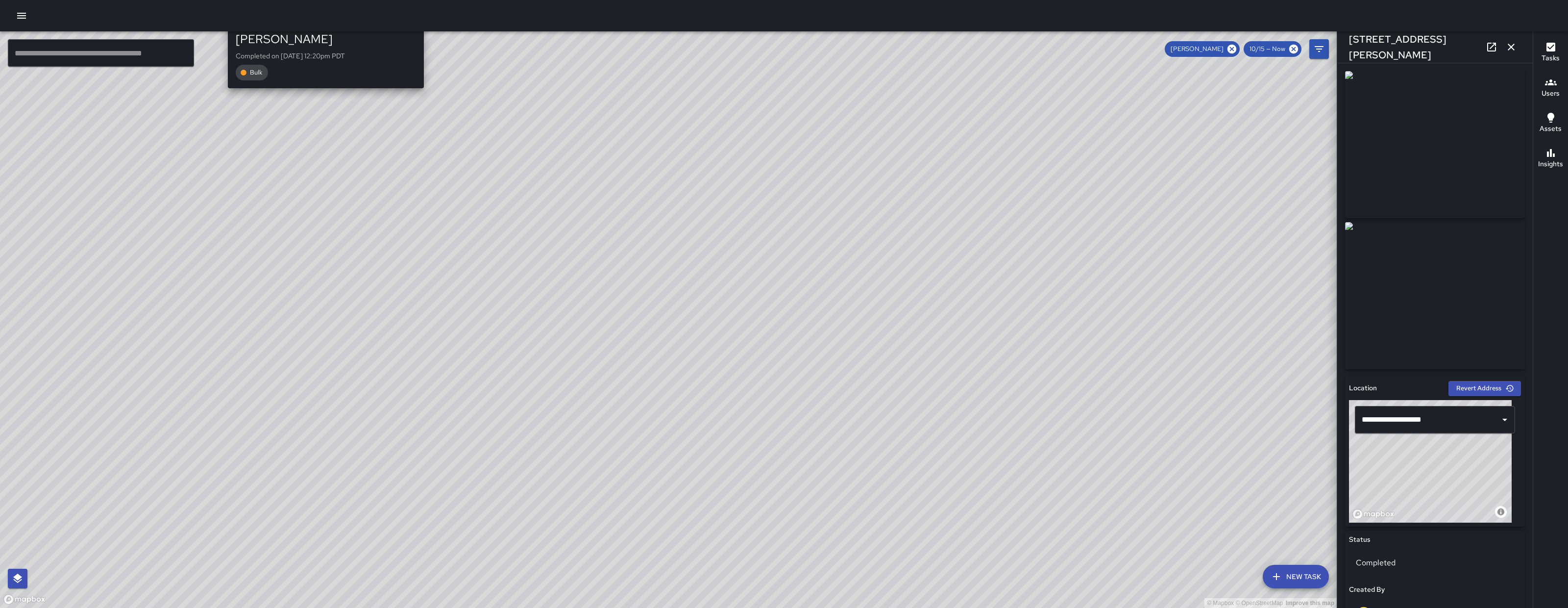
click at [1509, 51] on icon "button" at bounding box center [1511, 46] width 12 height 12
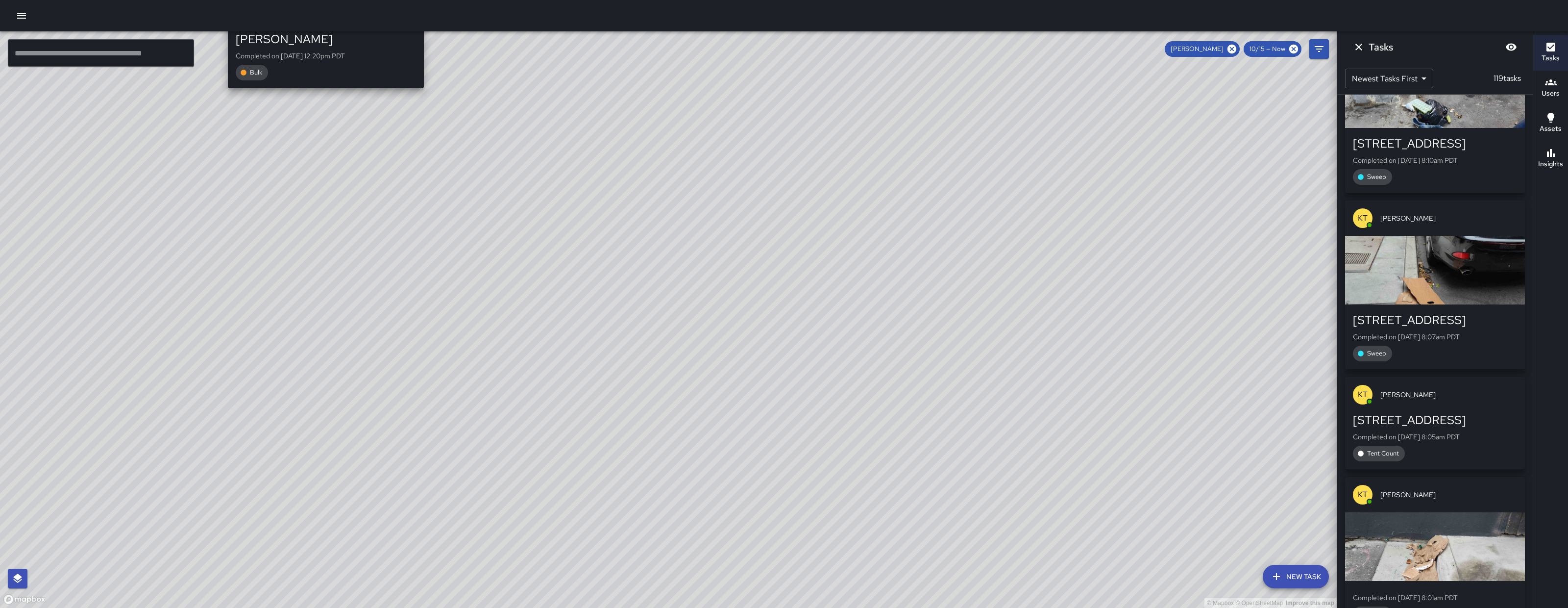
scroll to position [15201, 0]
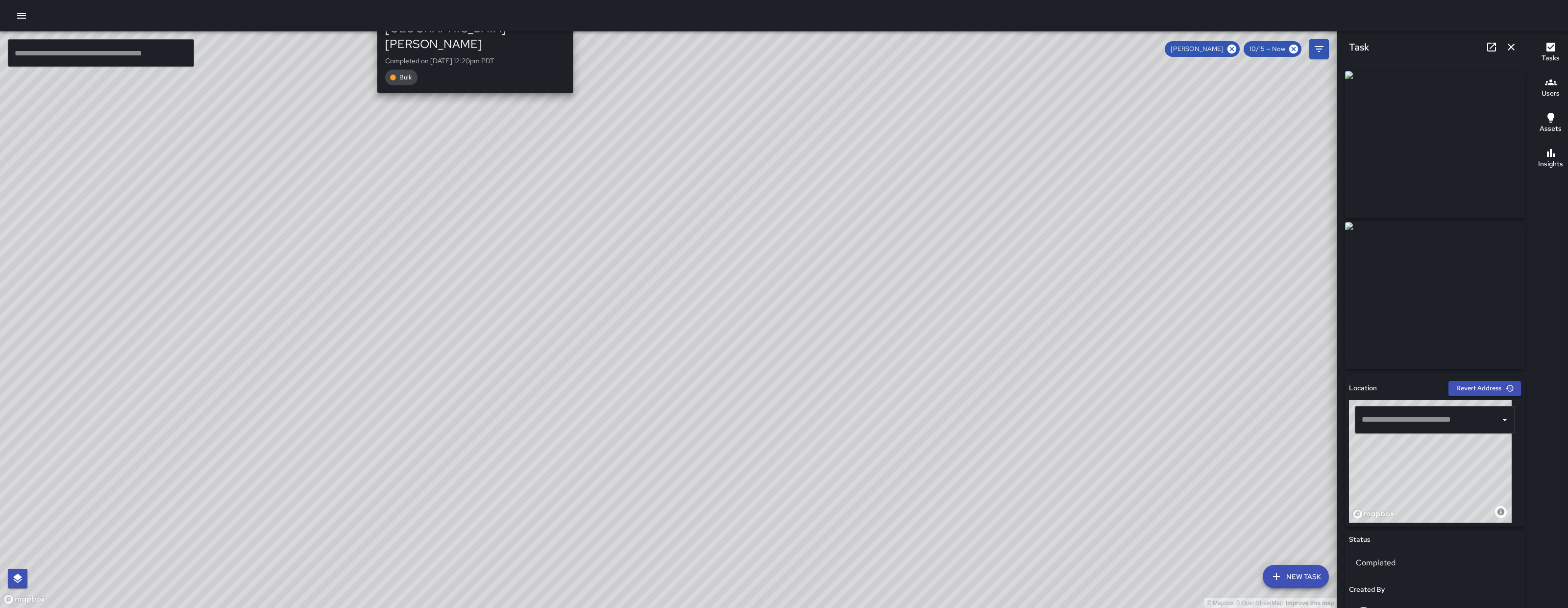
click at [1509, 46] on icon "button" at bounding box center [1511, 46] width 12 height 12
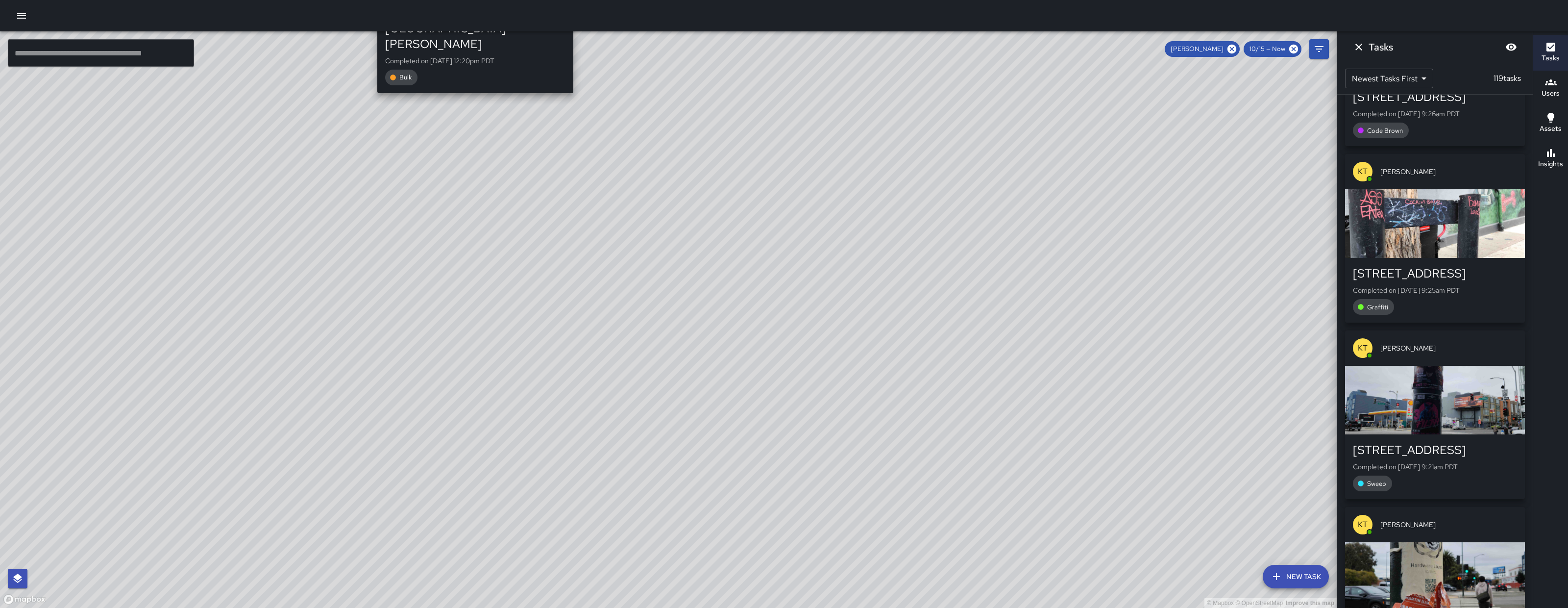
scroll to position [11717, 0]
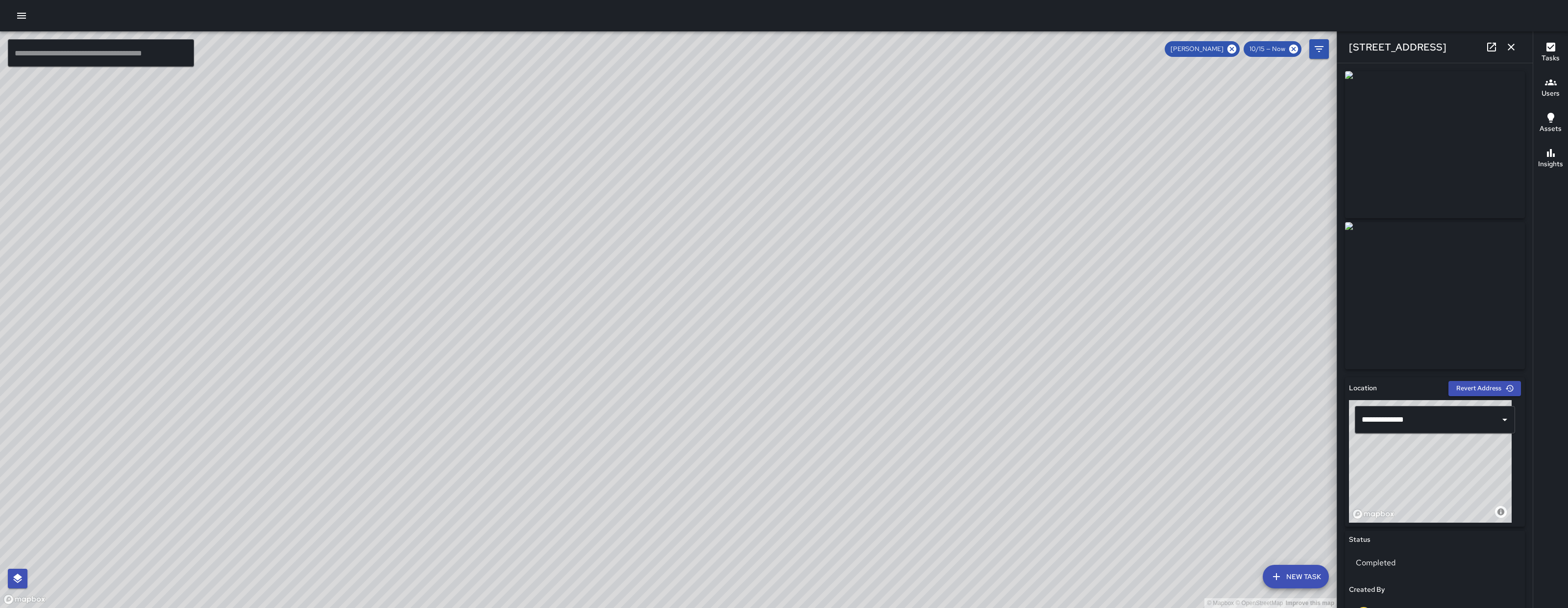
scroll to position [433, 0]
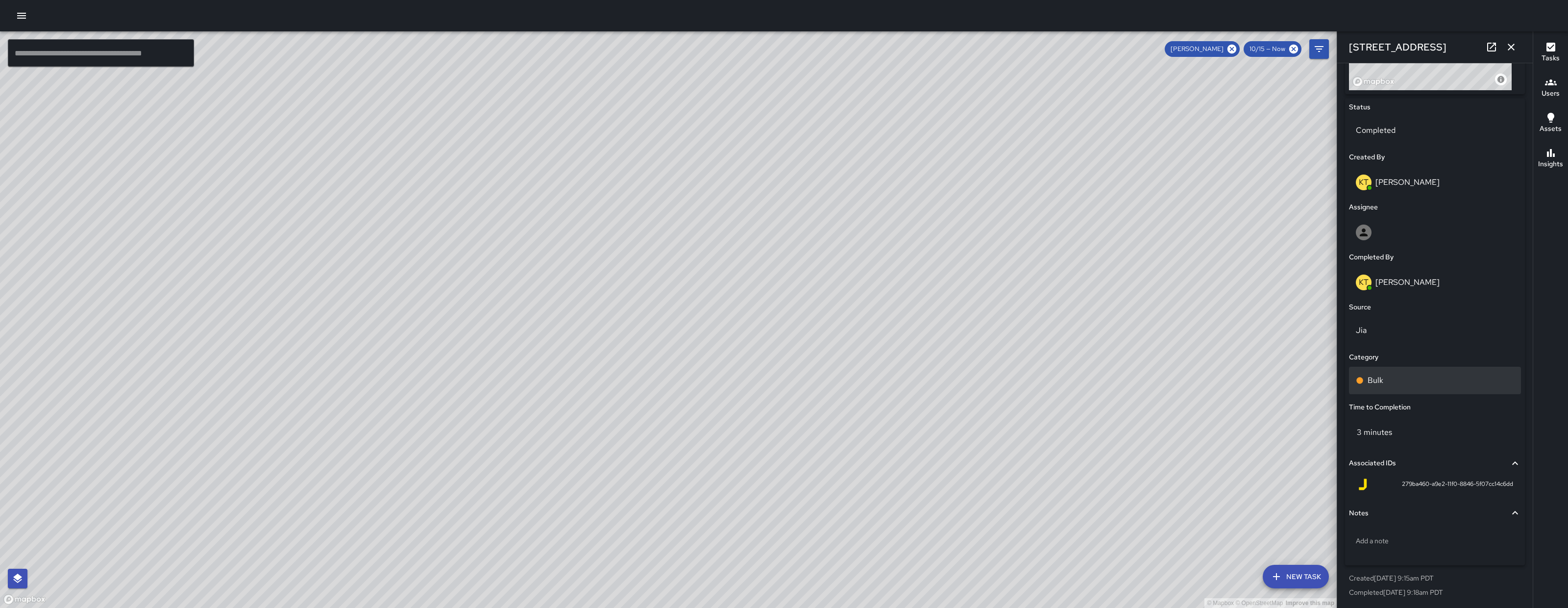
click at [1377, 373] on div "Bulk" at bounding box center [1435, 381] width 172 height 27
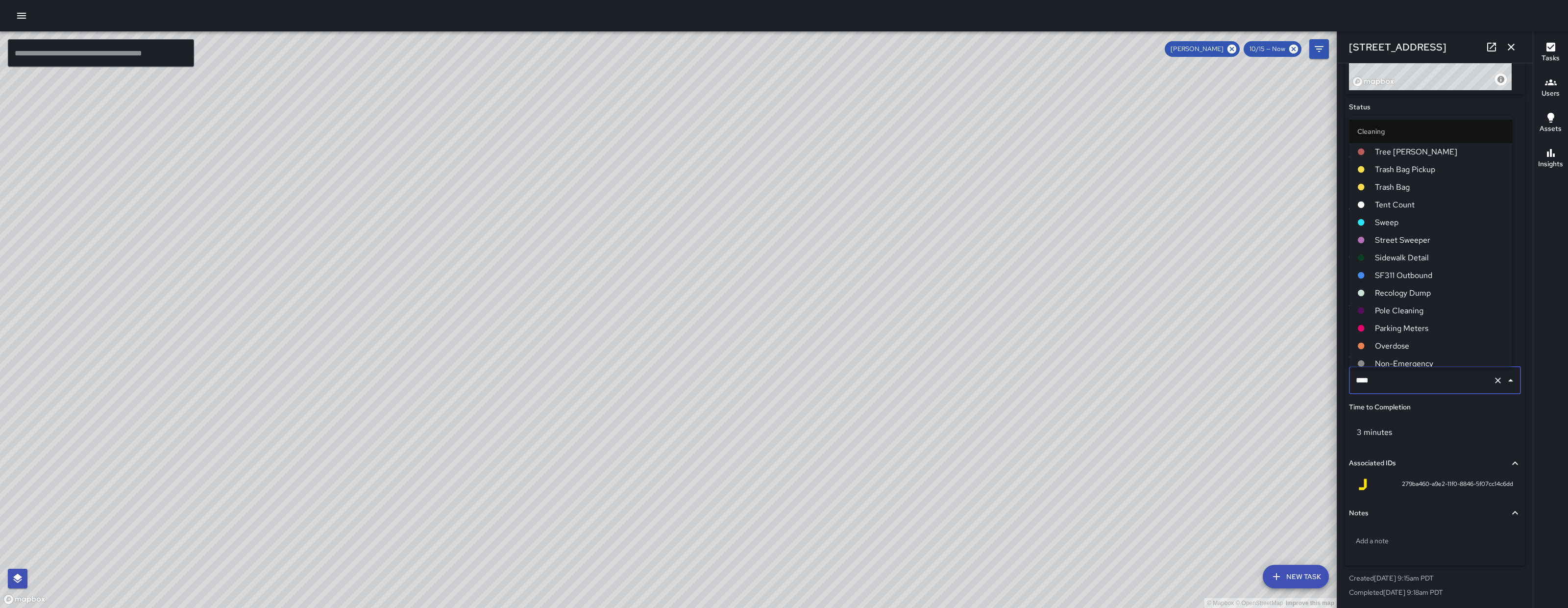
click at [1376, 372] on input "****" at bounding box center [1421, 381] width 136 height 19
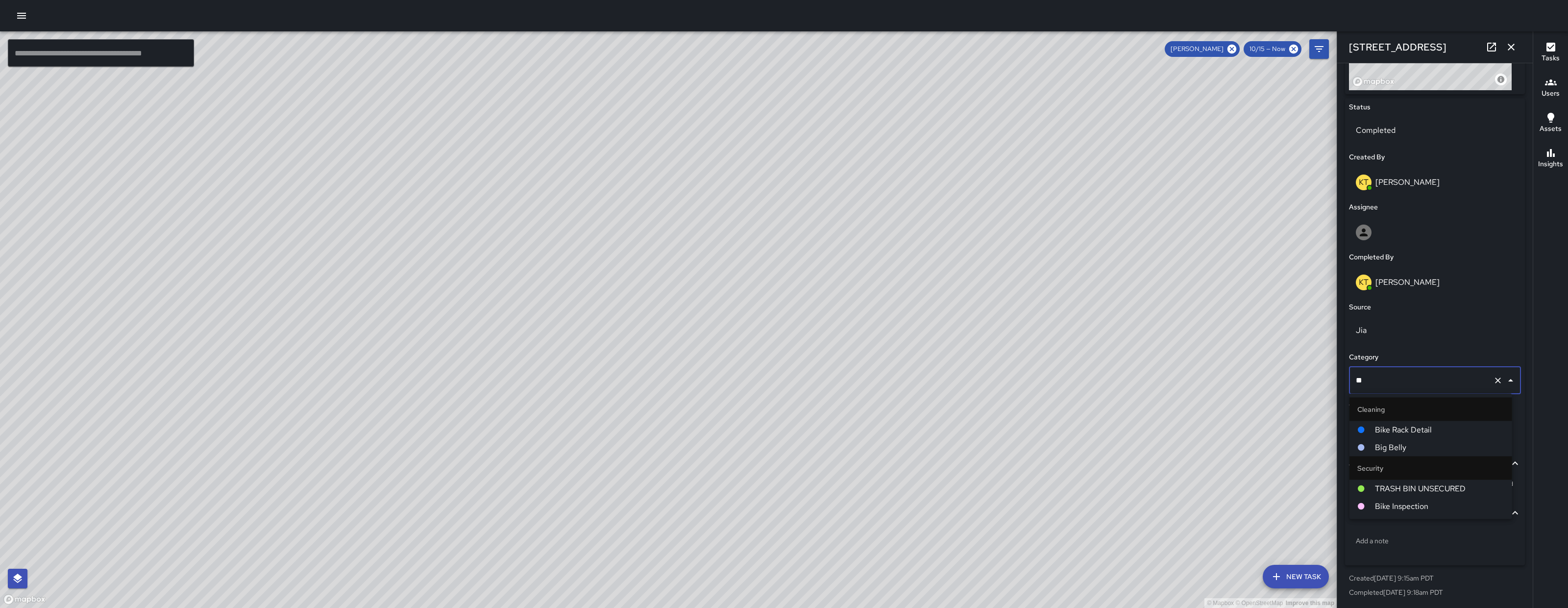
type input "***"
click at [1387, 436] on li "Big Belly" at bounding box center [1431, 430] width 163 height 17
click at [1512, 48] on icon "button" at bounding box center [1511, 46] width 7 height 7
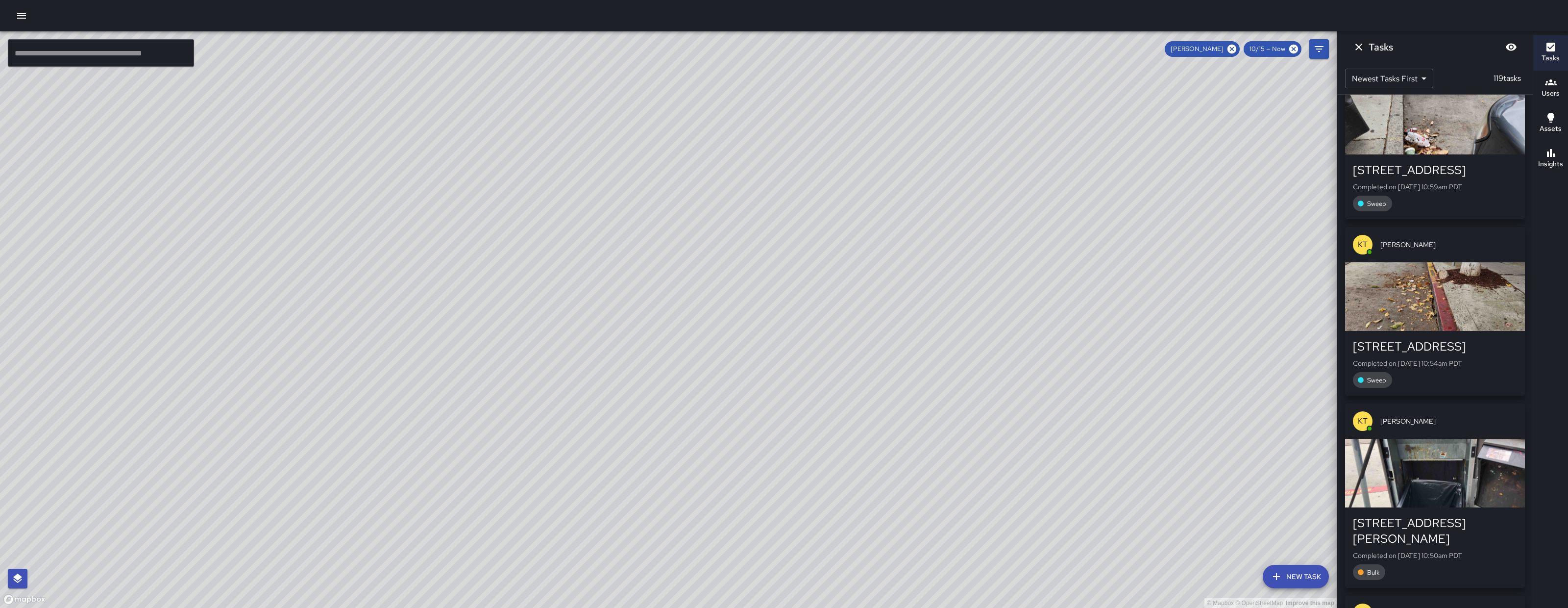
scroll to position [6320, 0]
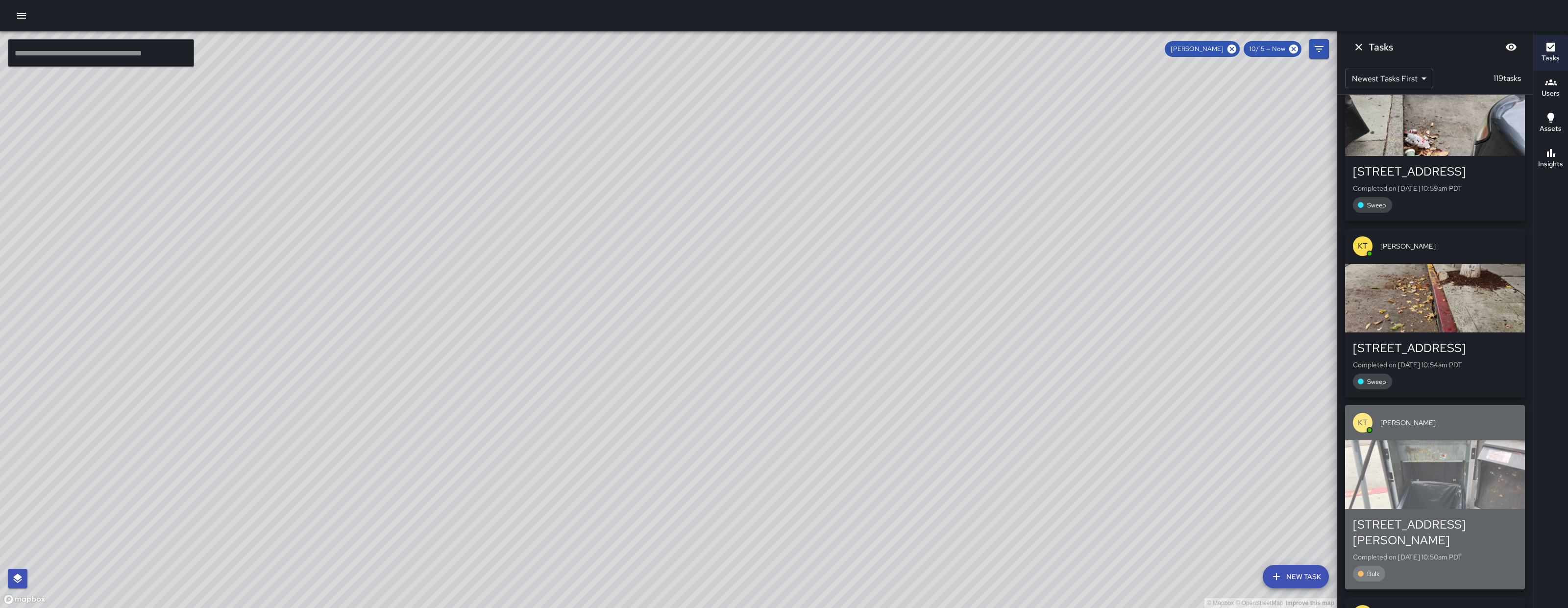
click at [1456, 509] on div "660 Clementina Street Completed on 10/15/2025, 10:50am PDT Bulk" at bounding box center [1435, 549] width 180 height 81
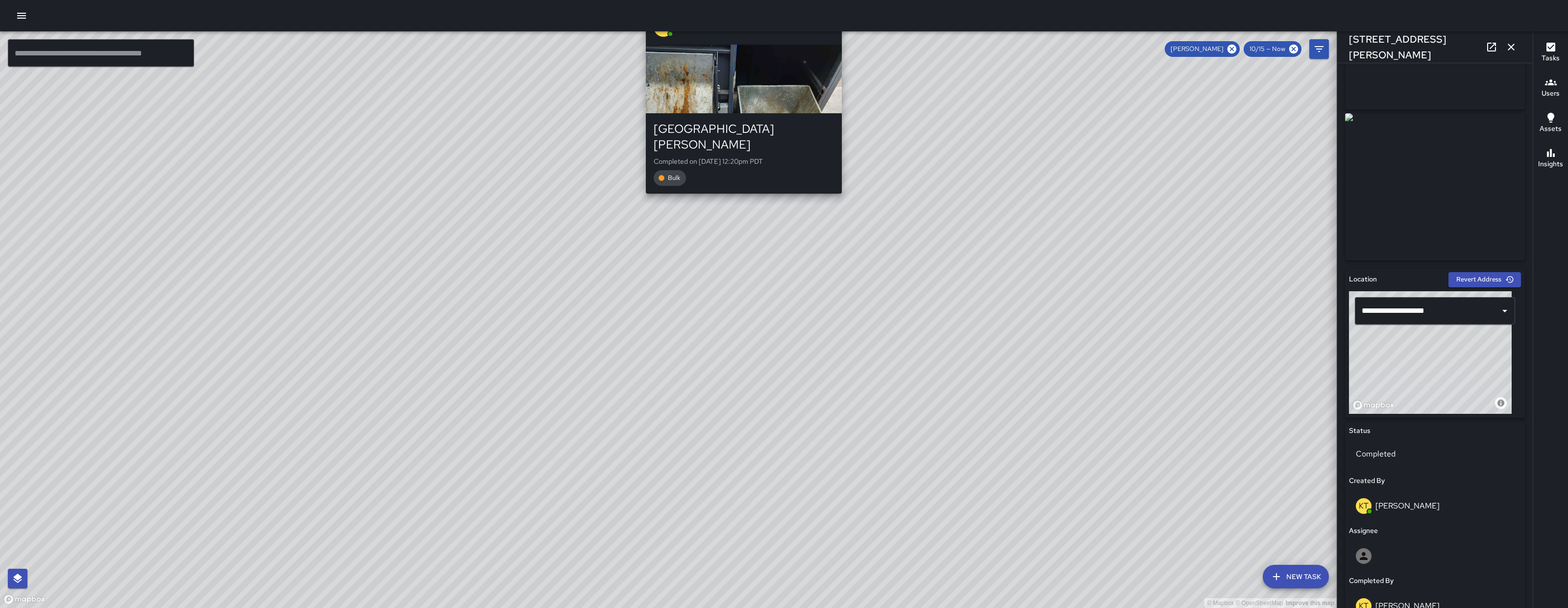
scroll to position [419, 0]
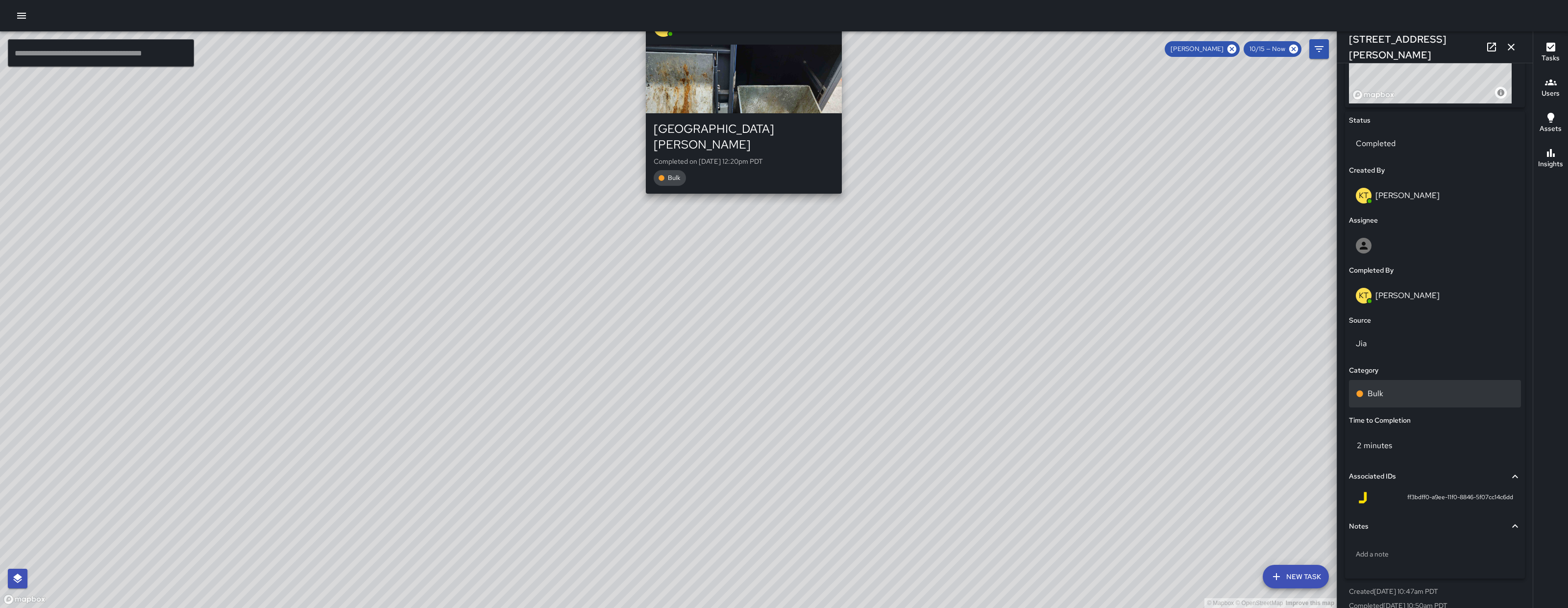
click at [1444, 386] on div "Bulk" at bounding box center [1435, 394] width 172 height 27
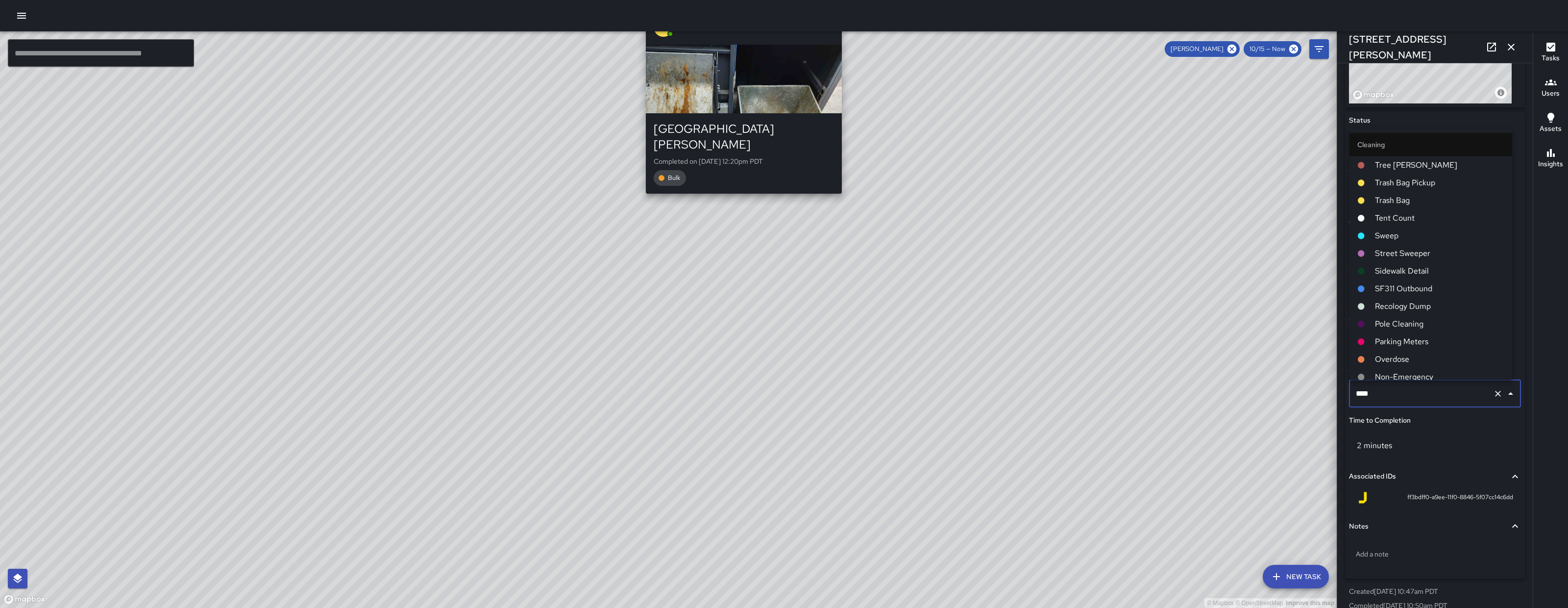
click at [1442, 386] on input "****" at bounding box center [1421, 394] width 136 height 19
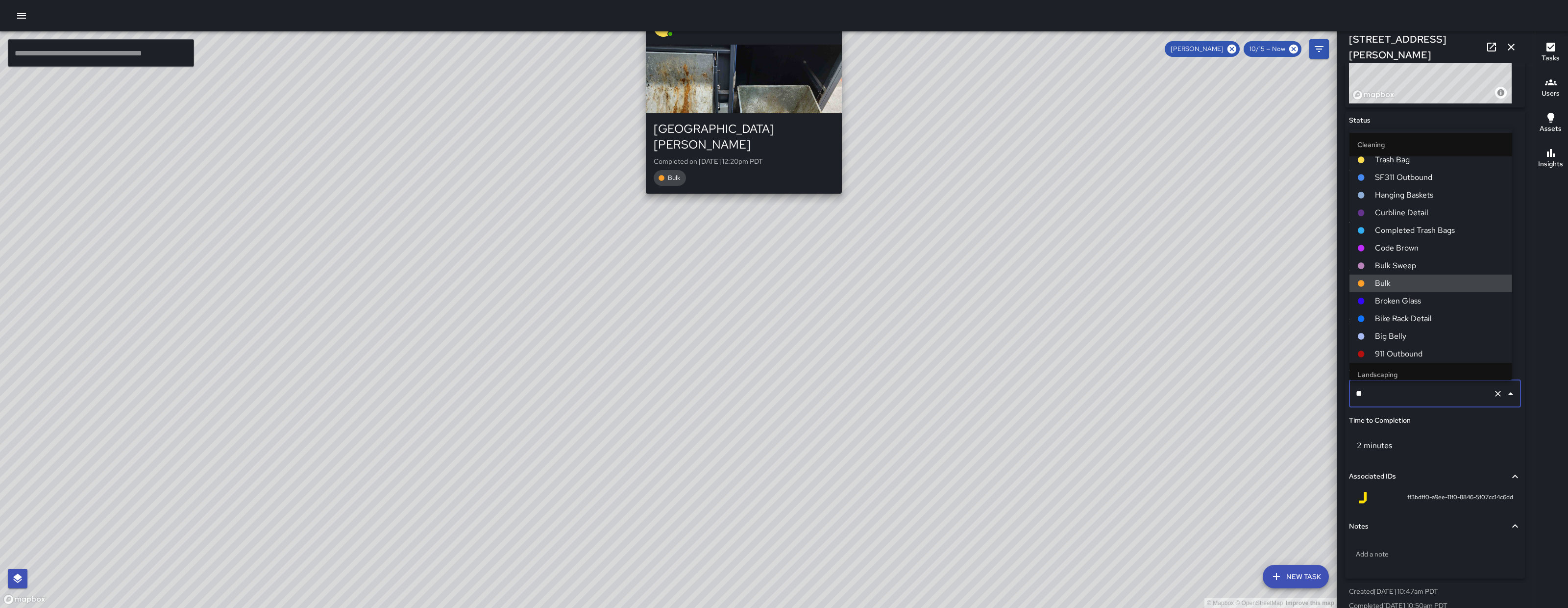
scroll to position [0, 0]
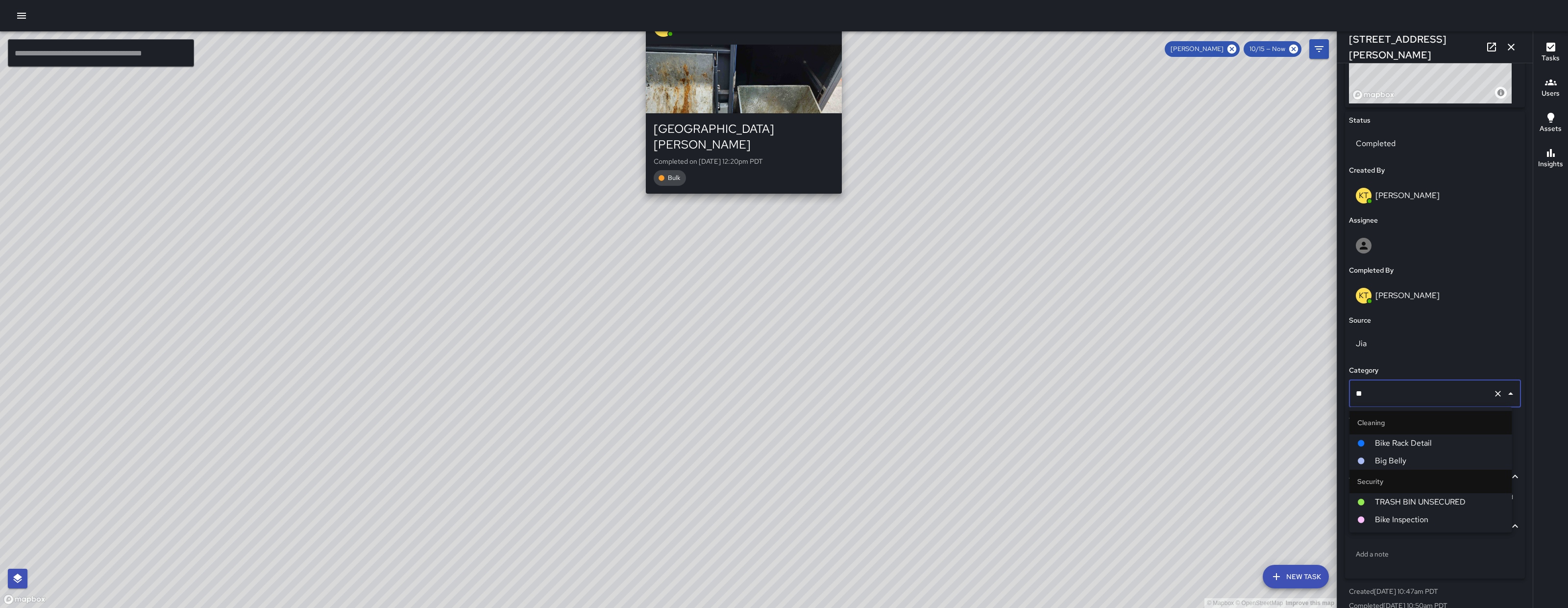
type input "***"
click at [1413, 438] on span "Big Belly" at bounding box center [1439, 443] width 129 height 12
click at [1515, 42] on icon "button" at bounding box center [1511, 46] width 12 height 12
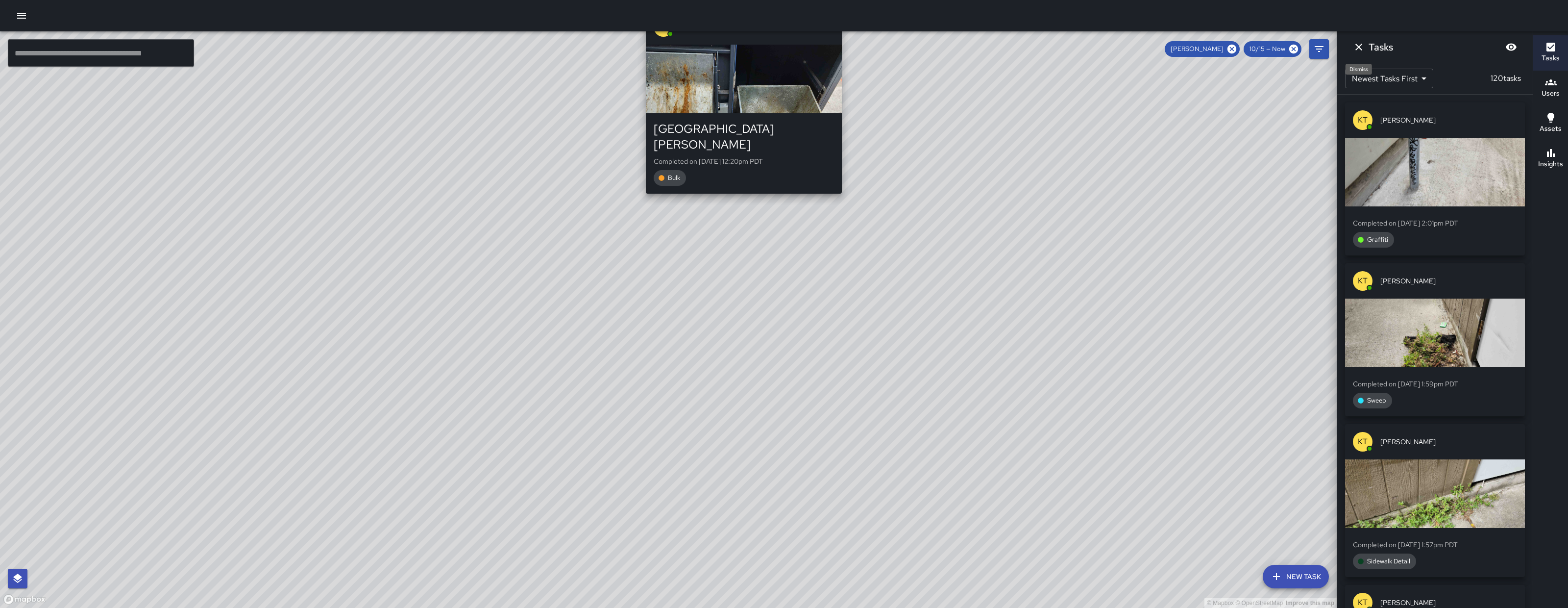
click at [1361, 48] on icon "Dismiss" at bounding box center [1358, 46] width 7 height 7
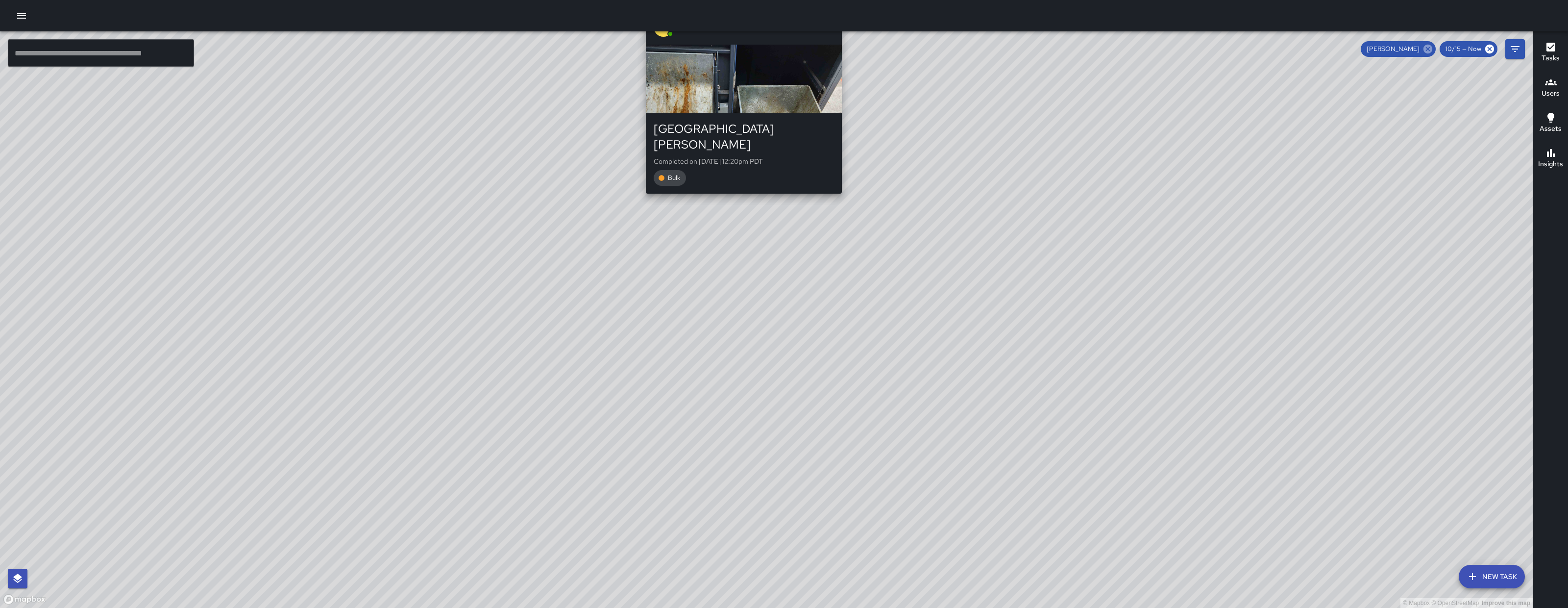
click at [1429, 53] on icon at bounding box center [1427, 49] width 9 height 9
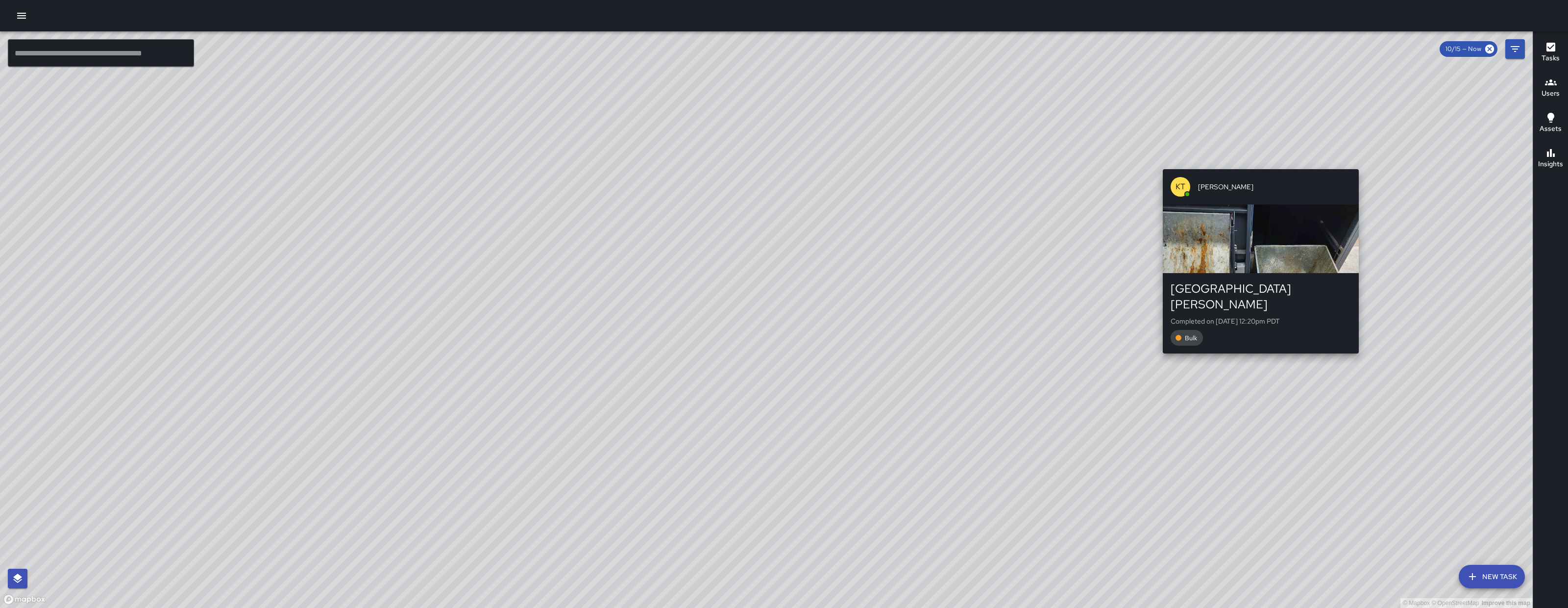
click at [1431, 318] on div "© Mapbox © OpenStreetMap Improve this map KT Katherine Treminio 1121 Howard Str…" at bounding box center [766, 320] width 1533 height 576
drag, startPoint x: 1435, startPoint y: 330, endPoint x: 1188, endPoint y: 355, distance: 248.3
click at [1189, 356] on div "© Mapbox © OpenStreetMap Improve this map KT Katherine Treminio 1121 Howard Str…" at bounding box center [766, 320] width 1533 height 576
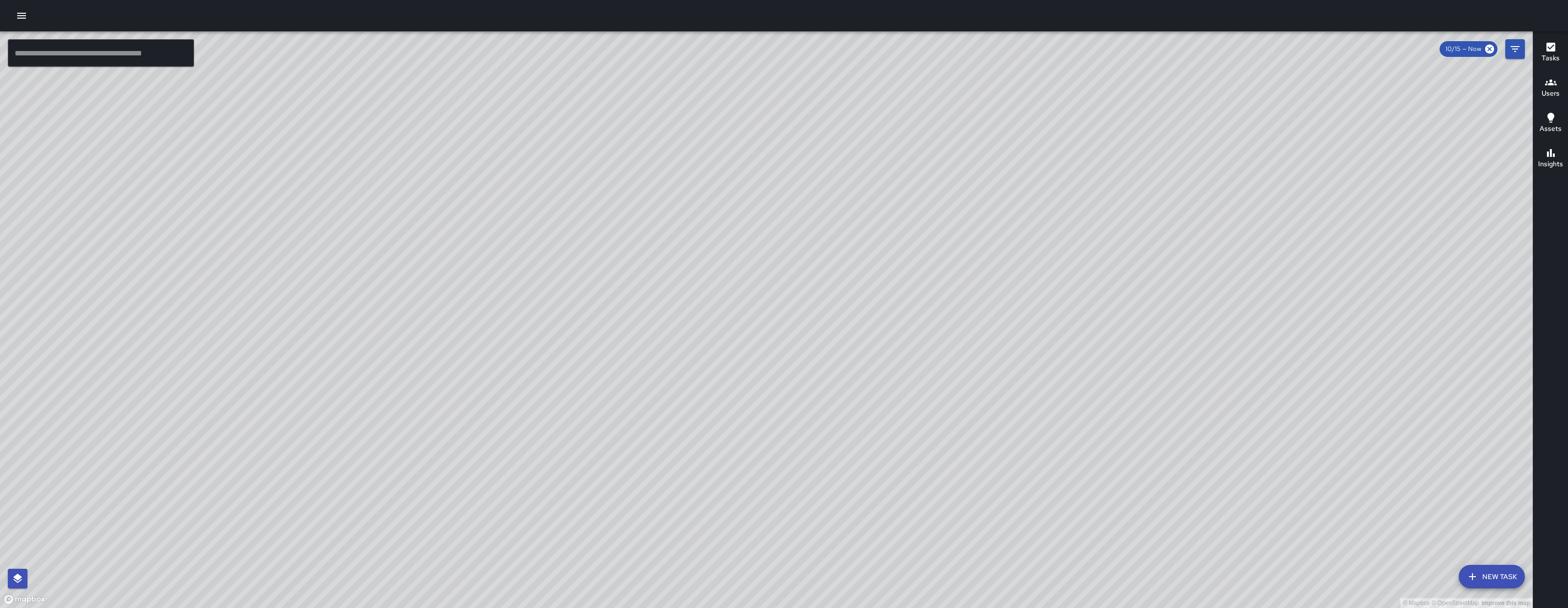
drag, startPoint x: 936, startPoint y: 361, endPoint x: 885, endPoint y: 360, distance: 51.0
click at [885, 361] on div "© Mapbox © OpenStreetMap Improve this map" at bounding box center [766, 320] width 1533 height 576
drag, startPoint x: 891, startPoint y: 353, endPoint x: 887, endPoint y: 338, distance: 15.5
click at [887, 344] on div "© Mapbox © OpenStreetMap Improve this map" at bounding box center [766, 320] width 1533 height 576
click at [887, 336] on div "© Mapbox © OpenStreetMap Improve this map" at bounding box center [766, 320] width 1533 height 576
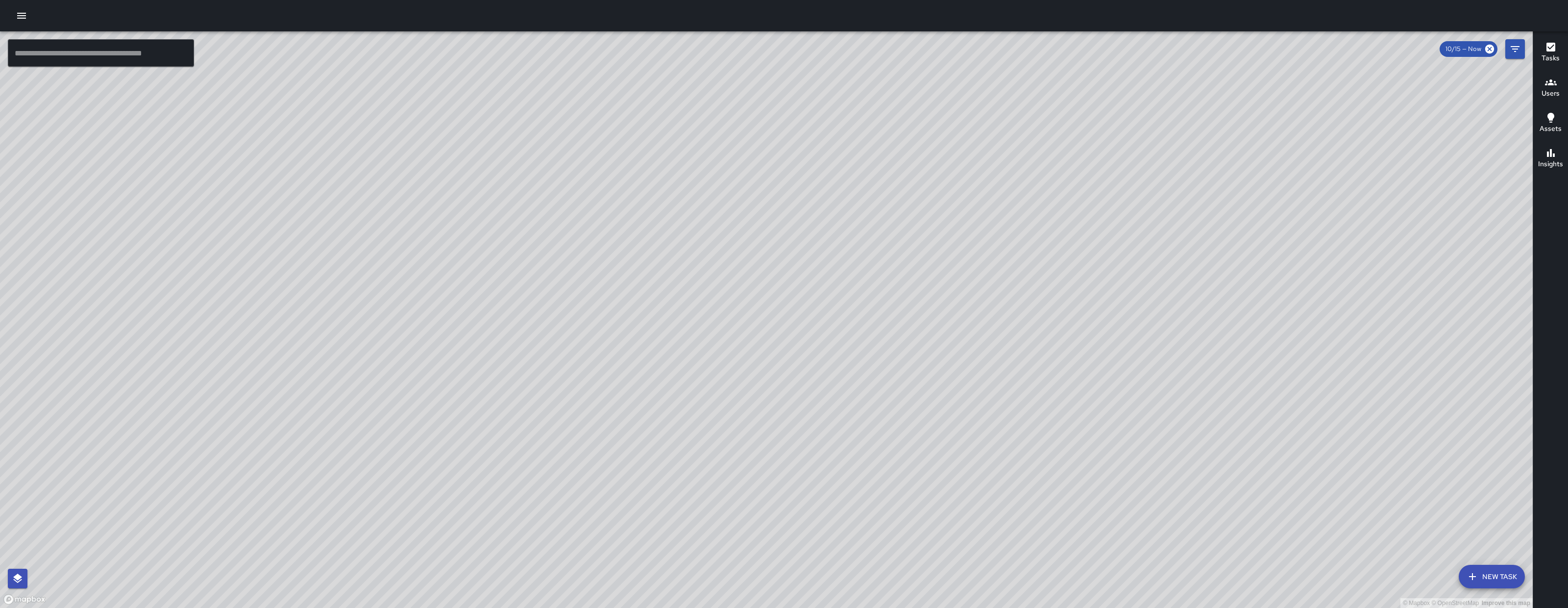
drag, startPoint x: 731, startPoint y: 535, endPoint x: 665, endPoint y: 516, distance: 68.7
click at [666, 516] on div "© Mapbox © OpenStreetMap Improve this map" at bounding box center [766, 320] width 1533 height 576
click at [638, 488] on div "© Mapbox © OpenStreetMap Improve this map EB Edwin Barillas 22 Norfolk Street C…" at bounding box center [766, 320] width 1533 height 576
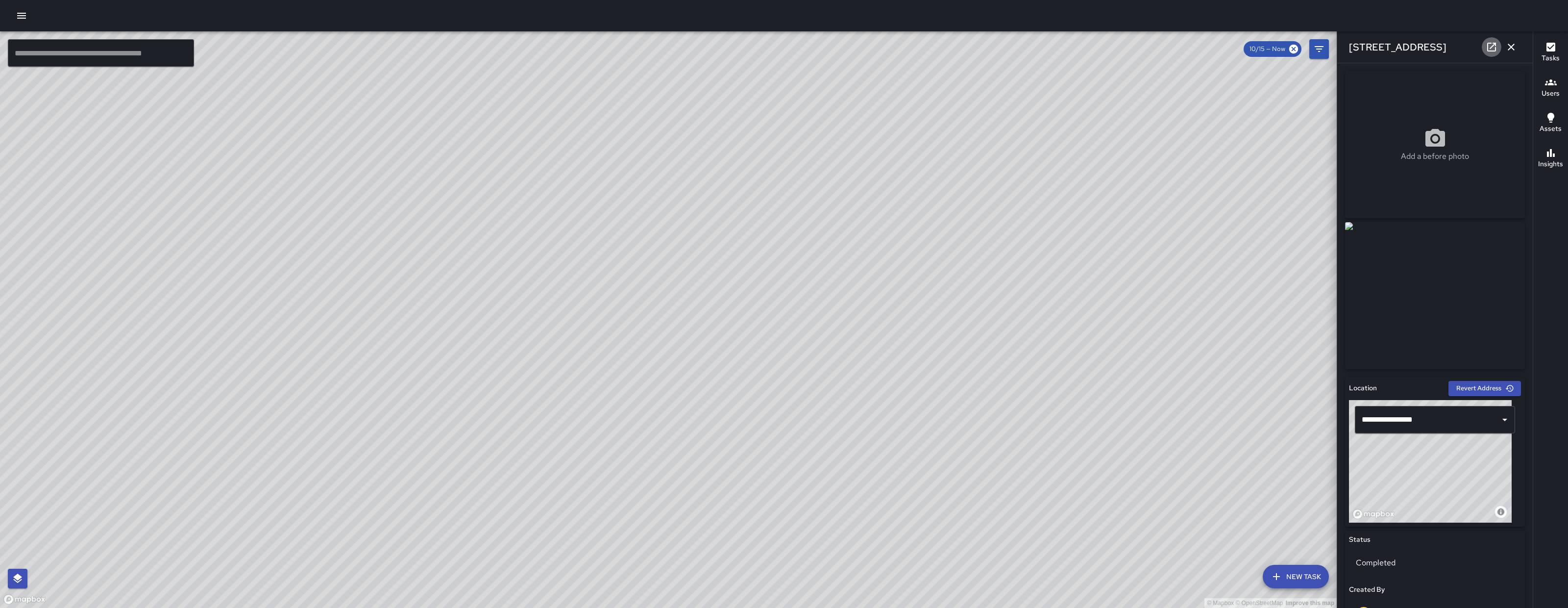
click at [1496, 44] on icon at bounding box center [1491, 47] width 9 height 9
click at [663, 325] on div "© Mapbox © OpenStreetMap Improve this map EB Edwin Barillas 22 Norfolk Street C…" at bounding box center [668, 320] width 1336 height 576
click at [1492, 43] on icon at bounding box center [1491, 46] width 12 height 12
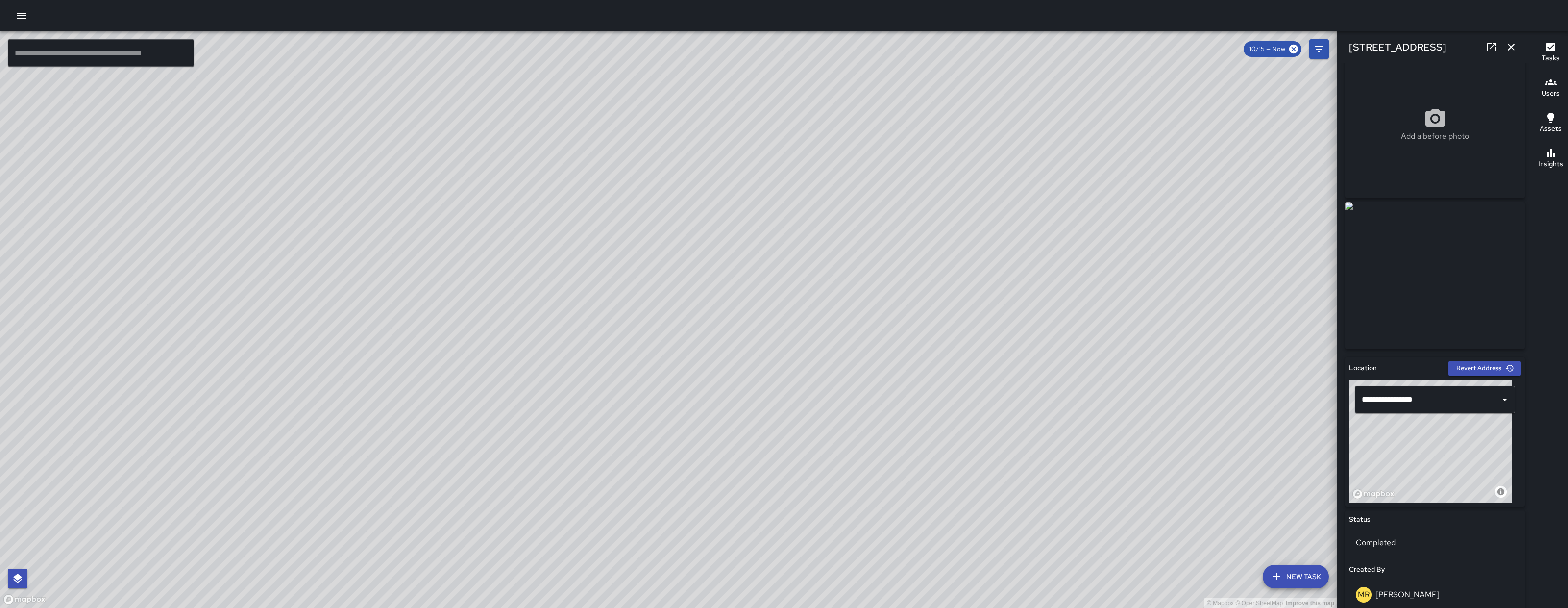
scroll to position [20, 0]
click at [1205, 386] on div "© Mapbox © OpenStreetMap Improve this map" at bounding box center [668, 320] width 1336 height 576
click at [1200, 398] on div "© Mapbox © OpenStreetMap Improve this map" at bounding box center [668, 320] width 1336 height 576
click at [1132, 452] on div "© Mapbox © OpenStreetMap Improve this map" at bounding box center [668, 320] width 1336 height 576
drag, startPoint x: 996, startPoint y: 483, endPoint x: 845, endPoint y: 469, distance: 151.6
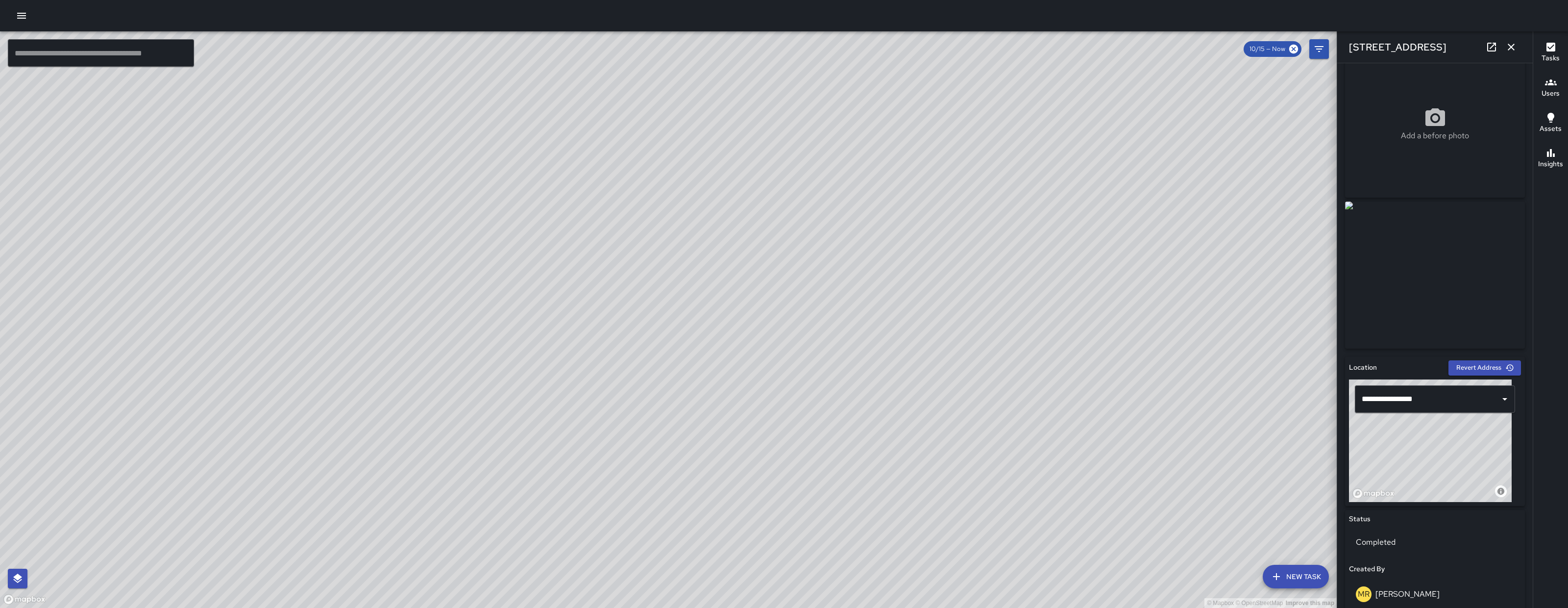
click at [860, 474] on div "© Mapbox © OpenStreetMap Improve this map" at bounding box center [668, 320] width 1336 height 576
click at [1520, 46] on button "button" at bounding box center [1511, 47] width 20 height 20
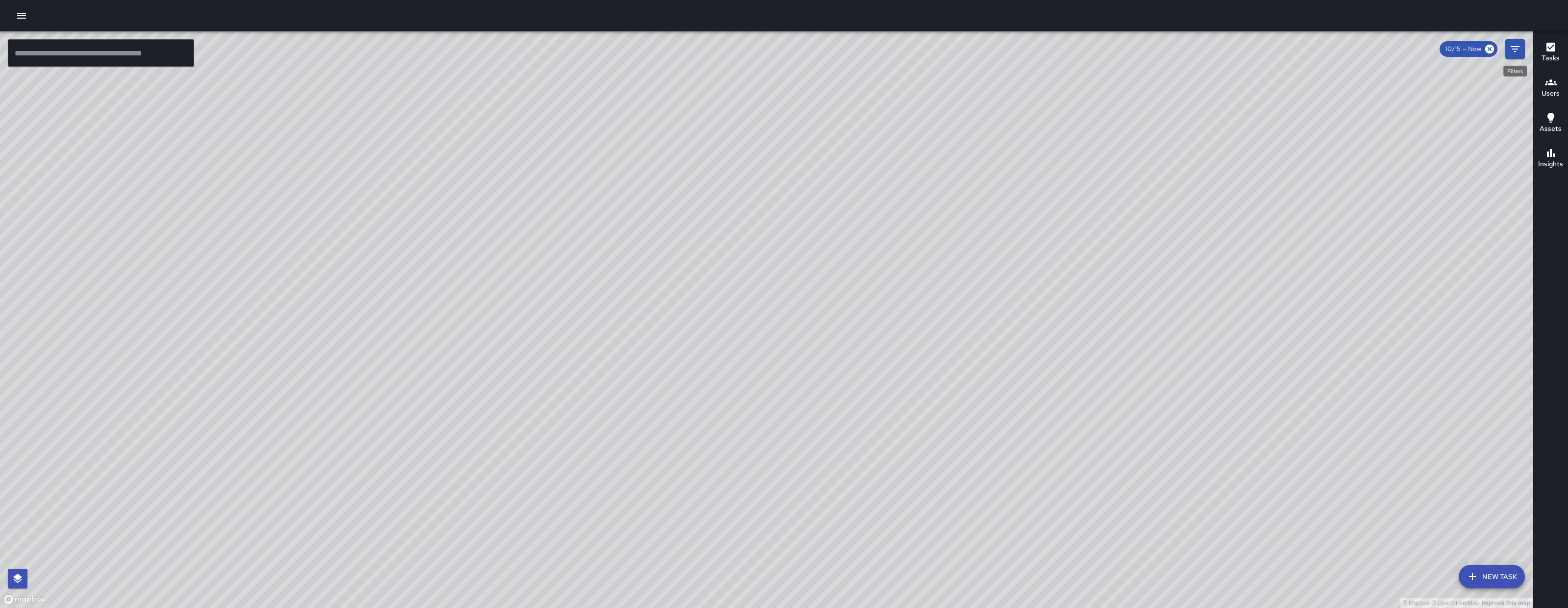
click at [1518, 50] on icon "Filters" at bounding box center [1515, 49] width 12 height 12
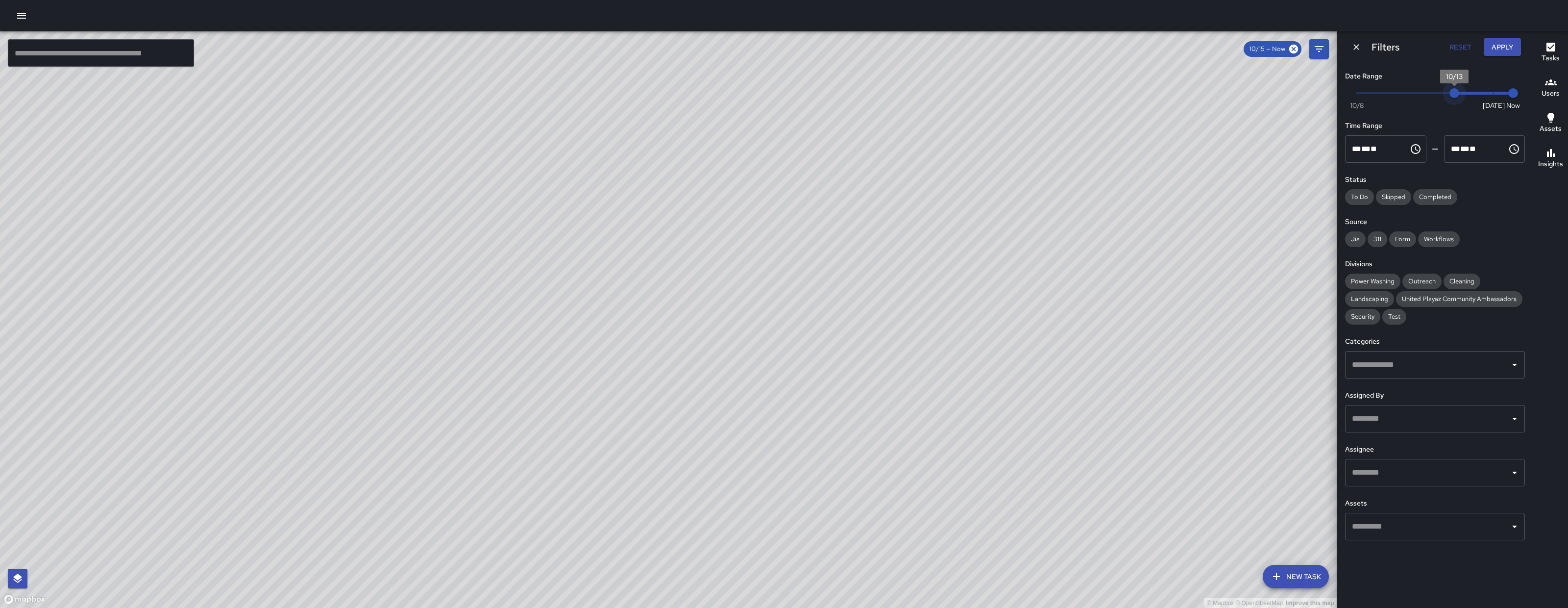
drag, startPoint x: 1487, startPoint y: 91, endPoint x: 1463, endPoint y: 94, distance: 24.2
click at [1459, 94] on span "10/13" at bounding box center [1454, 93] width 10 height 10
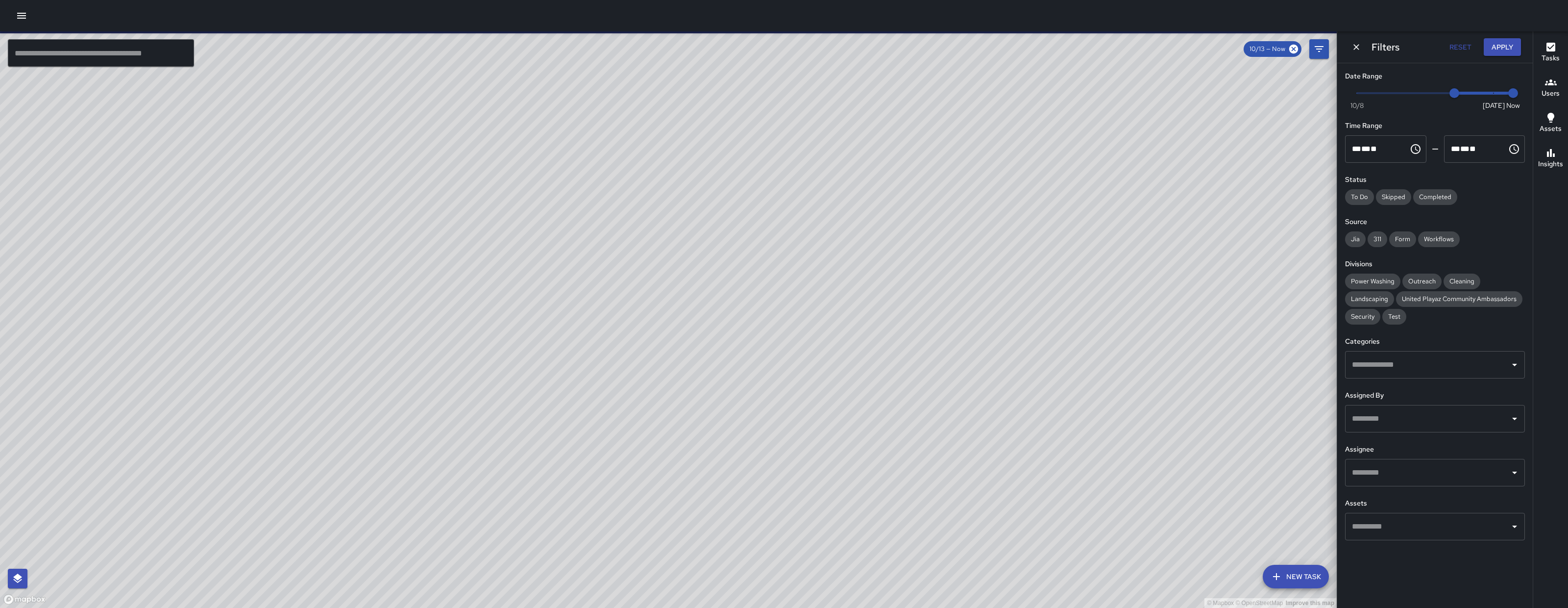
drag, startPoint x: 872, startPoint y: 351, endPoint x: 617, endPoint y: 276, distance: 265.8
click at [617, 276] on div "© Mapbox © OpenStreetMap Improve this map" at bounding box center [668, 320] width 1336 height 576
click at [1417, 96] on span "Now Today 10/8 10/11 2:32 pm" at bounding box center [1435, 93] width 156 height 15
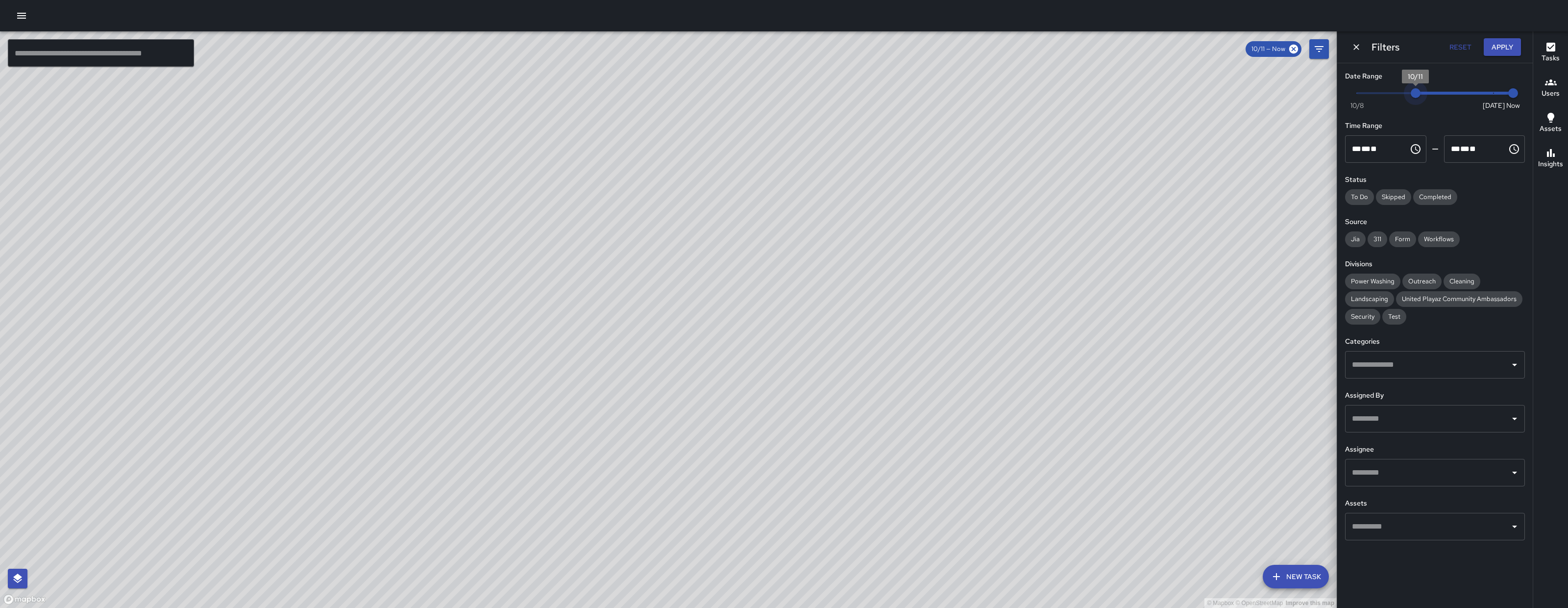
type input "*"
drag, startPoint x: 1410, startPoint y: 97, endPoint x: 1289, endPoint y: 93, distance: 121.1
click at [1310, 95] on div "© Mapbox © OpenStreetMap Improve this map ​ New Task 10/11 — Now Map Layers Tas…" at bounding box center [784, 320] width 1568 height 576
drag, startPoint x: 580, startPoint y: 525, endPoint x: 570, endPoint y: 534, distance: 13.5
click at [570, 534] on div "© Mapbox © OpenStreetMap Improve this map" at bounding box center [668, 320] width 1336 height 576
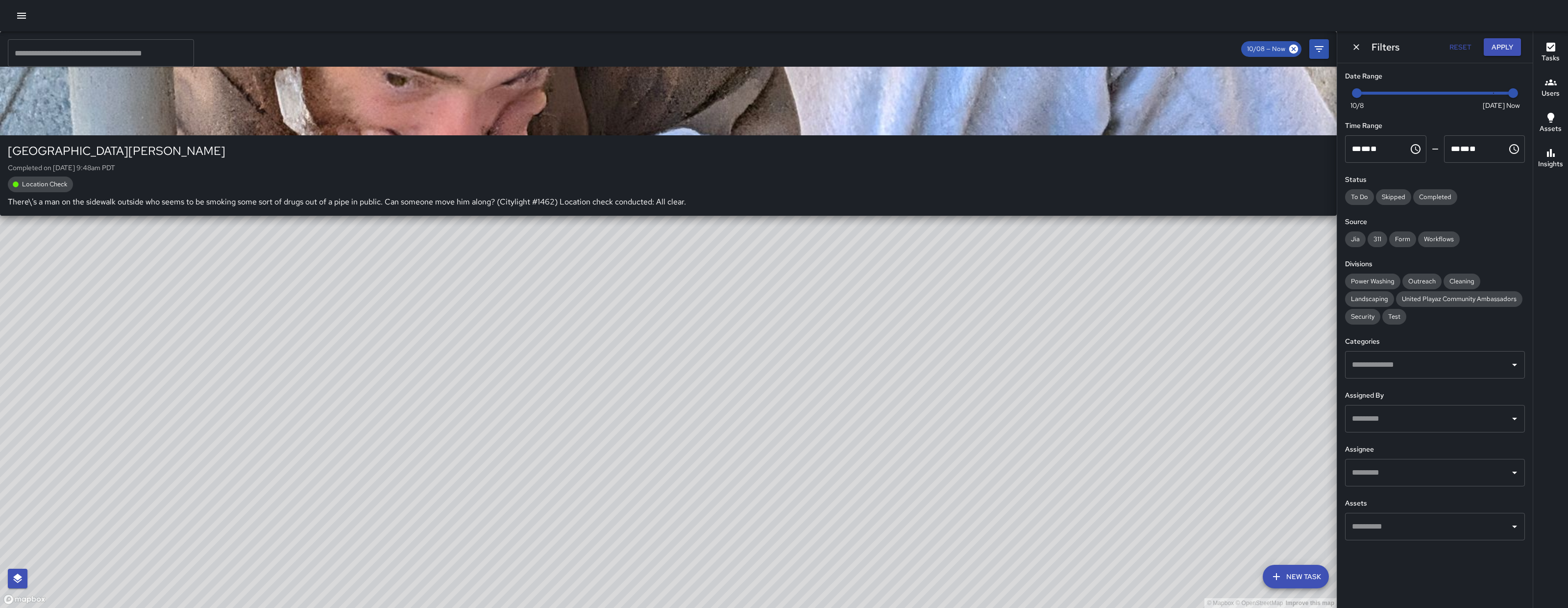
click at [580, 216] on div "JJ Jesus Jamaica 1554 Howard Street Completed on 10/14/2025, 9:48am PDT Locatio…" at bounding box center [668, 123] width 1336 height 184
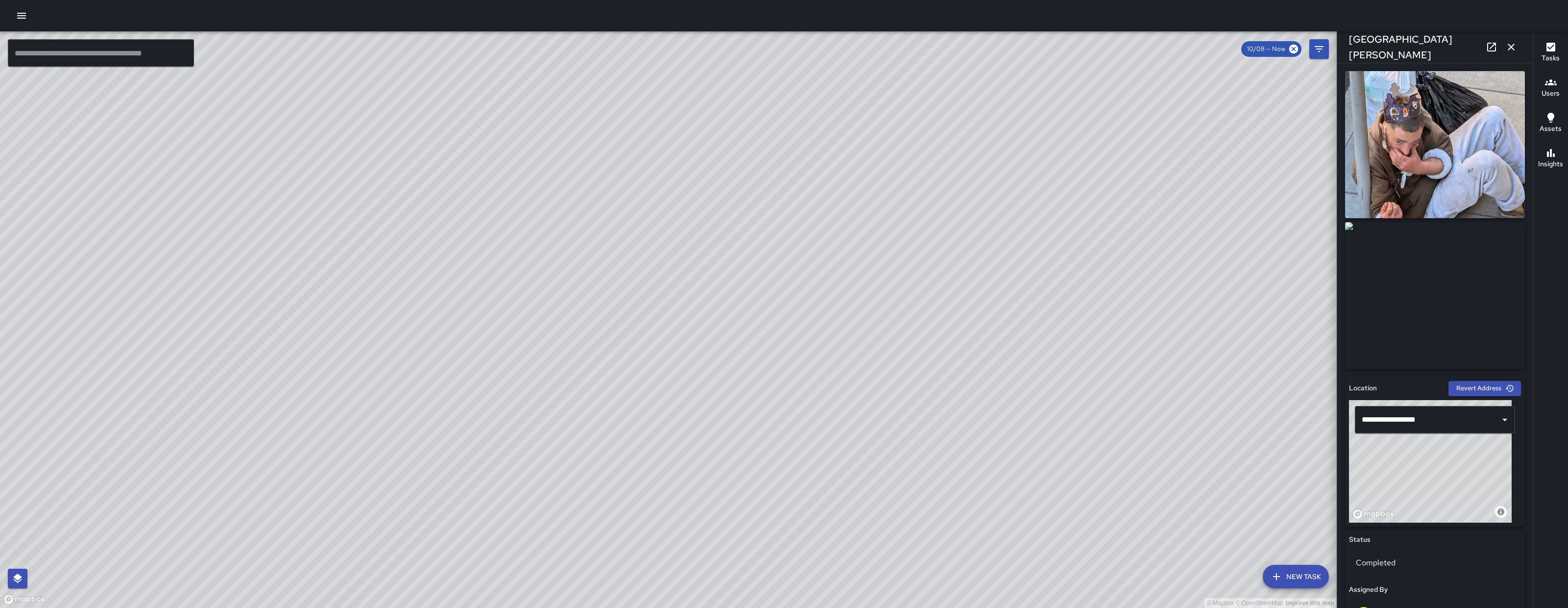
click at [1491, 47] on icon at bounding box center [1491, 47] width 9 height 9
